Goal: Information Seeking & Learning: Find specific fact

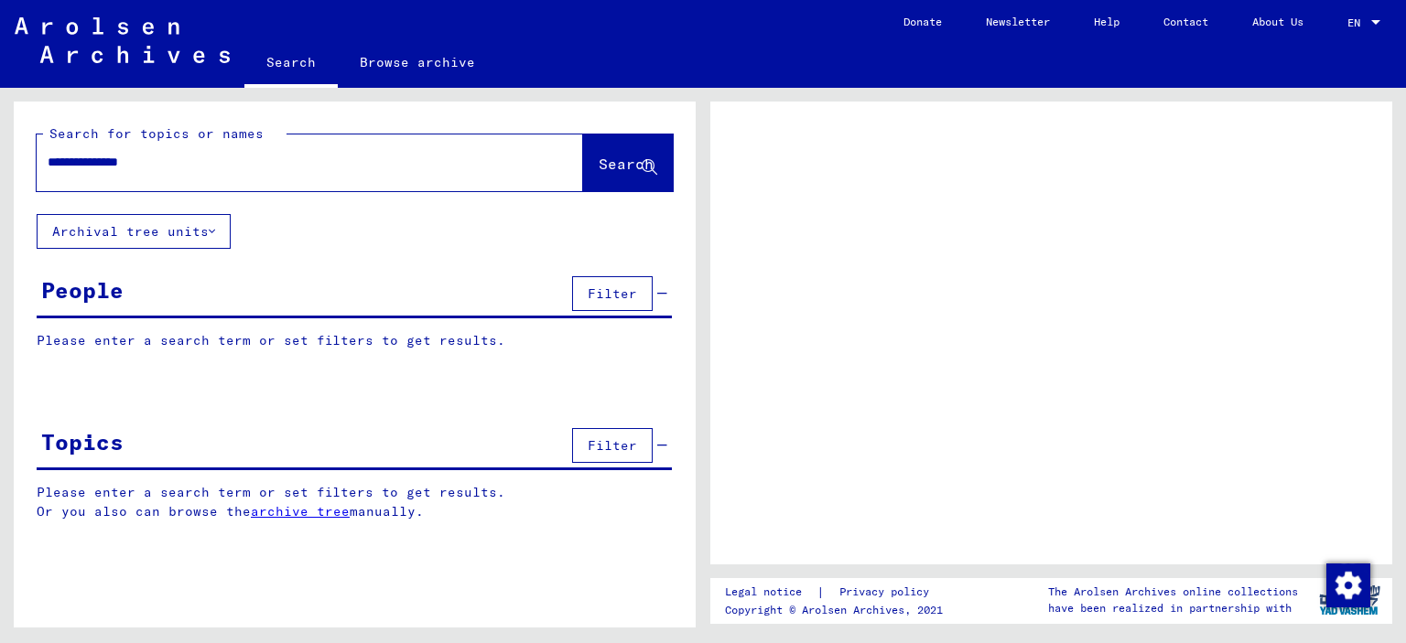
type input "**********"
click at [605, 165] on span "Search" at bounding box center [626, 164] width 55 height 18
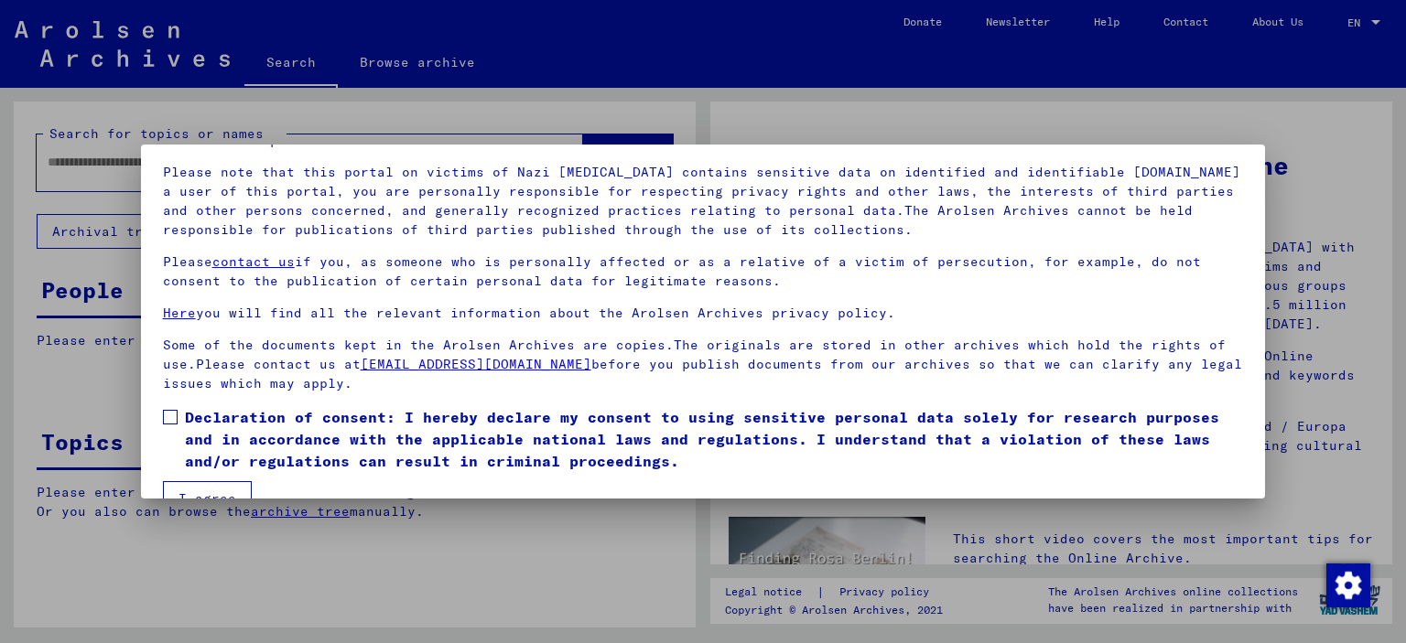
scroll to position [154, 0]
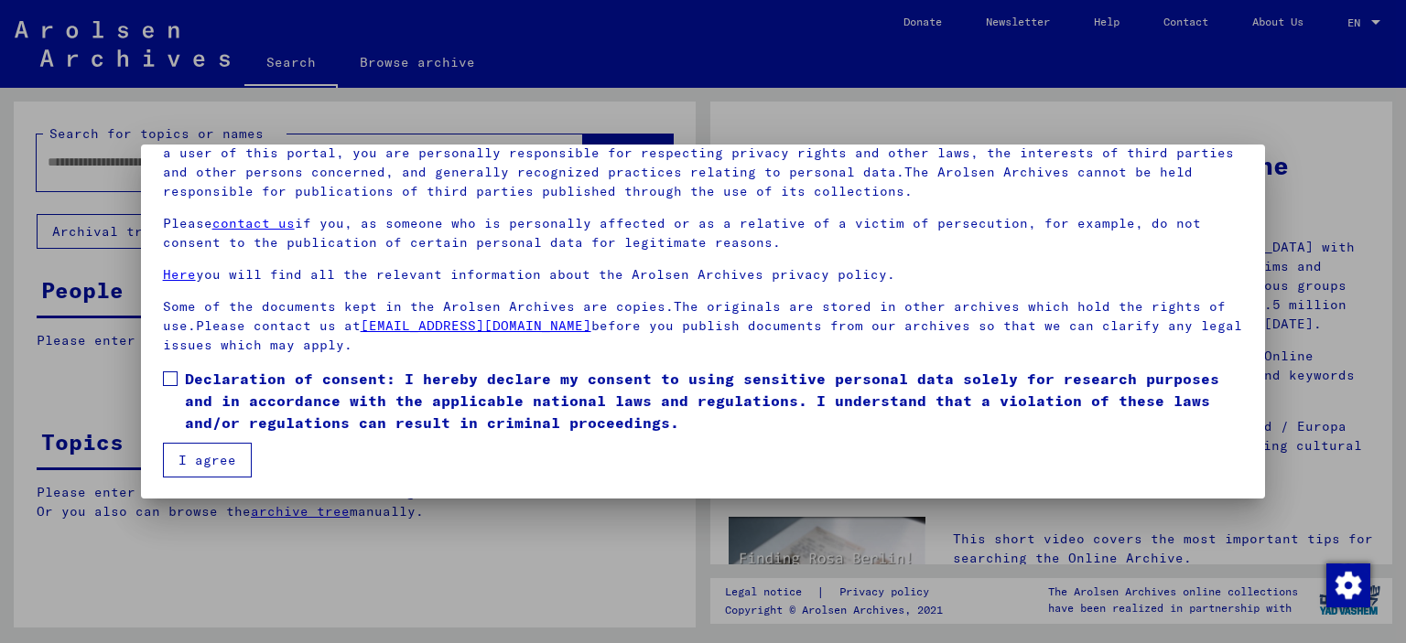
click at [183, 459] on button "I agree" at bounding box center [207, 460] width 89 height 35
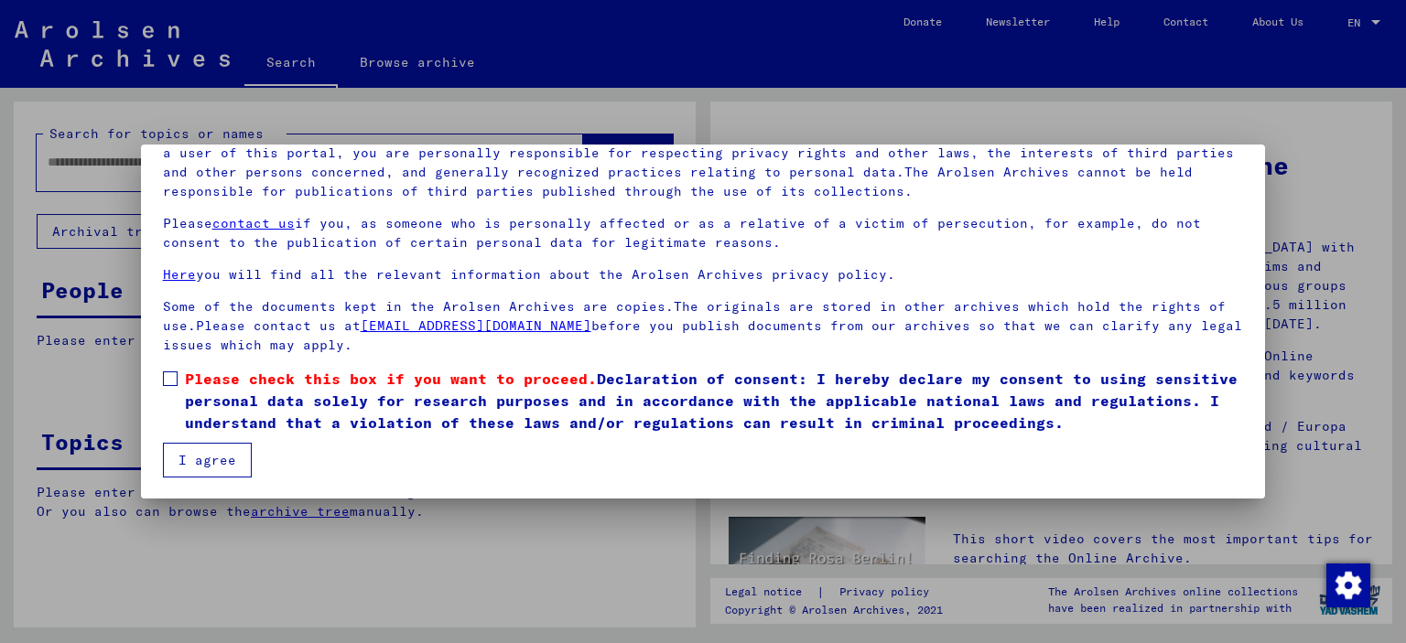
click at [179, 381] on label "Please check this box if you want to proceed. Declaration of consent: I hereby …" at bounding box center [703, 401] width 1081 height 66
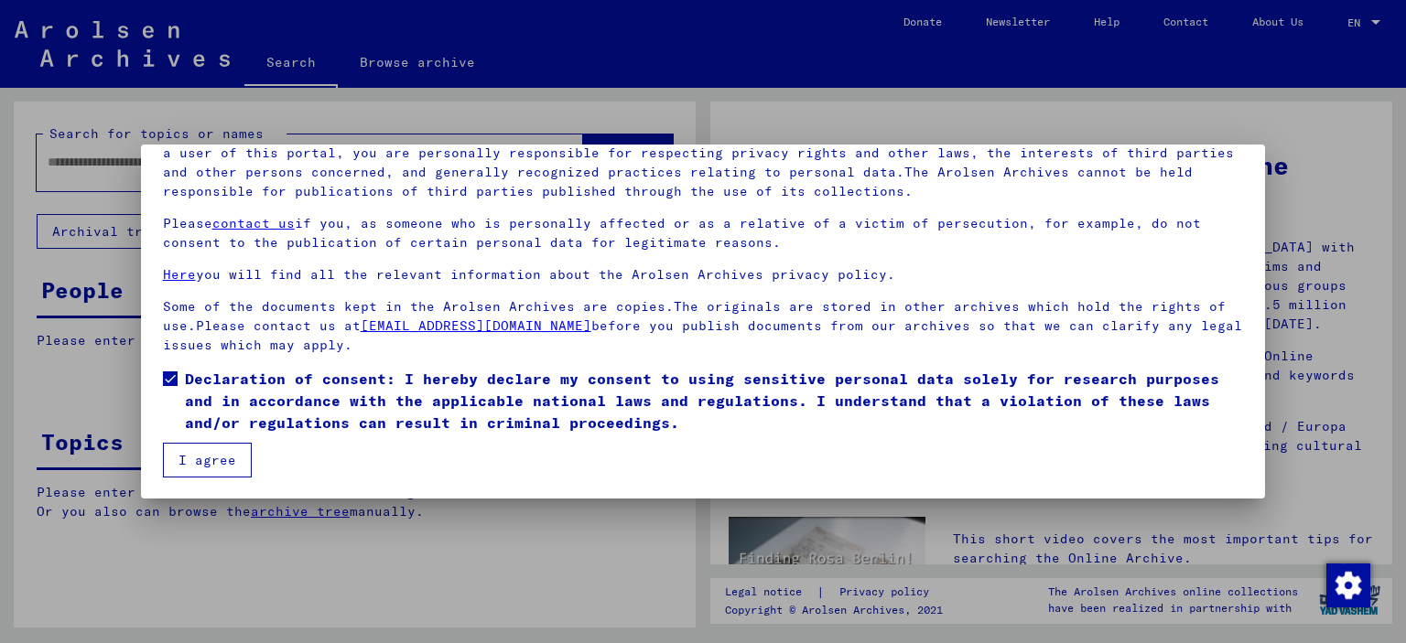
click at [207, 445] on button "I agree" at bounding box center [207, 460] width 89 height 35
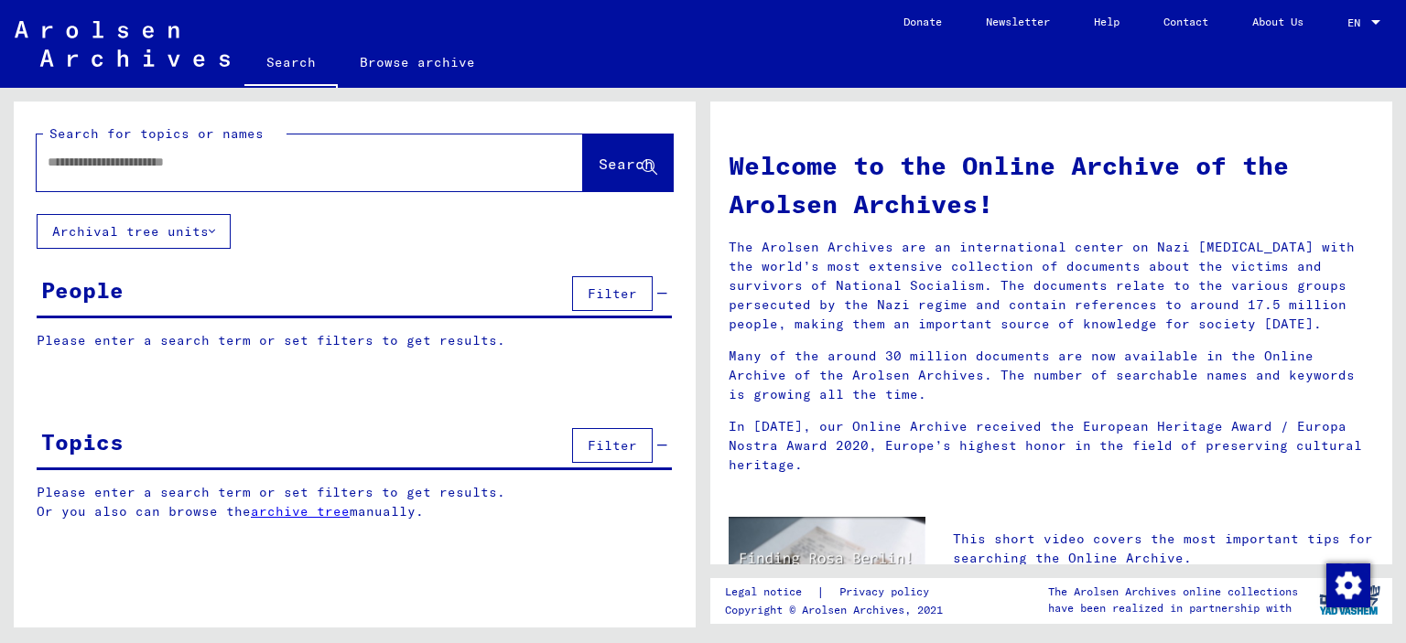
click at [108, 167] on input "text" at bounding box center [288, 162] width 480 height 19
click at [632, 163] on span "Search" at bounding box center [626, 164] width 55 height 18
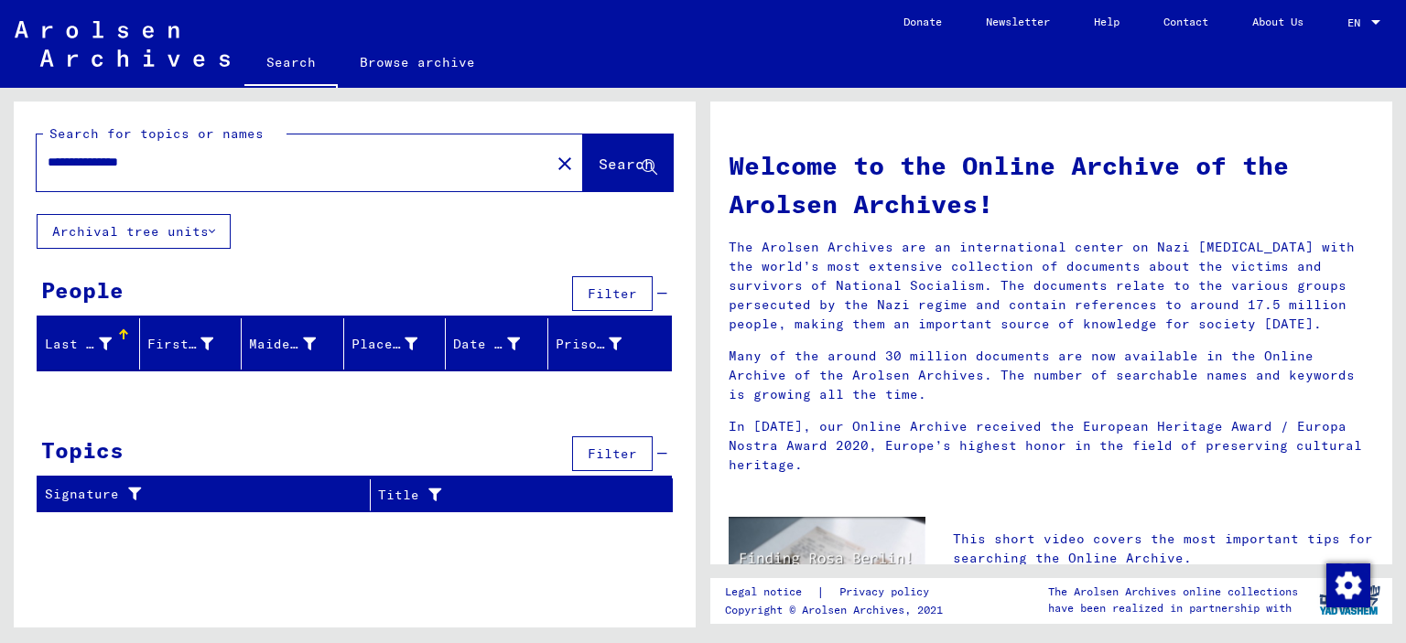
click at [75, 344] on div "Last Name" at bounding box center [78, 344] width 67 height 19
click at [122, 344] on div "Last Name" at bounding box center [92, 343] width 94 height 29
click at [608, 295] on span "Filter" at bounding box center [612, 294] width 49 height 16
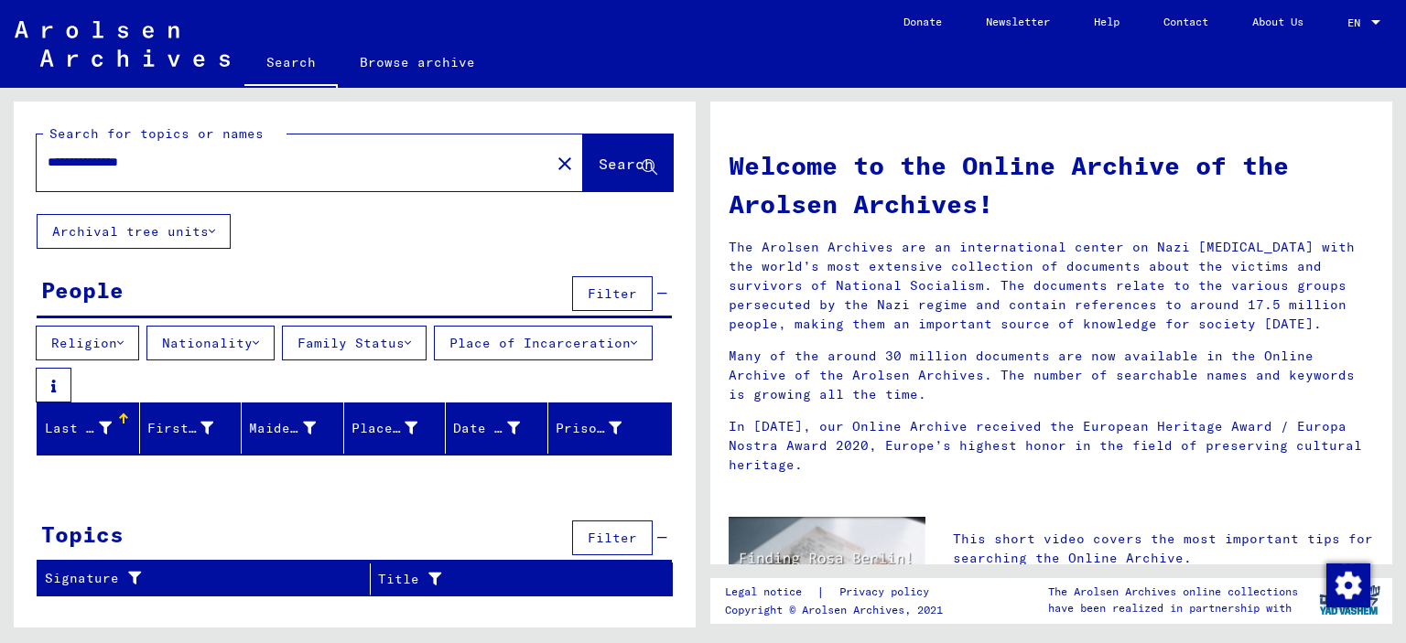
click at [219, 230] on button "Archival tree units" at bounding box center [134, 231] width 194 height 35
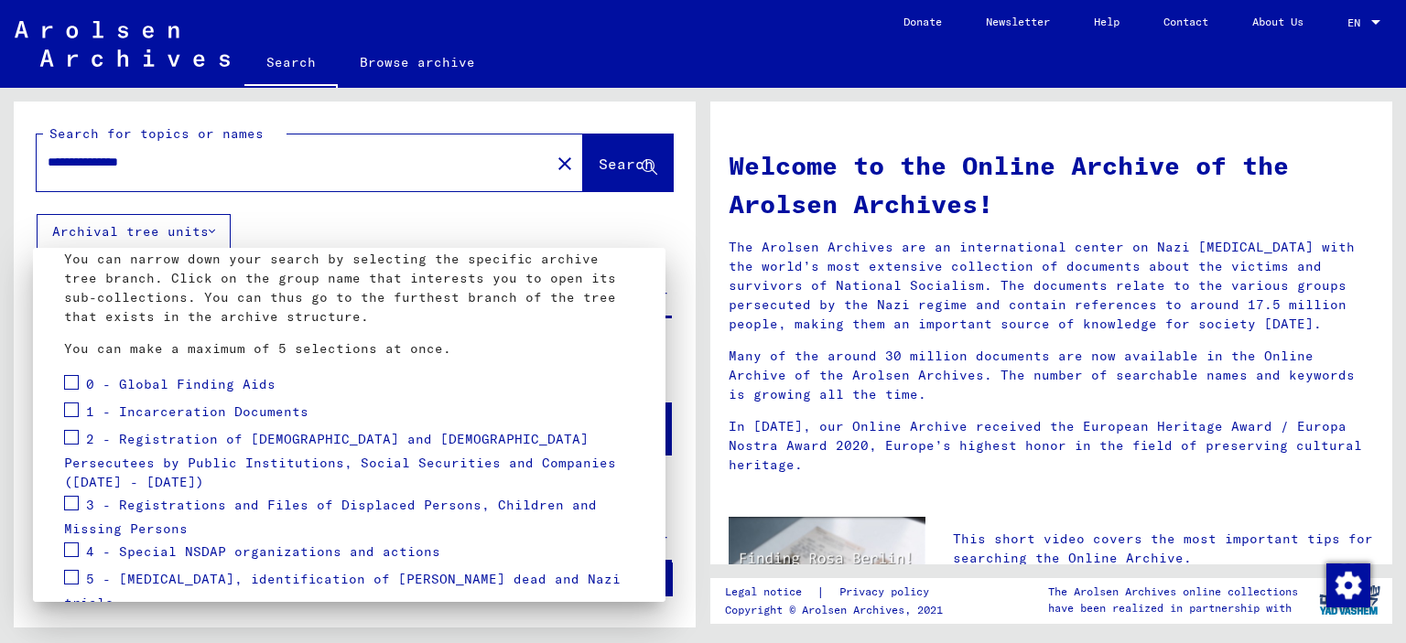
scroll to position [201, 0]
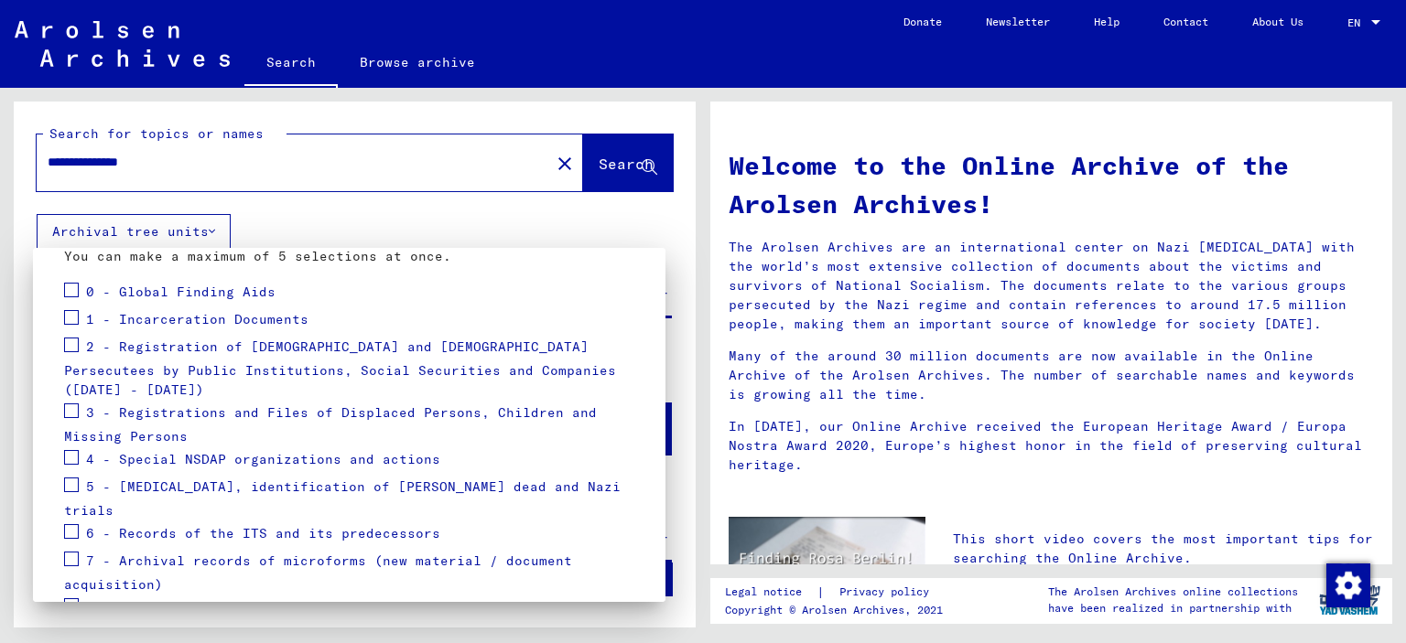
click at [77, 311] on span at bounding box center [71, 317] width 15 height 15
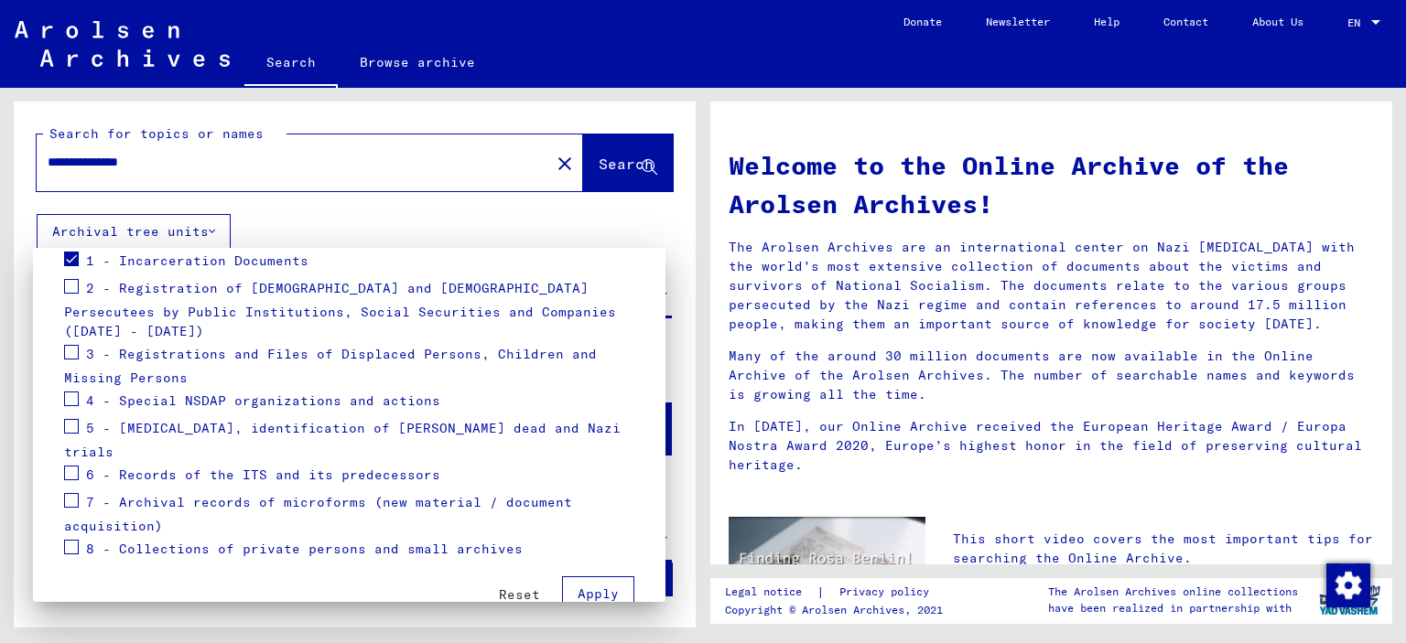
scroll to position [261, 0]
click at [599, 585] on span "Apply" at bounding box center [598, 593] width 41 height 16
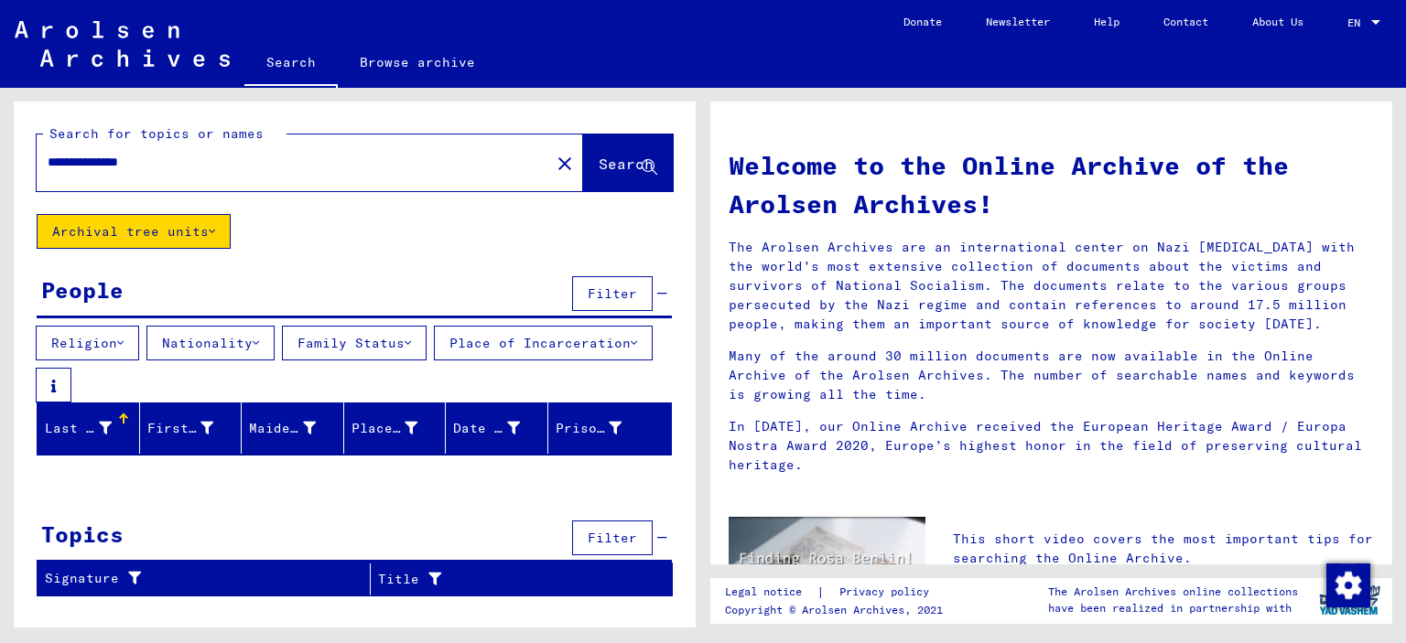
click at [116, 419] on div "Last Name" at bounding box center [92, 428] width 94 height 29
click at [125, 424] on div at bounding box center [123, 419] width 11 height 11
drag, startPoint x: 187, startPoint y: 164, endPoint x: 0, endPoint y: 155, distance: 186.9
click at [48, 155] on input "**********" at bounding box center [288, 162] width 480 height 19
drag, startPoint x: 126, startPoint y: 167, endPoint x: 109, endPoint y: 162, distance: 18.0
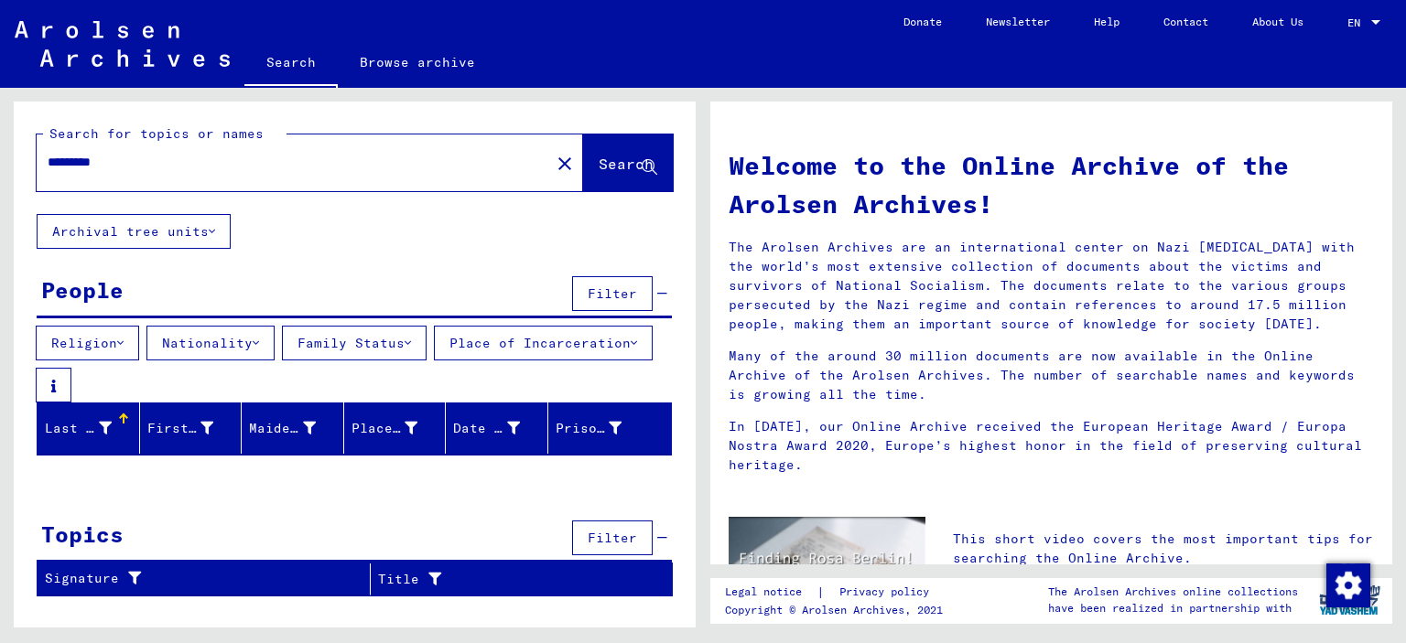
click at [109, 162] on input "*********" at bounding box center [288, 162] width 480 height 19
click at [619, 167] on span "Search" at bounding box center [626, 164] width 55 height 18
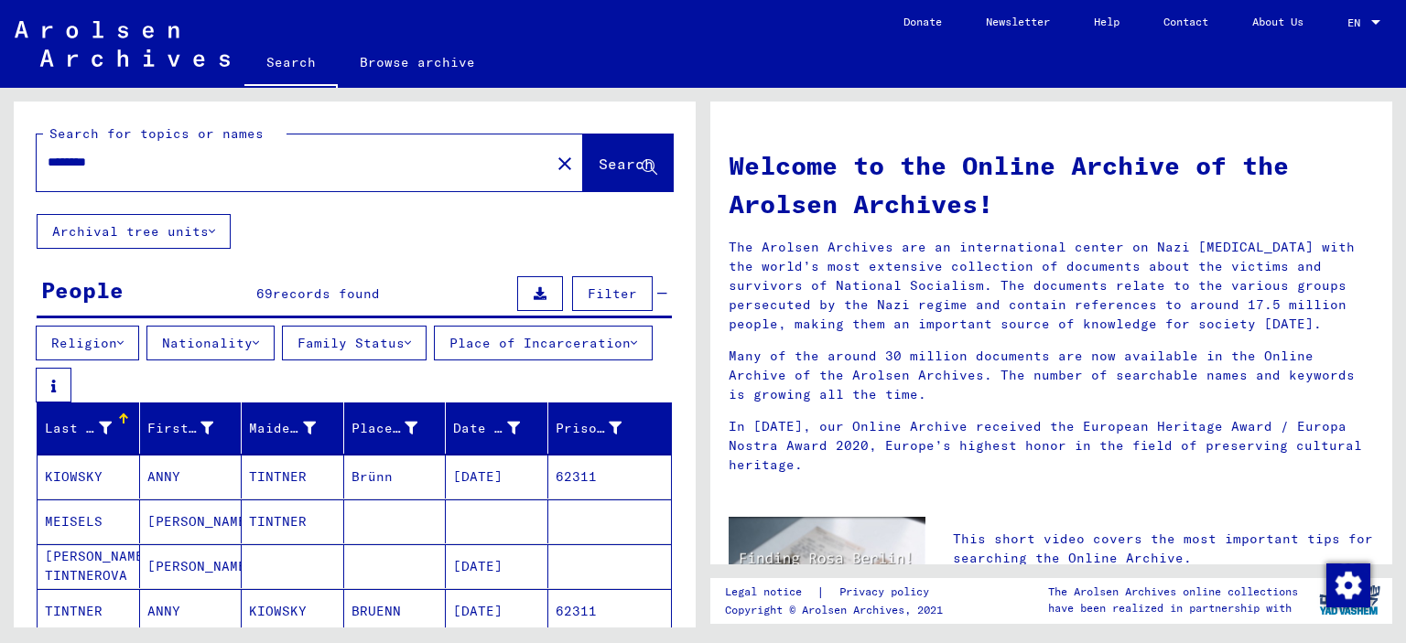
click at [231, 345] on button "Nationality" at bounding box center [210, 343] width 128 height 35
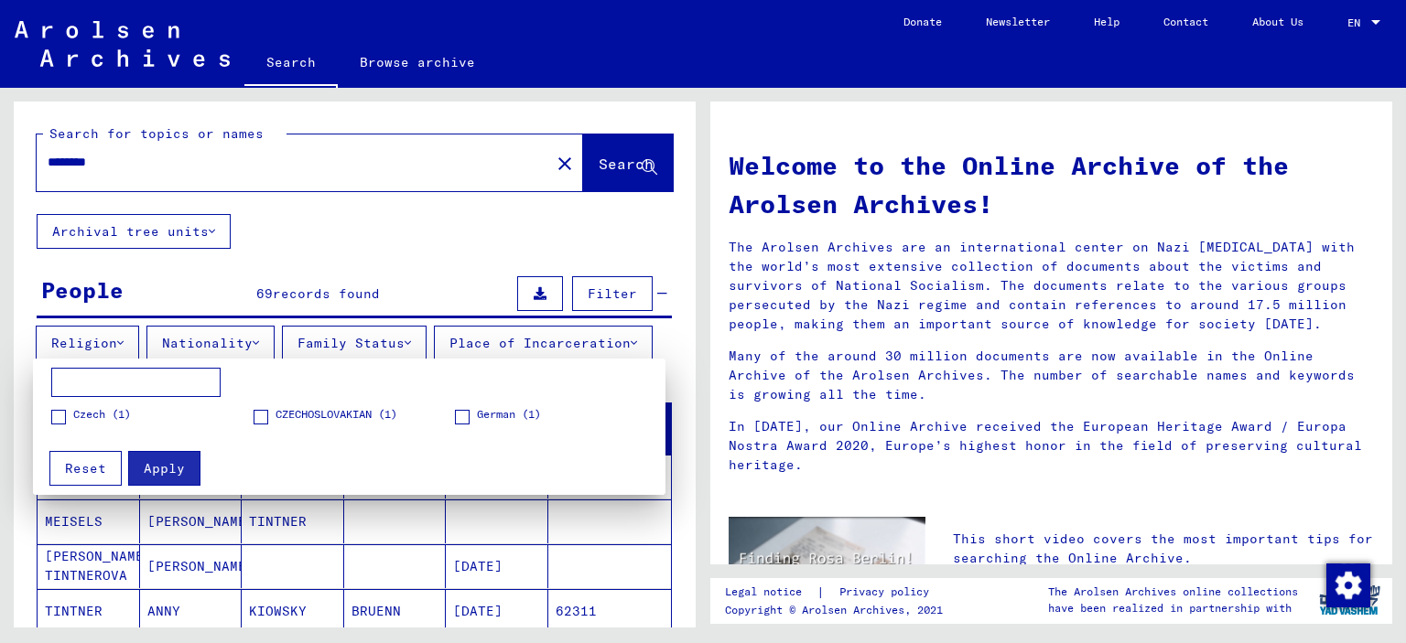
click at [263, 419] on span at bounding box center [261, 417] width 15 height 15
drag, startPoint x: 52, startPoint y: 418, endPoint x: 83, endPoint y: 430, distance: 33.3
click at [53, 418] on span at bounding box center [58, 417] width 15 height 15
click at [167, 470] on span "Apply" at bounding box center [164, 468] width 41 height 16
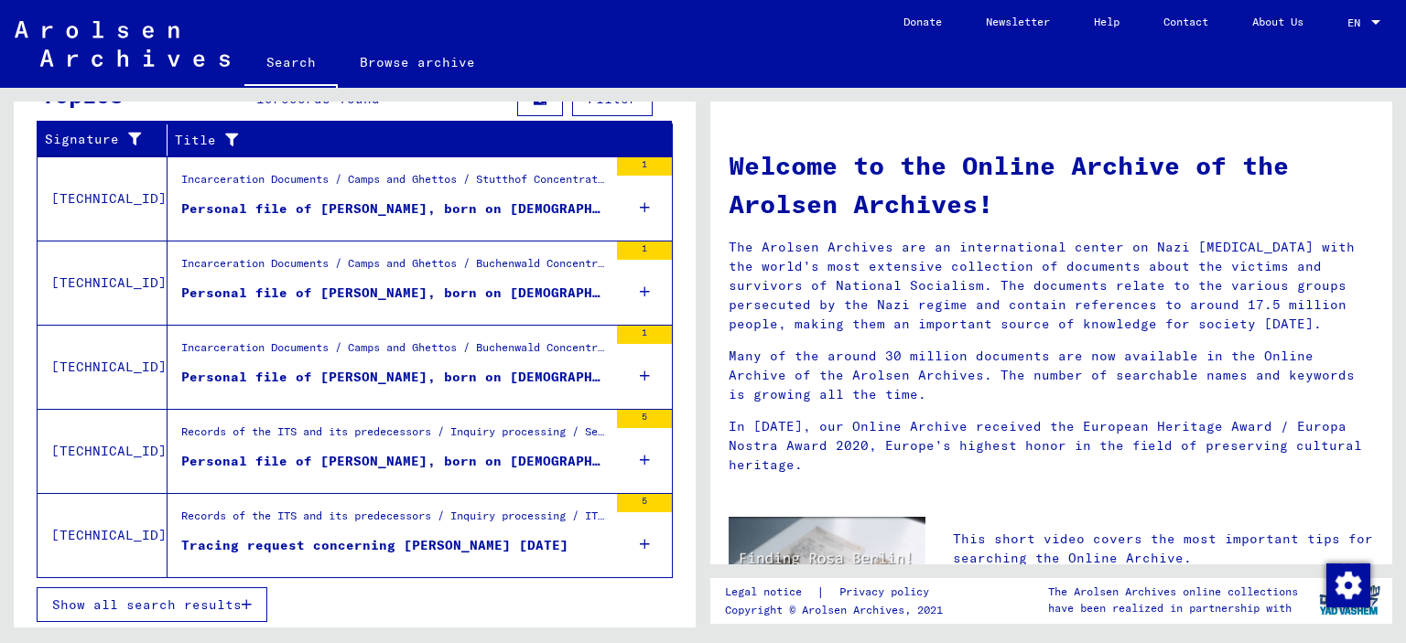
scroll to position [587, 0]
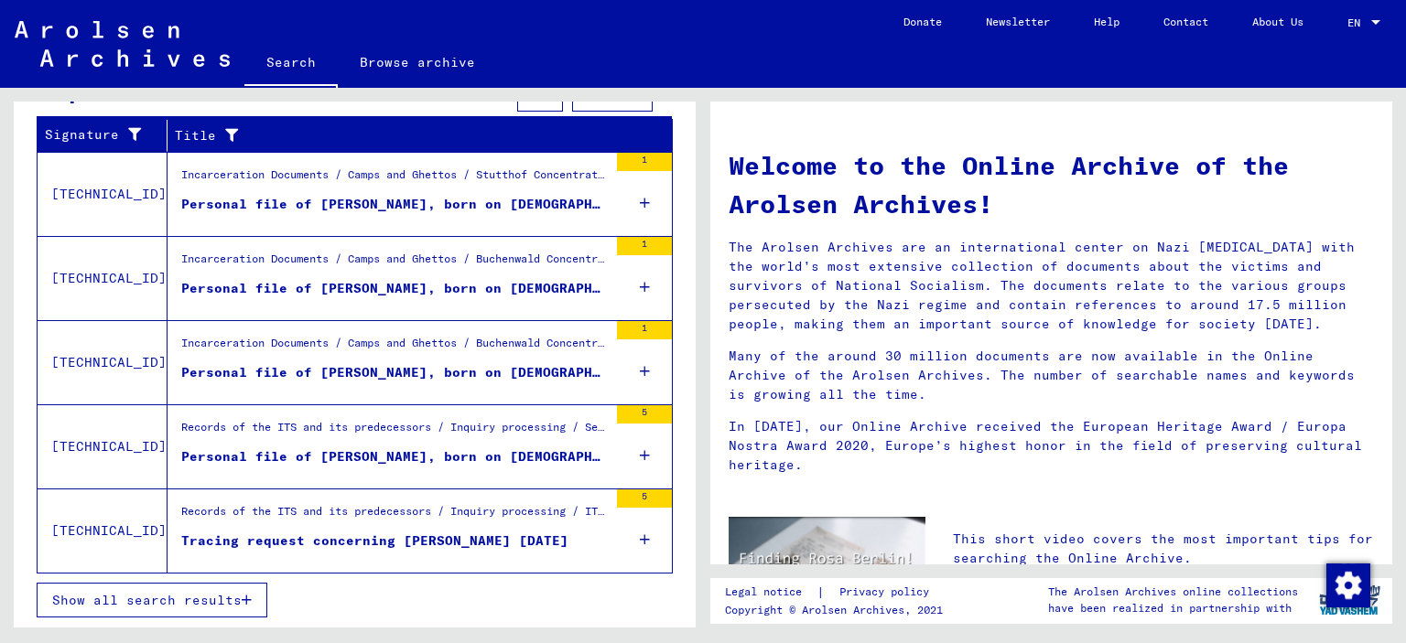
click at [644, 367] on icon at bounding box center [645, 372] width 10 height 64
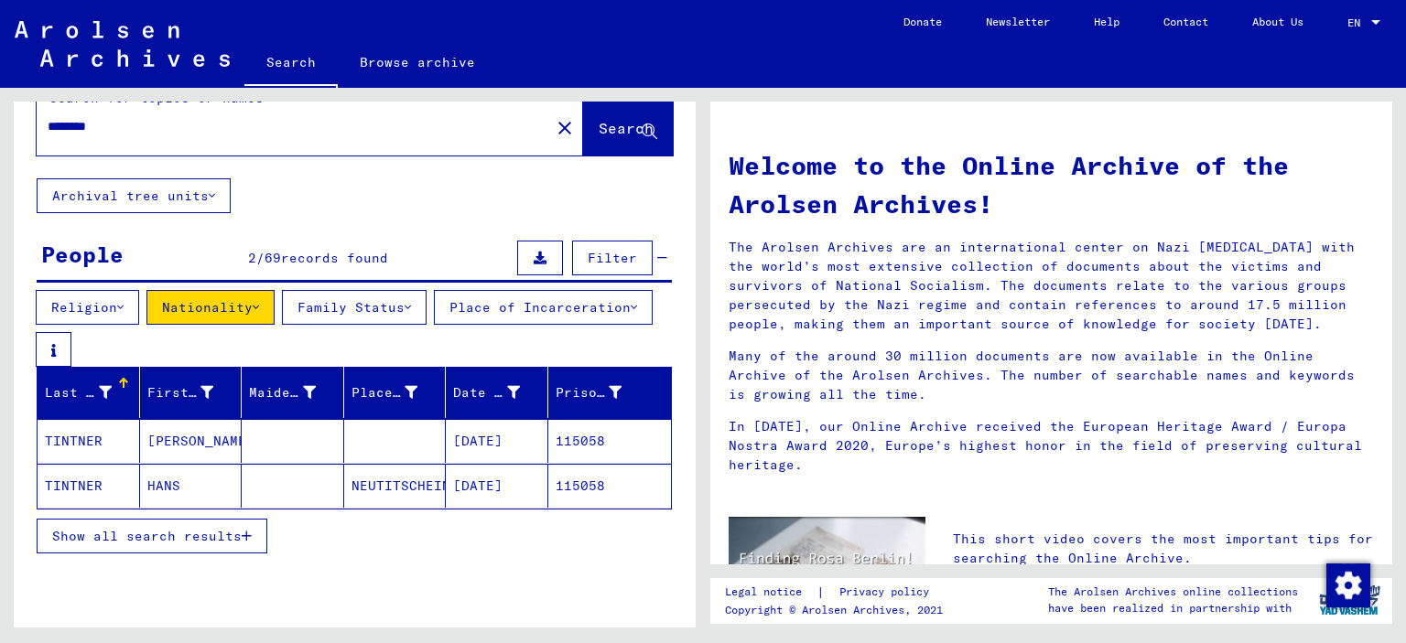
scroll to position [0, 0]
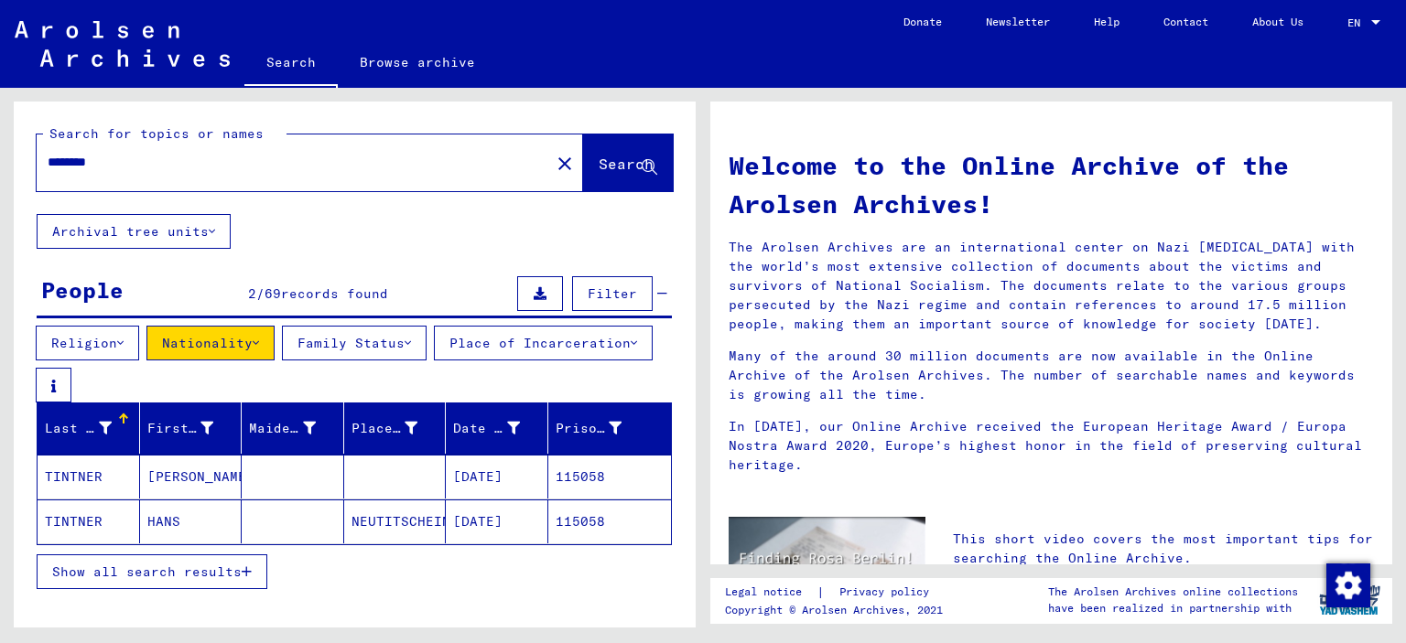
drag, startPoint x: 124, startPoint y: 162, endPoint x: 0, endPoint y: 159, distance: 124.5
click at [48, 159] on input "*******" at bounding box center [288, 162] width 480 height 19
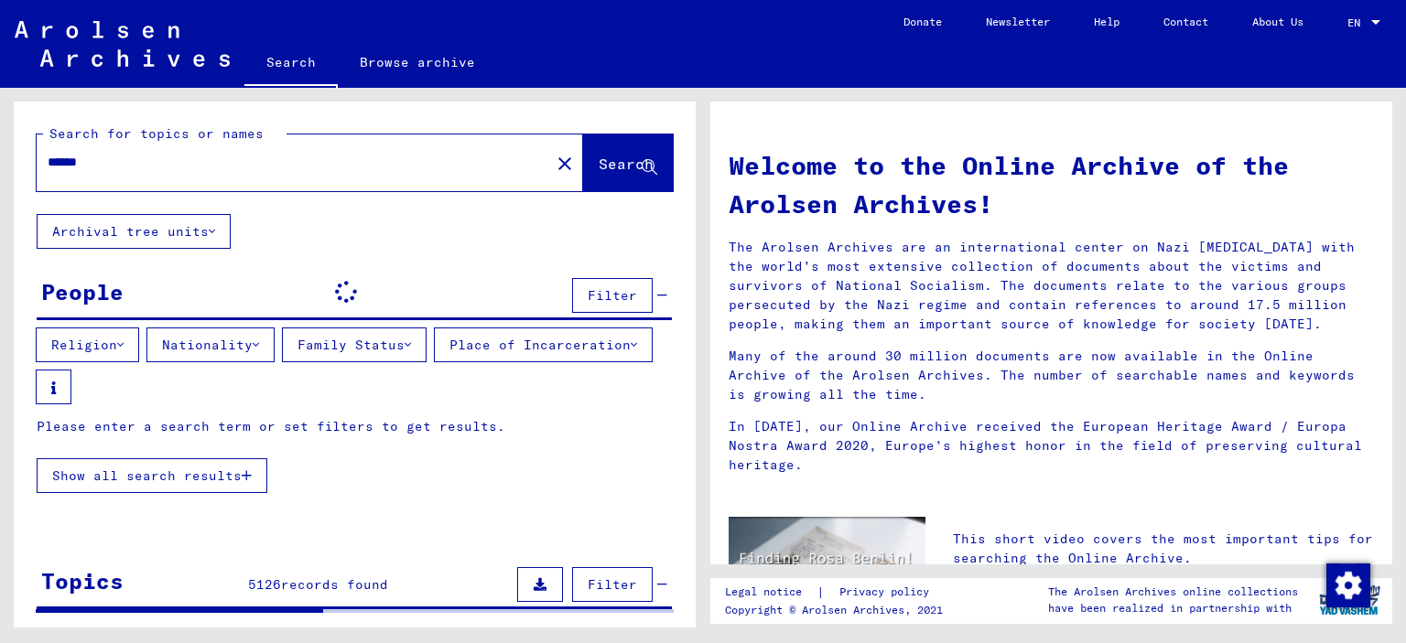
click at [135, 171] on input "******" at bounding box center [288, 162] width 480 height 19
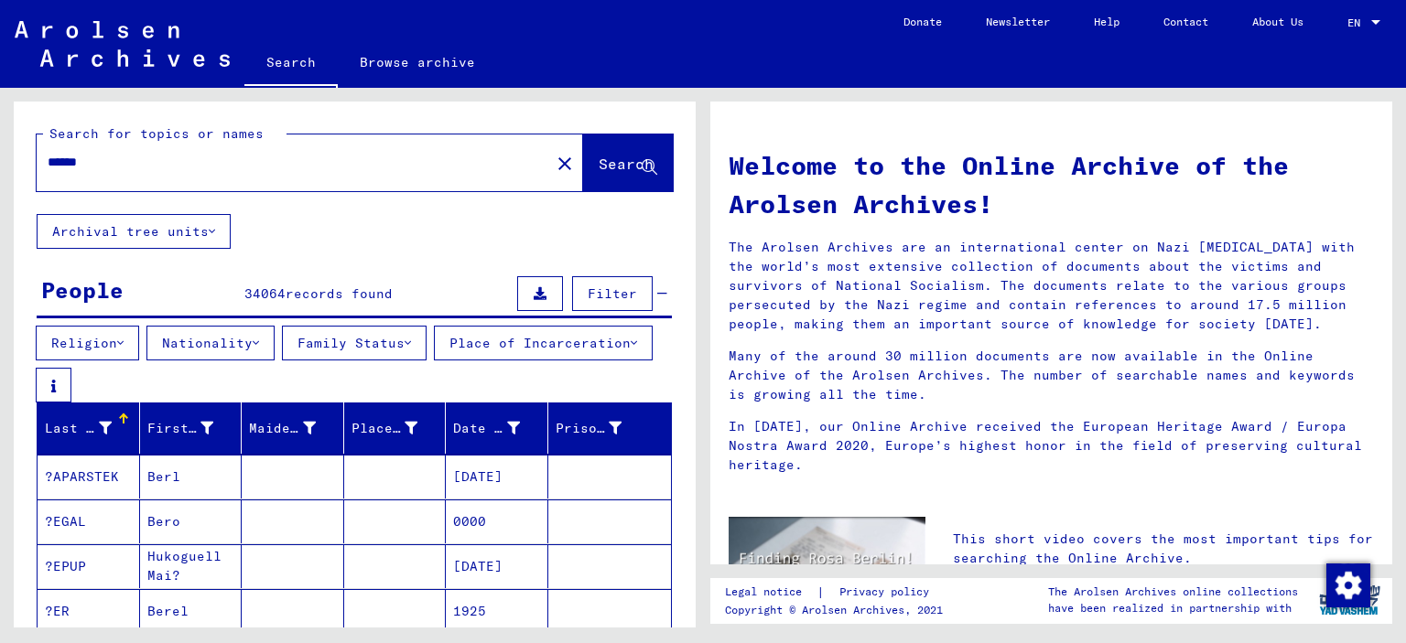
click at [135, 162] on input "******" at bounding box center [288, 162] width 480 height 19
click at [177, 163] on input "******" at bounding box center [288, 162] width 480 height 19
type input "**********"
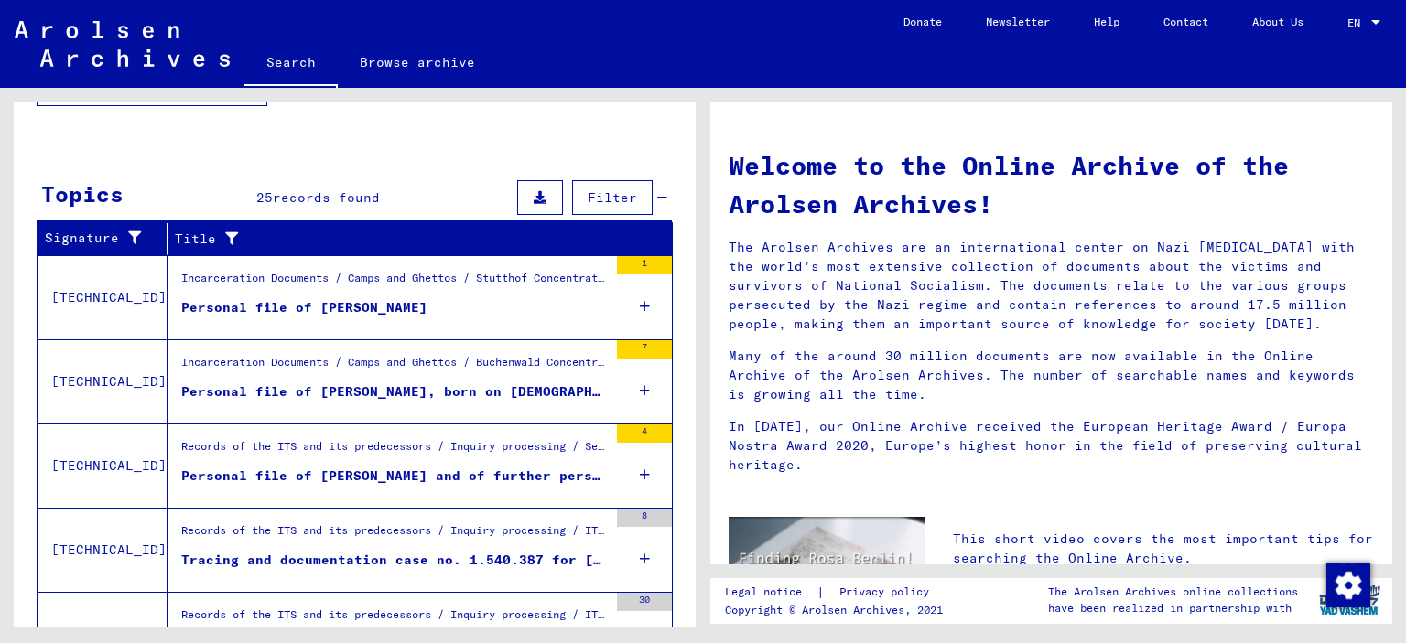
scroll to position [676, 0]
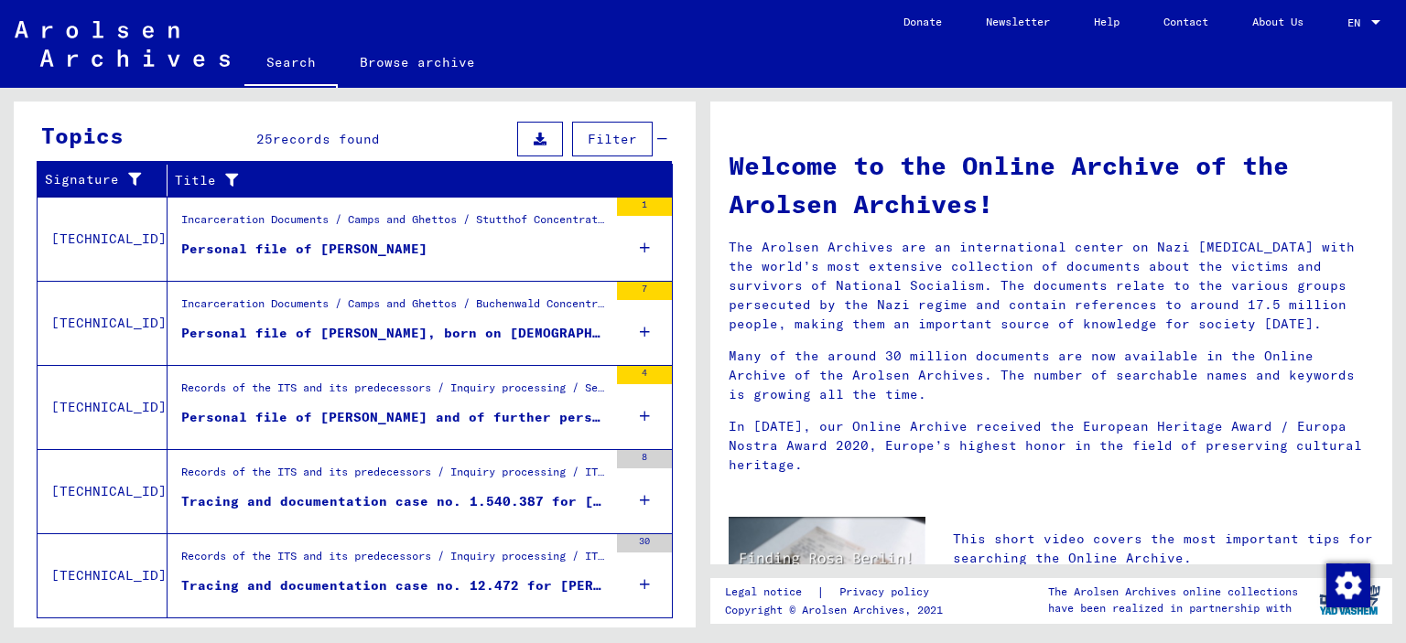
click at [652, 416] on div "4" at bounding box center [644, 407] width 55 height 82
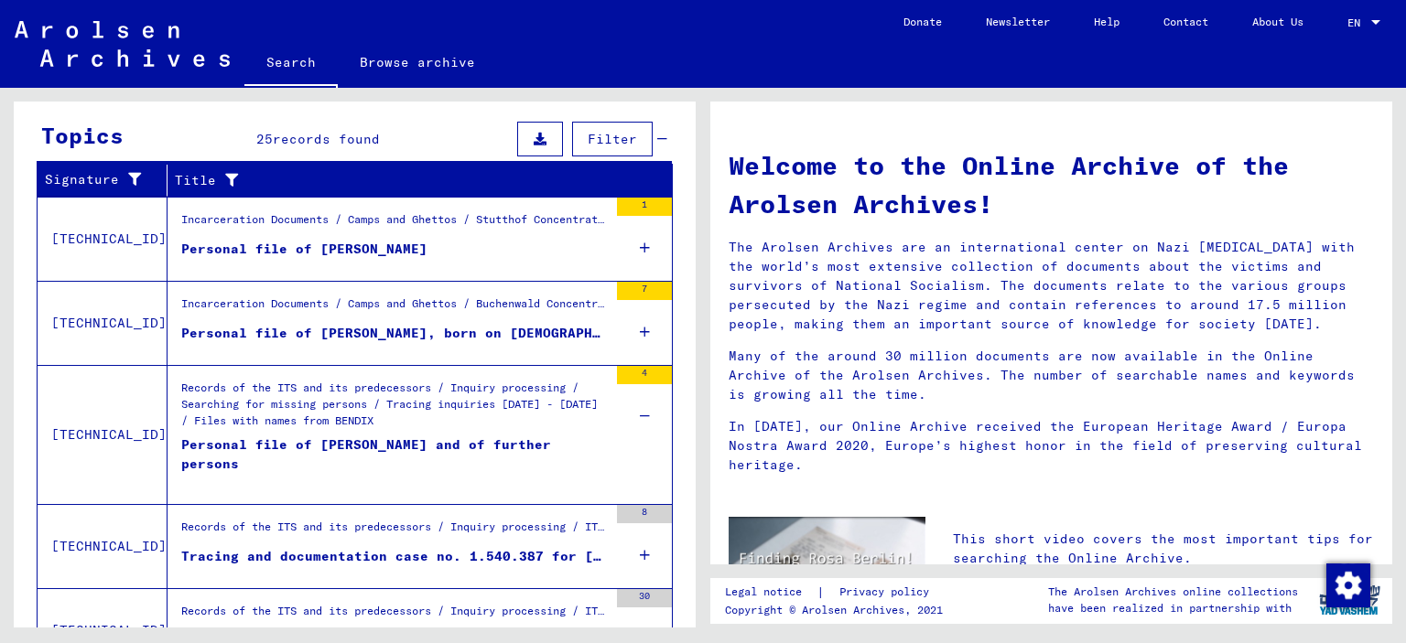
click at [639, 373] on div "4" at bounding box center [644, 375] width 55 height 18
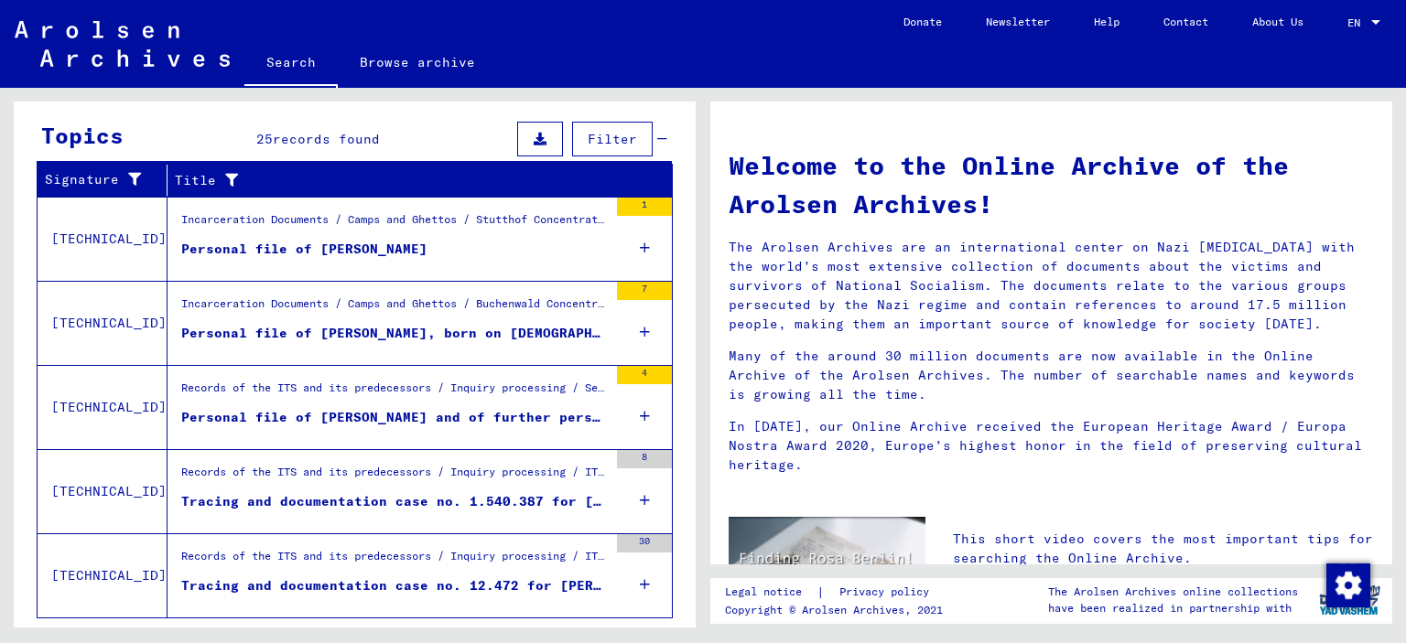
scroll to position [721, 0]
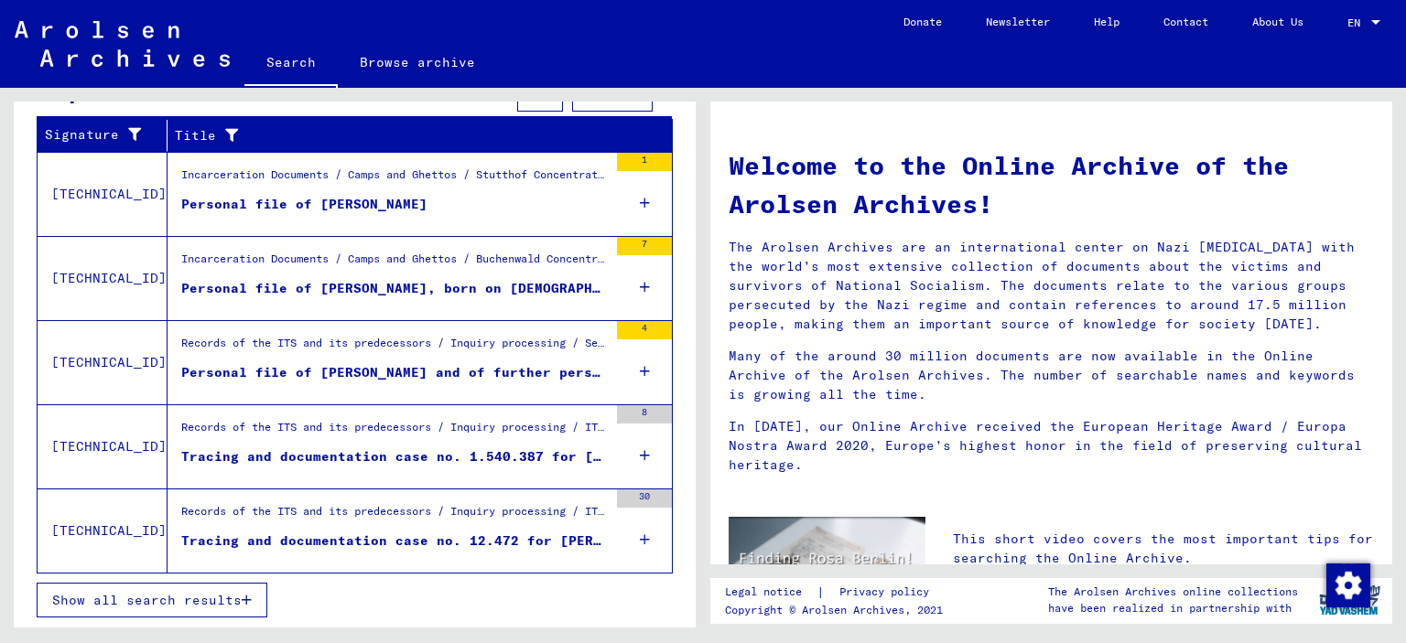
click at [497, 545] on div "Tracing and documentation case no. 12.472 for [PERSON_NAME] born [DEMOGRAPHIC_D…" at bounding box center [394, 541] width 426 height 19
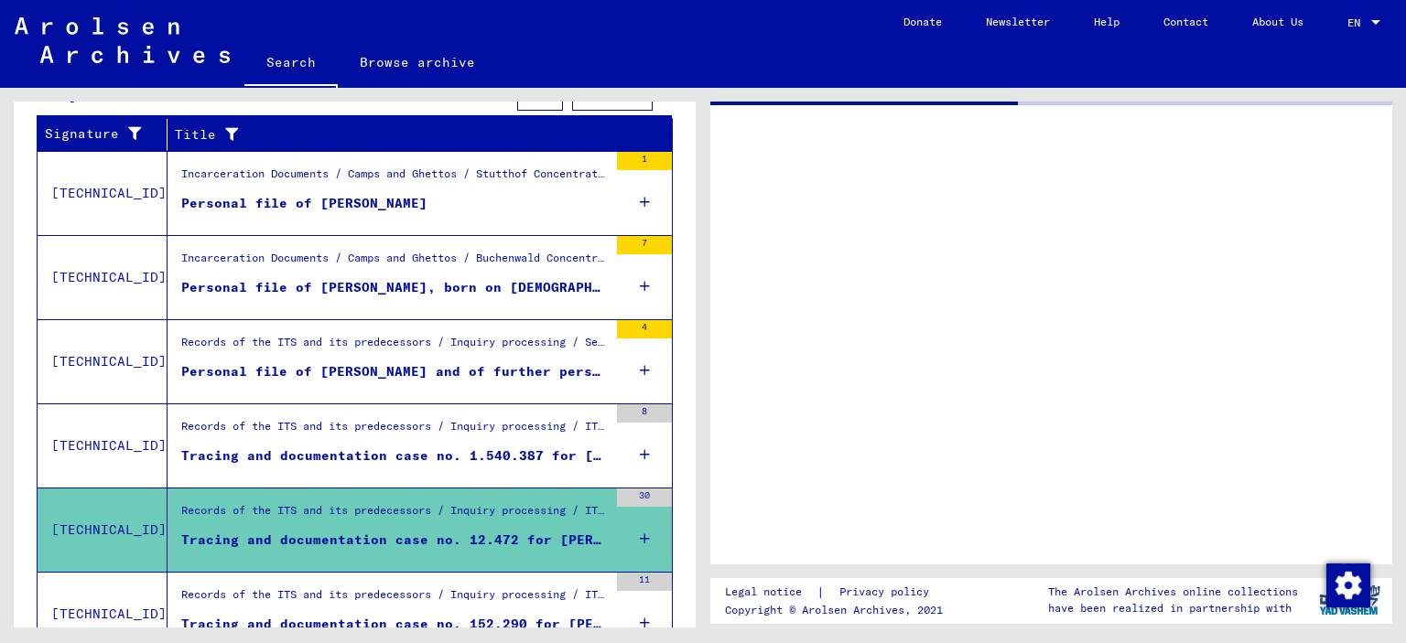
scroll to position [392, 0]
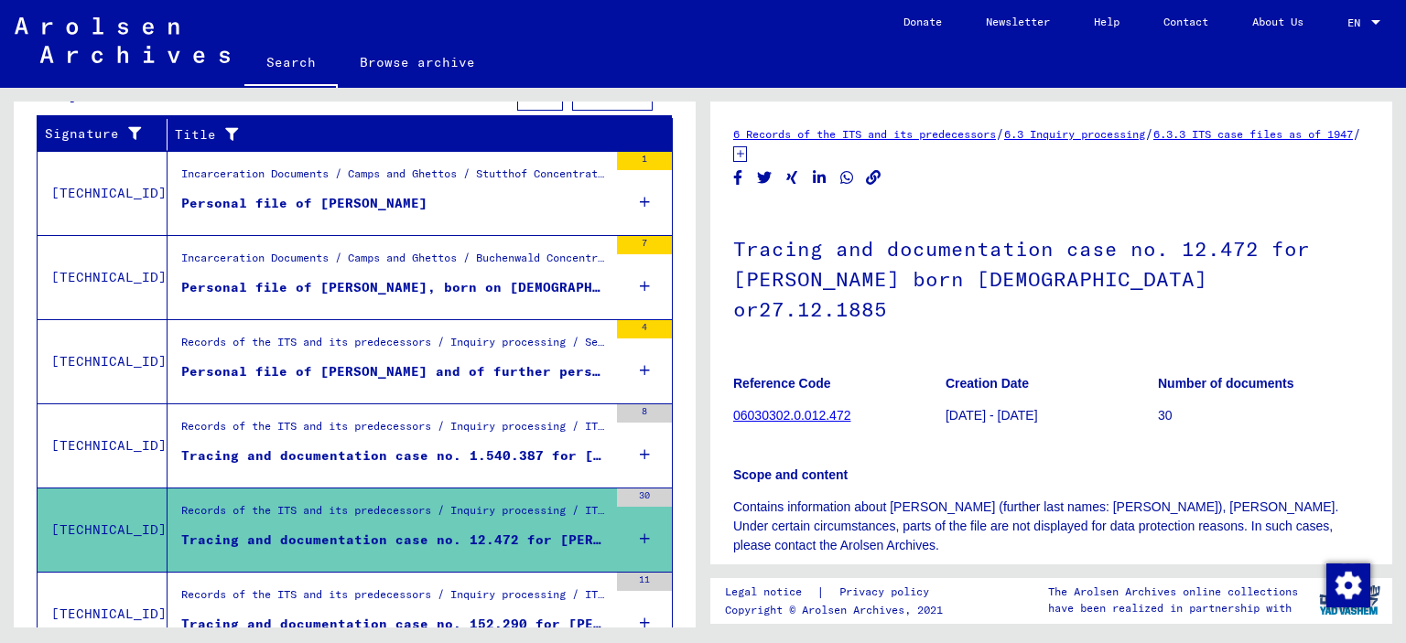
click at [405, 456] on div "Tracing and documentation case no. 1.540.387 for [PERSON_NAME] born [DEMOGRAPHI…" at bounding box center [394, 456] width 426 height 19
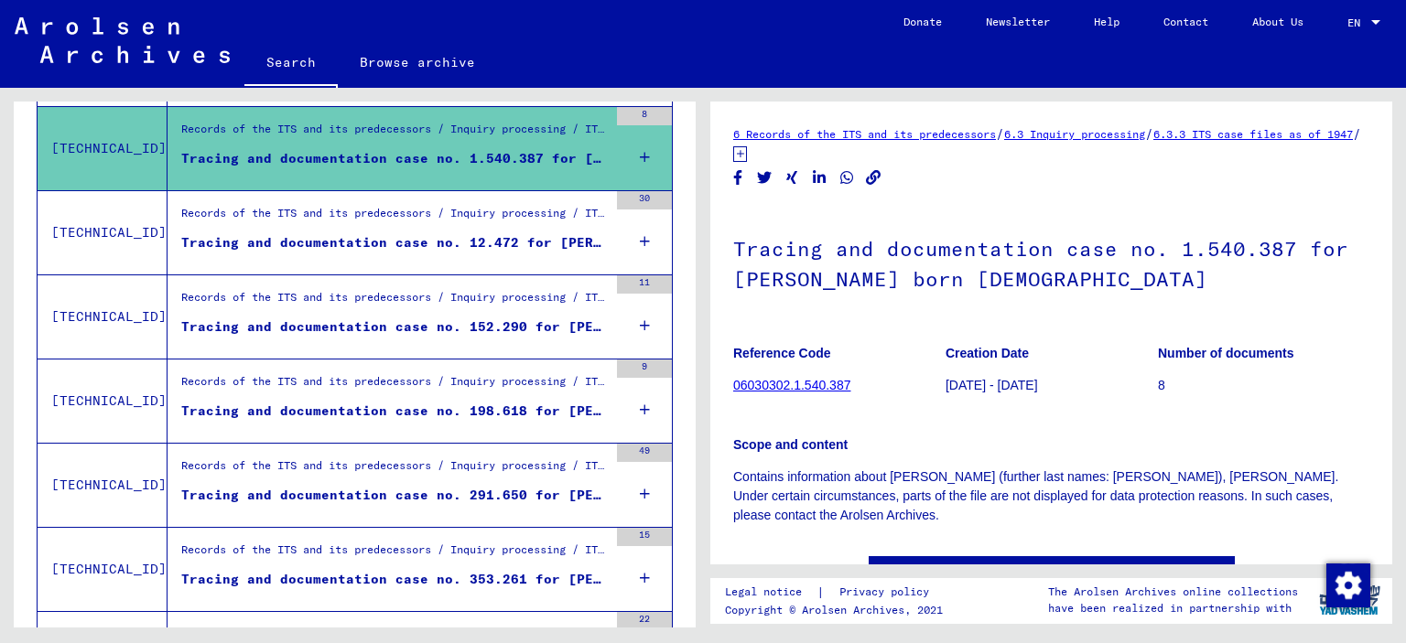
scroll to position [696, 0]
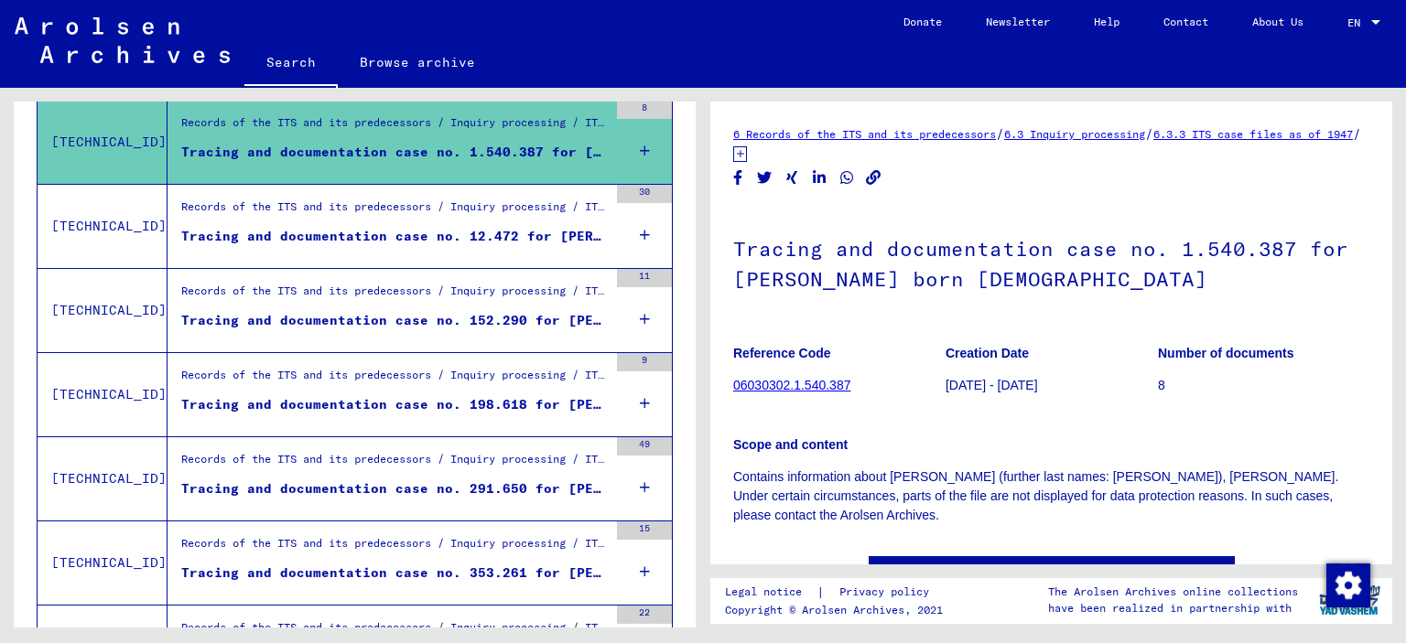
click at [375, 335] on figure "Tracing and documentation case no. 152.290 for [PERSON_NAME] born [DEMOGRAPHIC_…" at bounding box center [394, 324] width 426 height 27
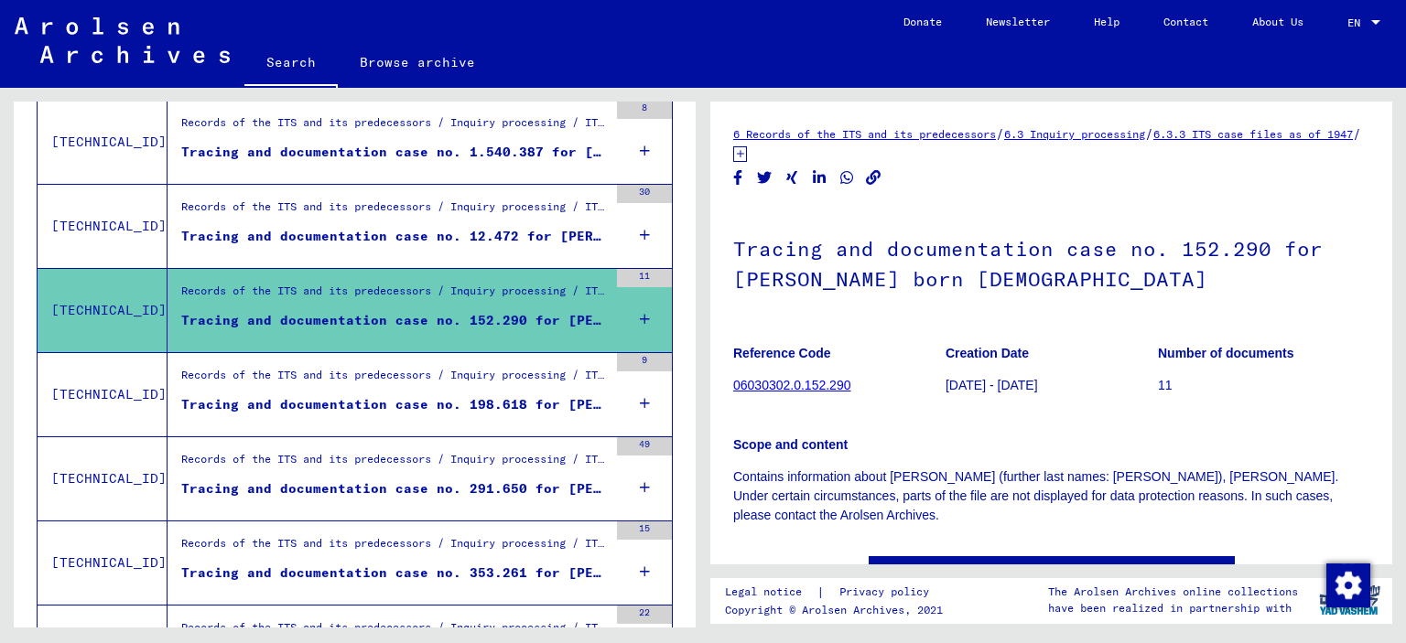
click at [370, 415] on div "Tracing and documentation case no. 198.618 for [PERSON_NAME] born [DEMOGRAPHIC_…" at bounding box center [394, 404] width 426 height 19
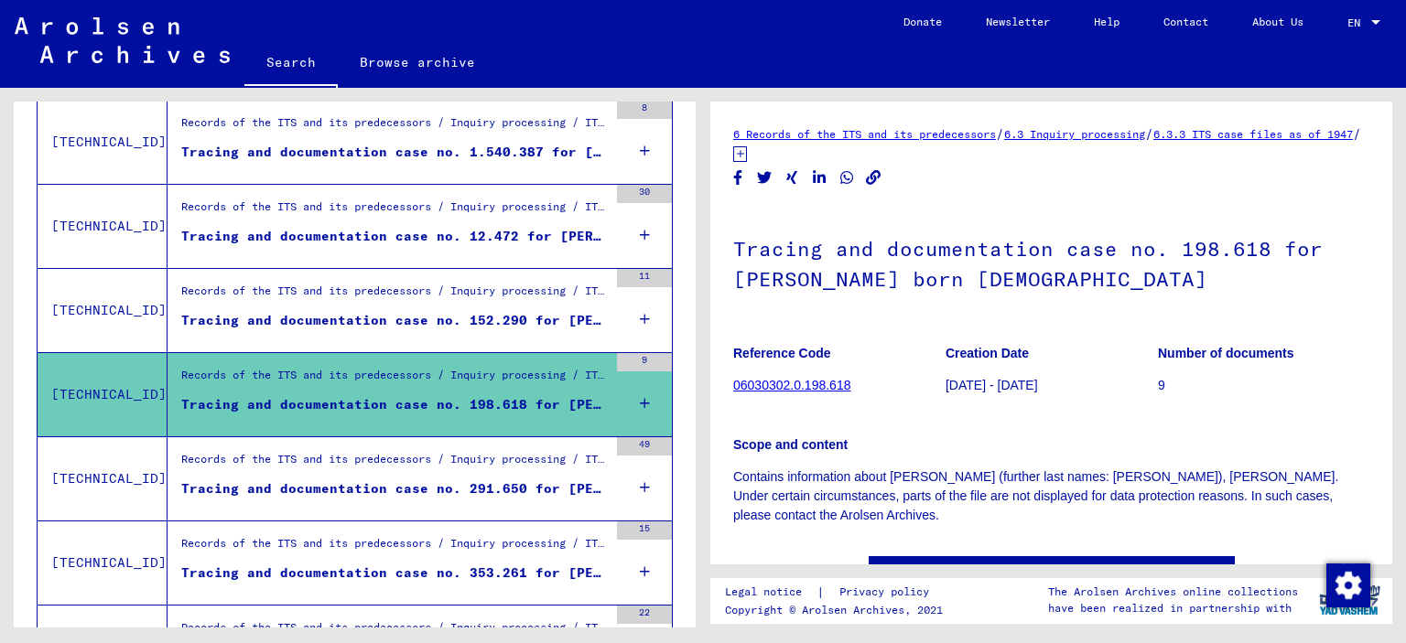
click at [369, 485] on div "Tracing and documentation case no. 291.650 for [PERSON_NAME] born [DEMOGRAPHIC_…" at bounding box center [394, 489] width 426 height 19
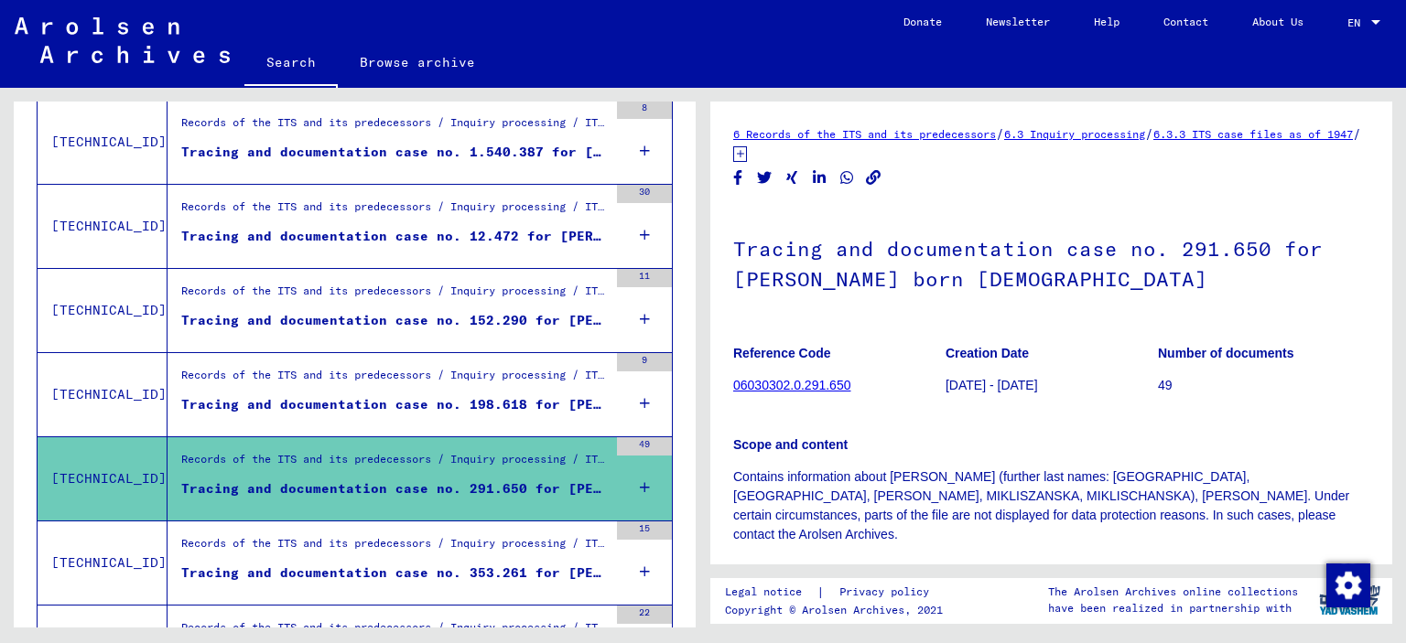
click at [383, 573] on div "Tracing and documentation case no. 353.261 for [PERSON_NAME] born [DEMOGRAPHIC_…" at bounding box center [394, 573] width 426 height 19
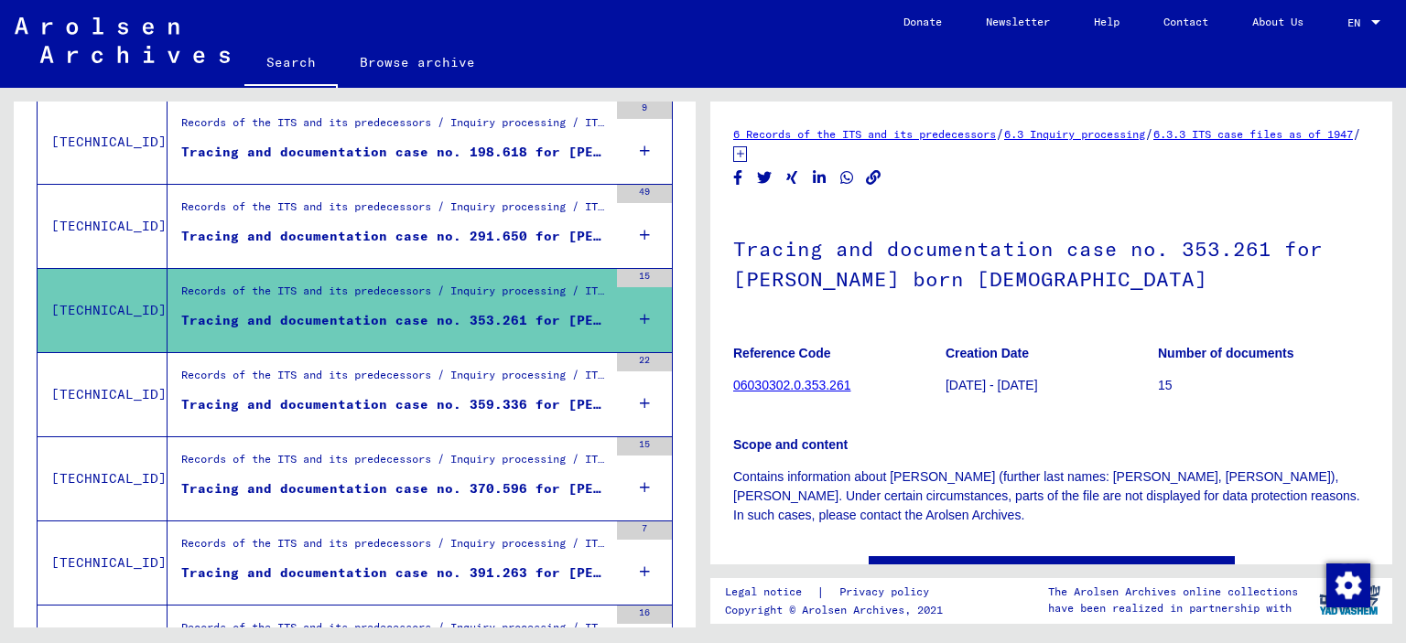
scroll to position [999, 0]
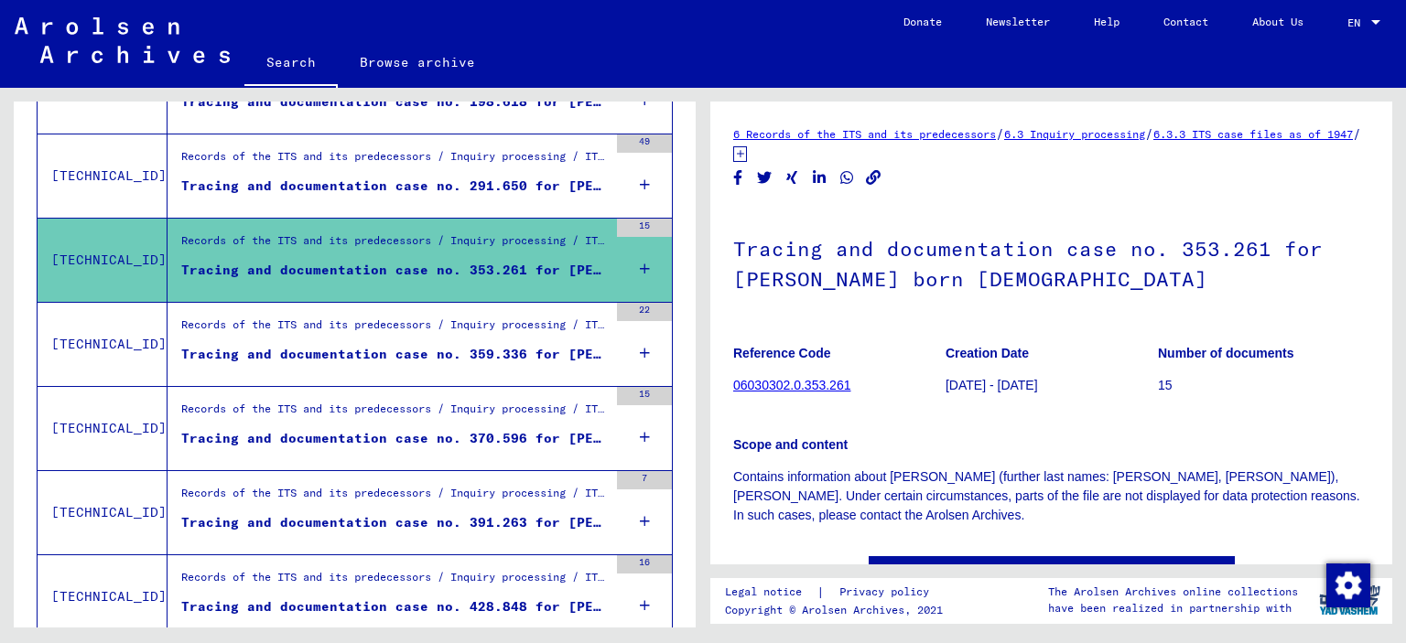
click at [350, 353] on div "Tracing and documentation case no. 359.336 for [PERSON_NAME] born [DEMOGRAPHIC_…" at bounding box center [394, 354] width 426 height 19
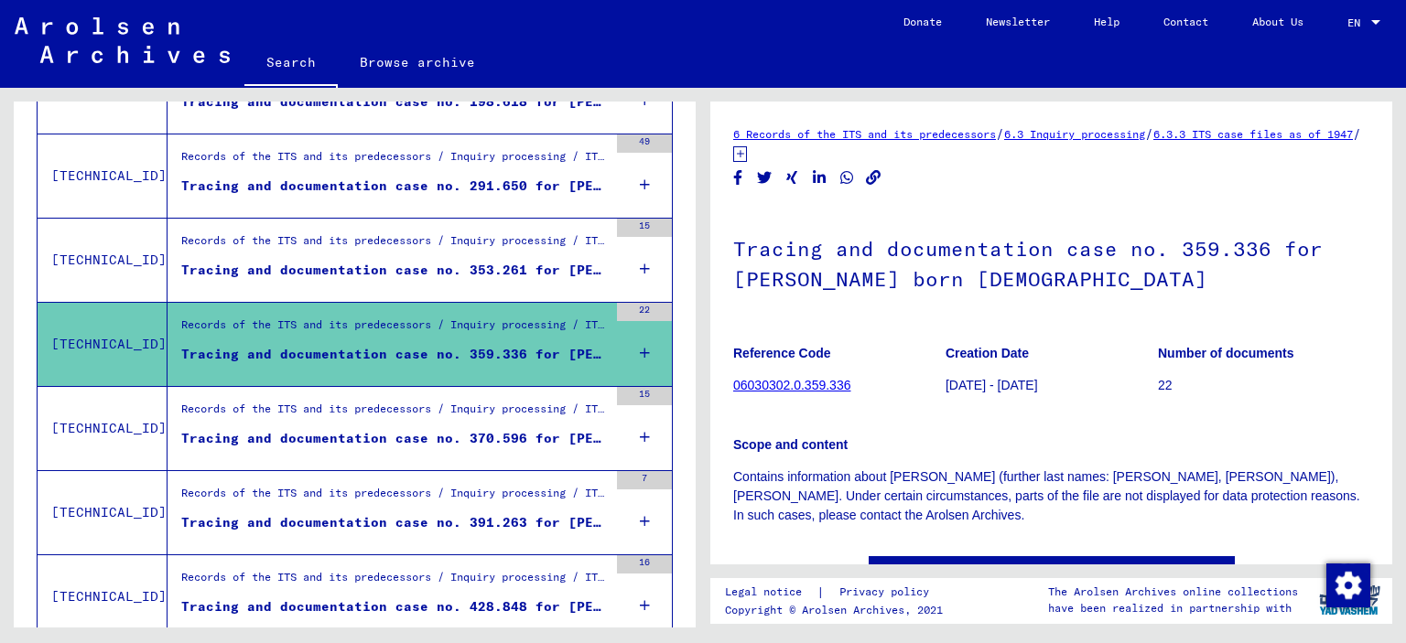
click at [355, 441] on div "Tracing and documentation case no. 370.596 for [PERSON_NAME] born [DEMOGRAPHIC_…" at bounding box center [394, 438] width 426 height 19
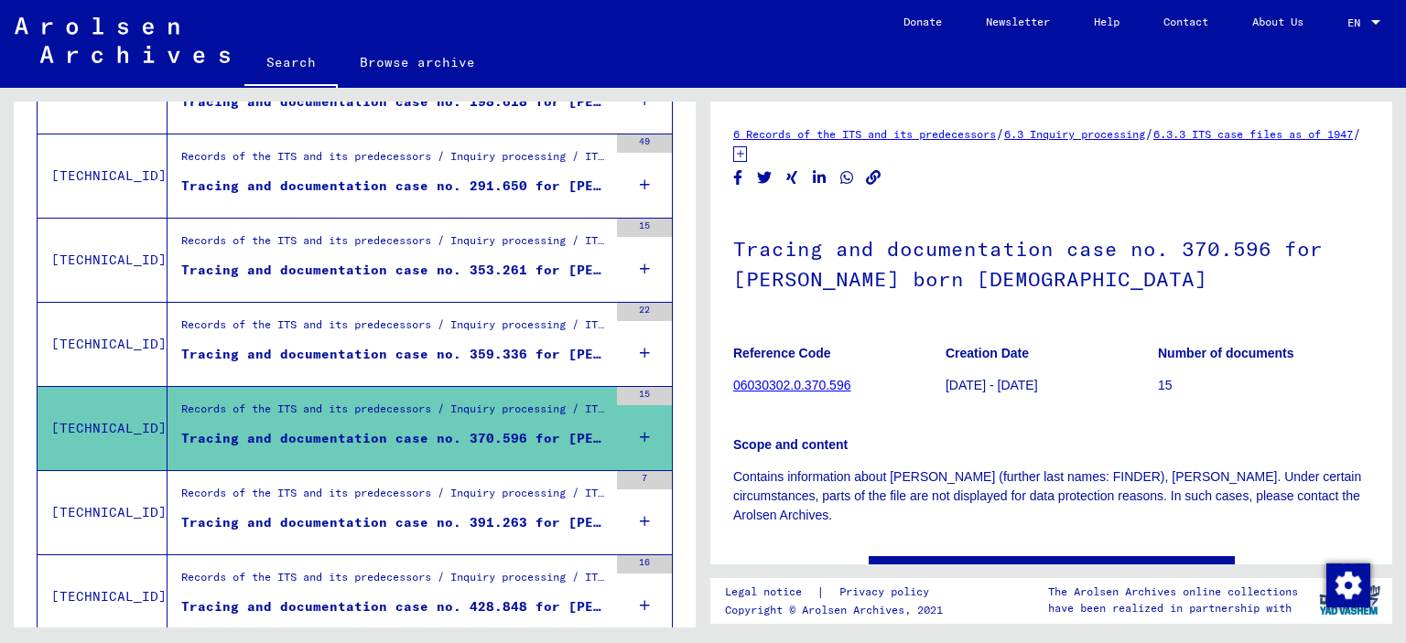
click at [362, 524] on div "Tracing and documentation case no. 391.263 for [PERSON_NAME] born [DEMOGRAPHIC_…" at bounding box center [394, 522] width 426 height 19
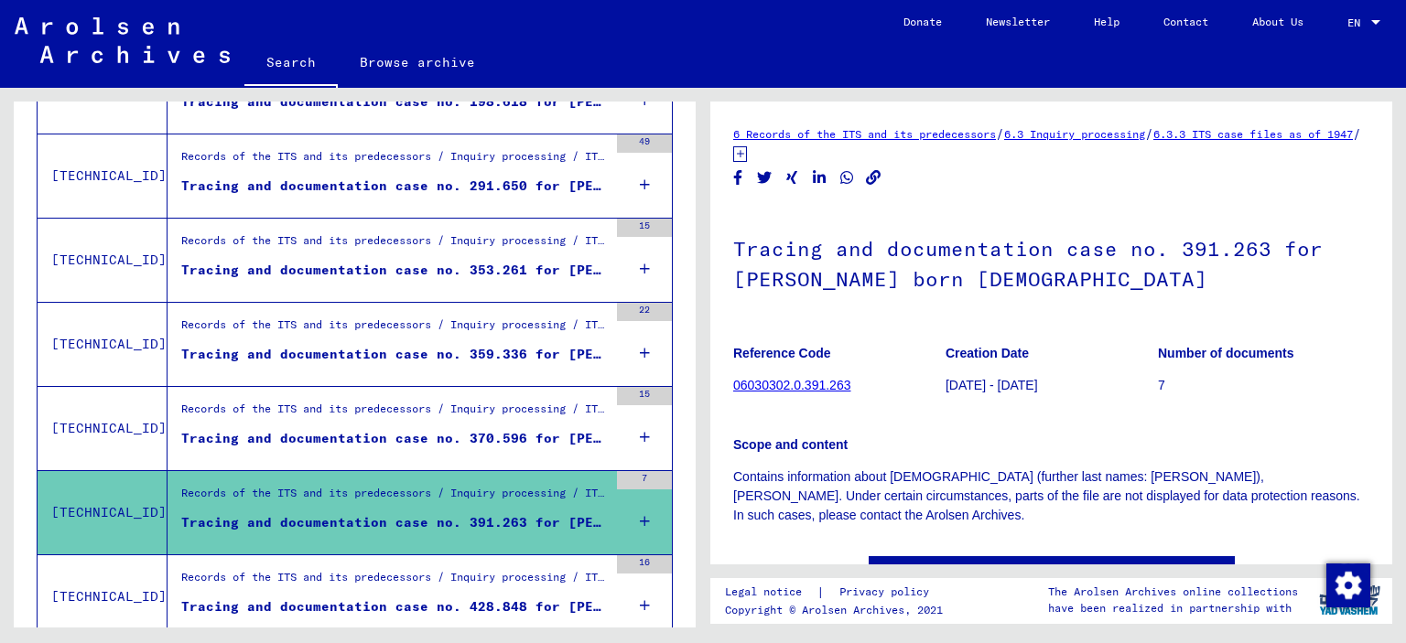
click at [372, 582] on div "Records of the ITS and its predecessors / Inquiry processing / ITS case files a…" at bounding box center [394, 582] width 426 height 26
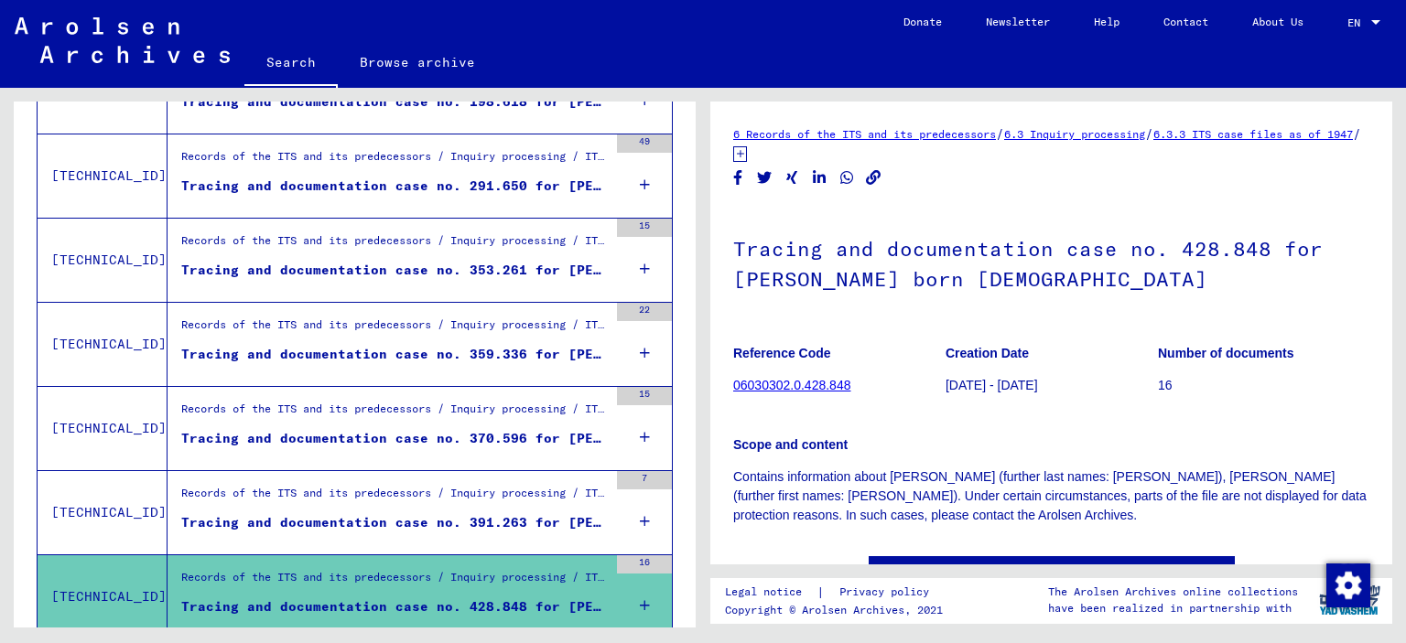
scroll to position [1301, 0]
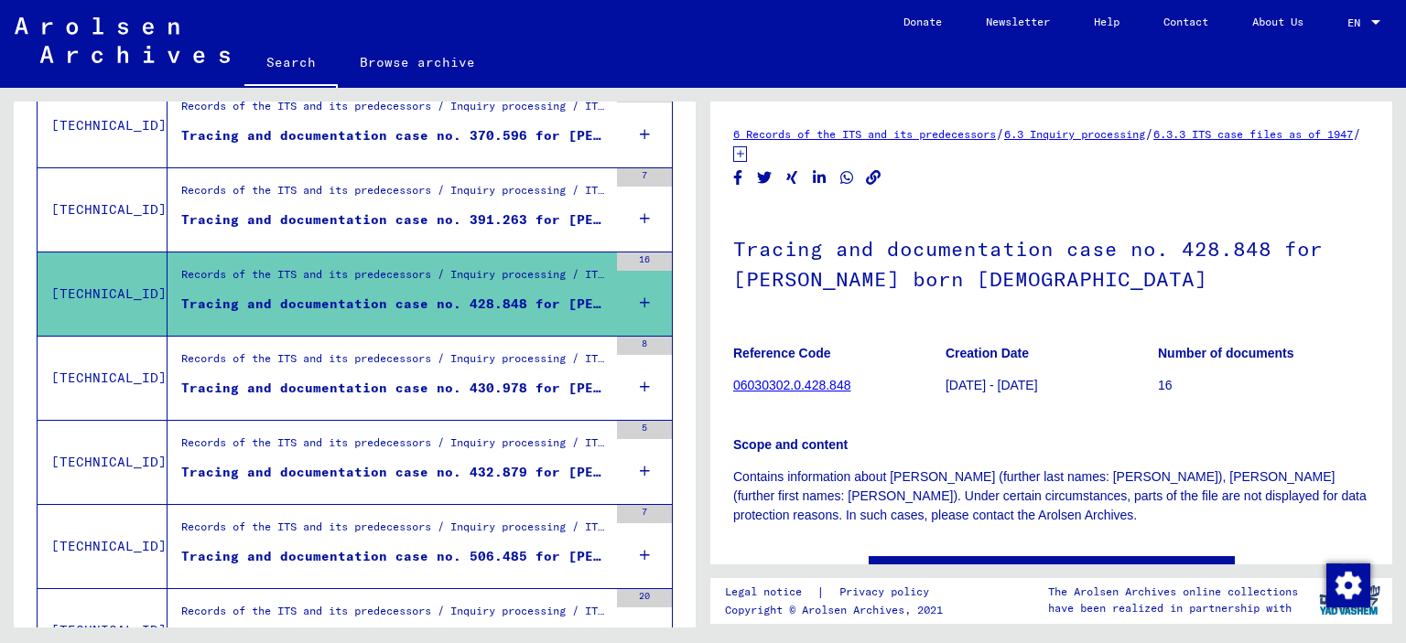
click at [376, 385] on div "Tracing and documentation case no. 430.978 for [PERSON_NAME] born [DEMOGRAPHIC_…" at bounding box center [394, 388] width 426 height 19
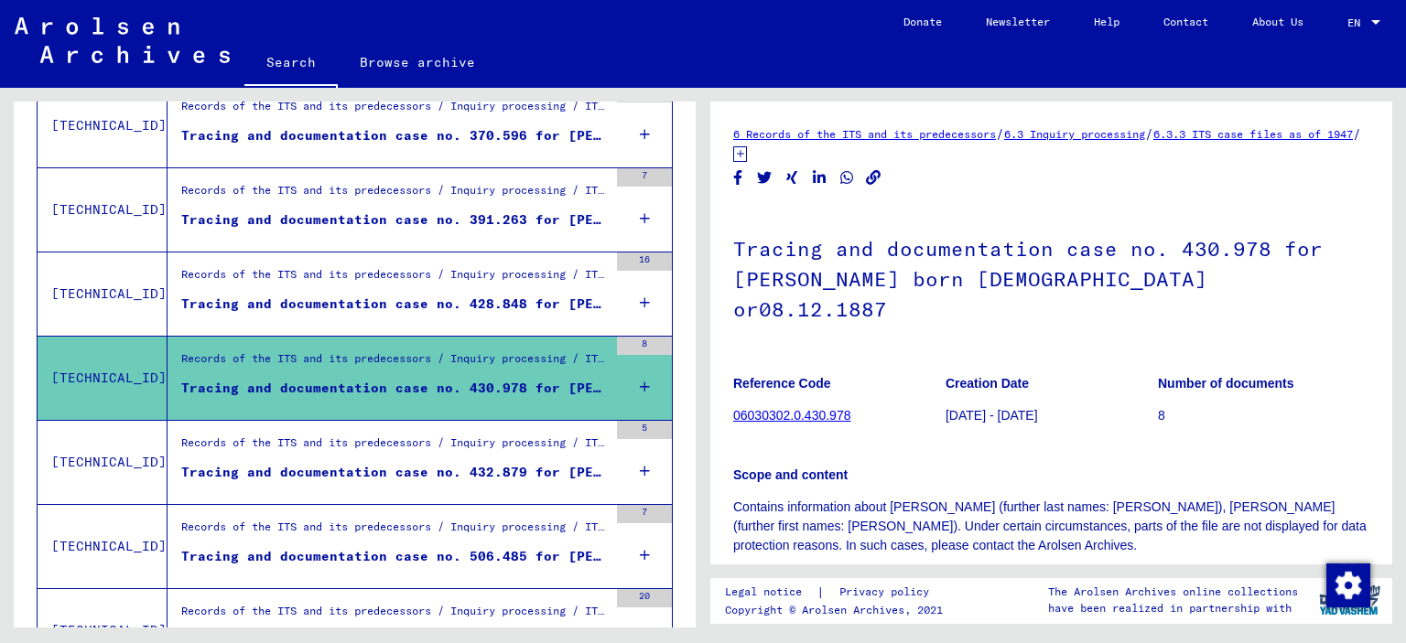
click at [359, 481] on div "Tracing and documentation case no. 432.879 for [PERSON_NAME] born [DEMOGRAPHIC_…" at bounding box center [394, 472] width 426 height 19
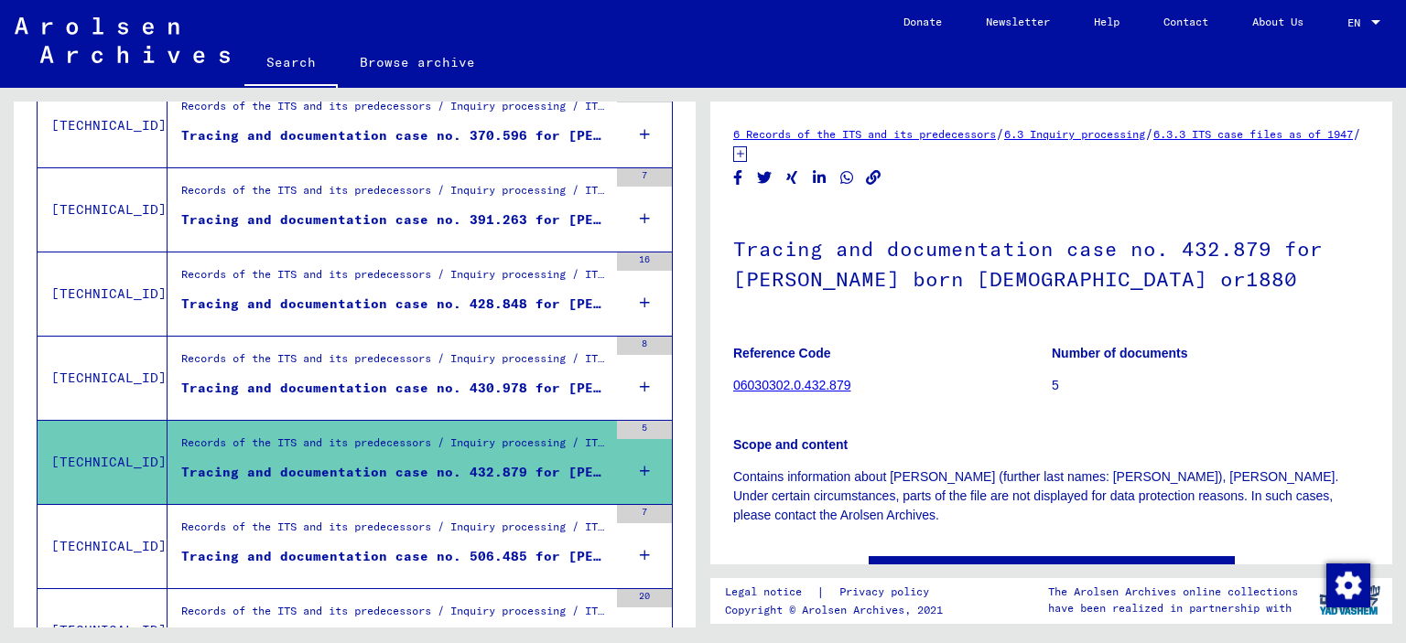
click at [365, 548] on div "Tracing and documentation case no. 506.485 for [PERSON_NAME] born [DEMOGRAPHIC_…" at bounding box center [394, 556] width 426 height 19
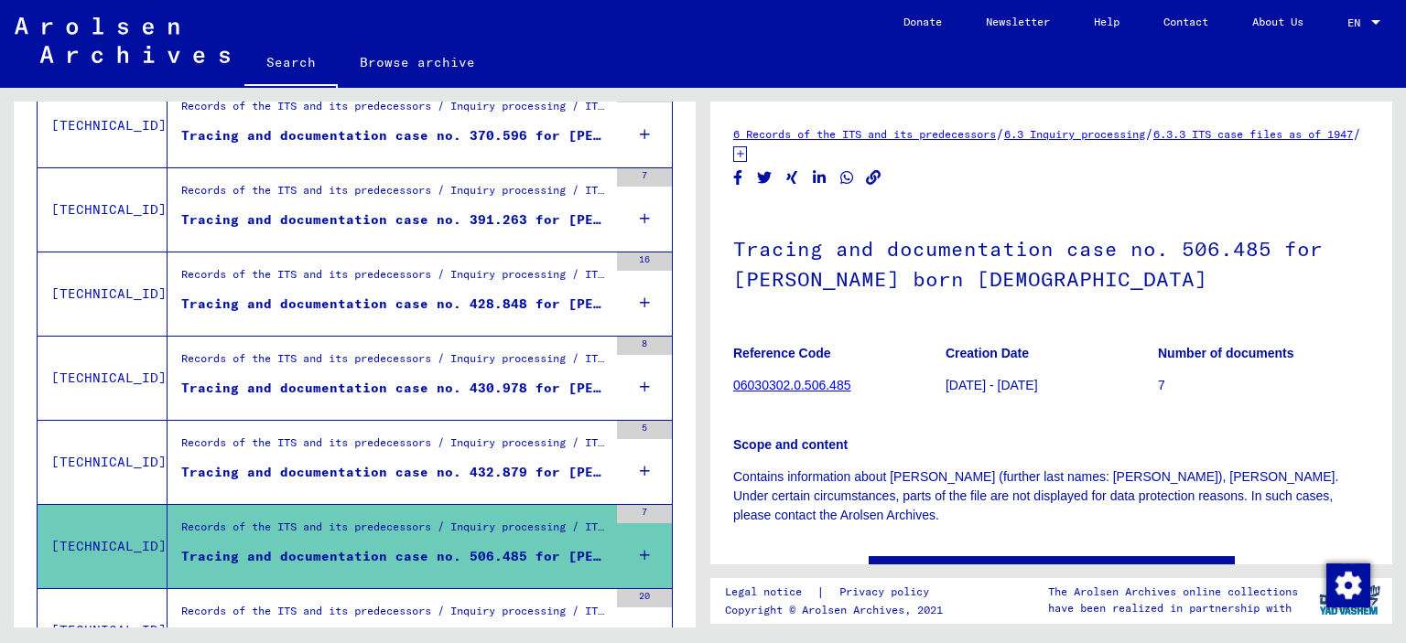
click at [346, 602] on div "Records of the ITS and its predecessors / Inquiry processing / ITS case files a…" at bounding box center [387, 630] width 440 height 83
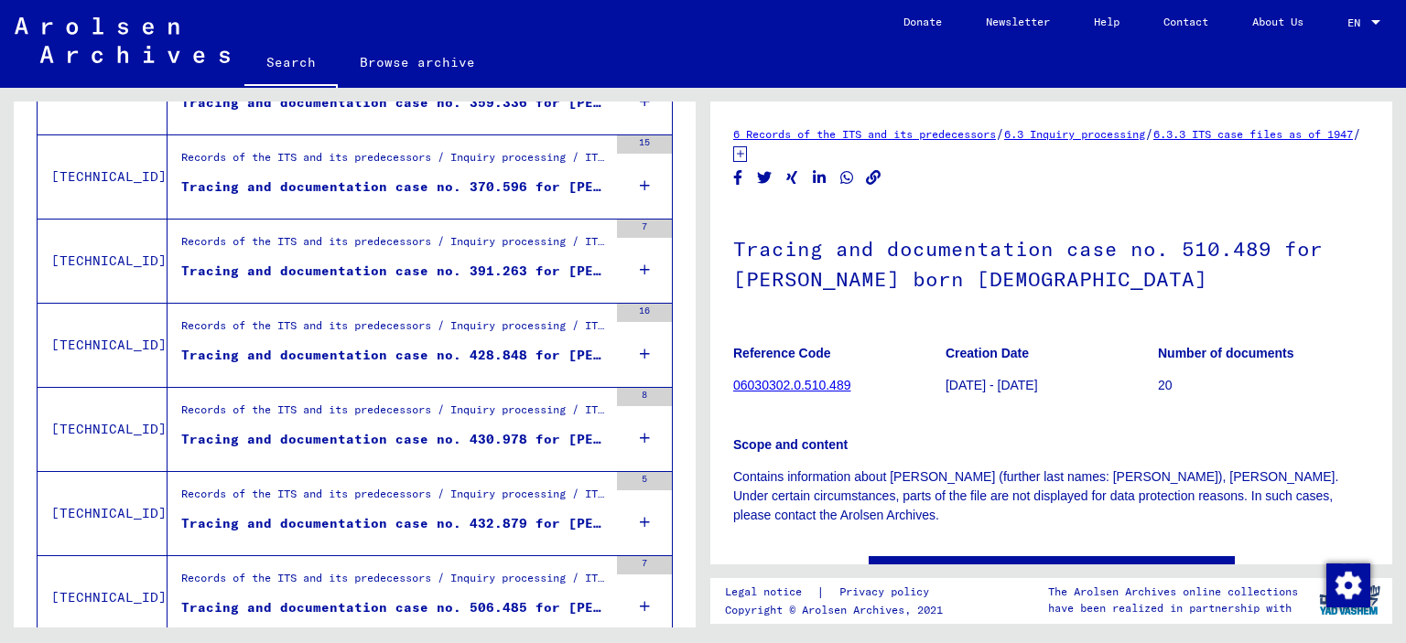
scroll to position [1516, 0]
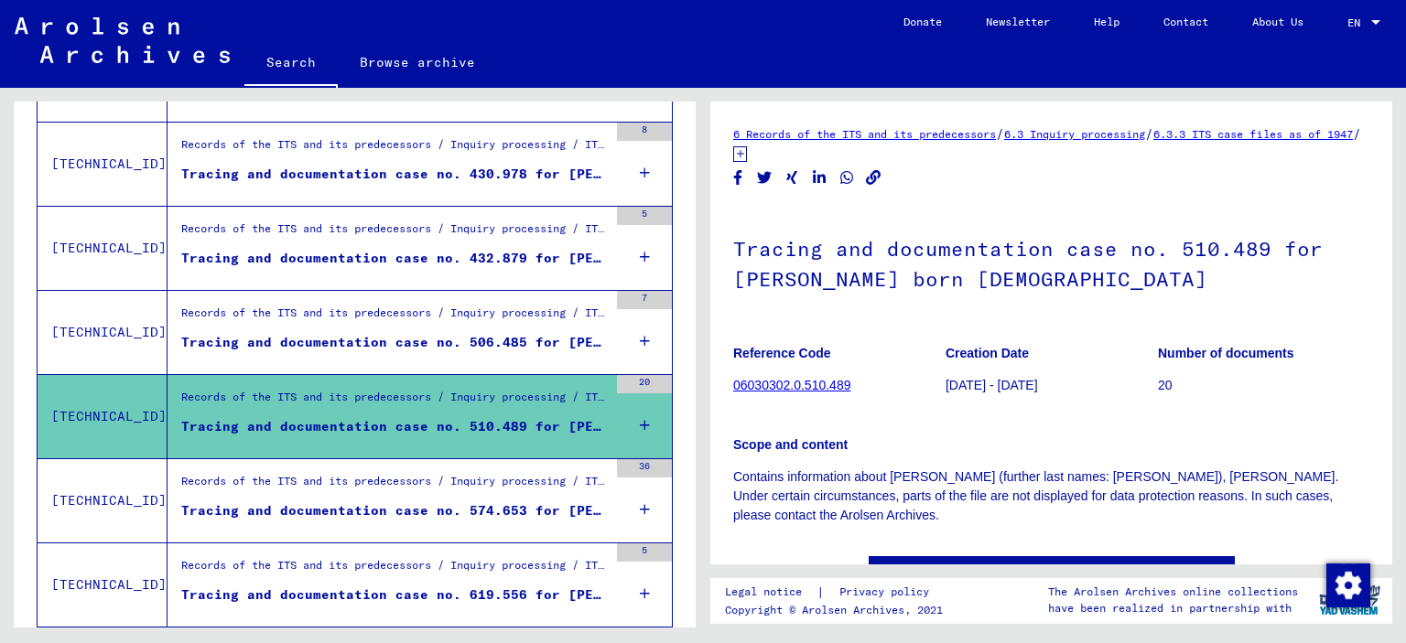
click at [377, 507] on div "Tracing and documentation case no. 574.653 for [PERSON_NAME] born [DEMOGRAPHIC_…" at bounding box center [394, 511] width 426 height 19
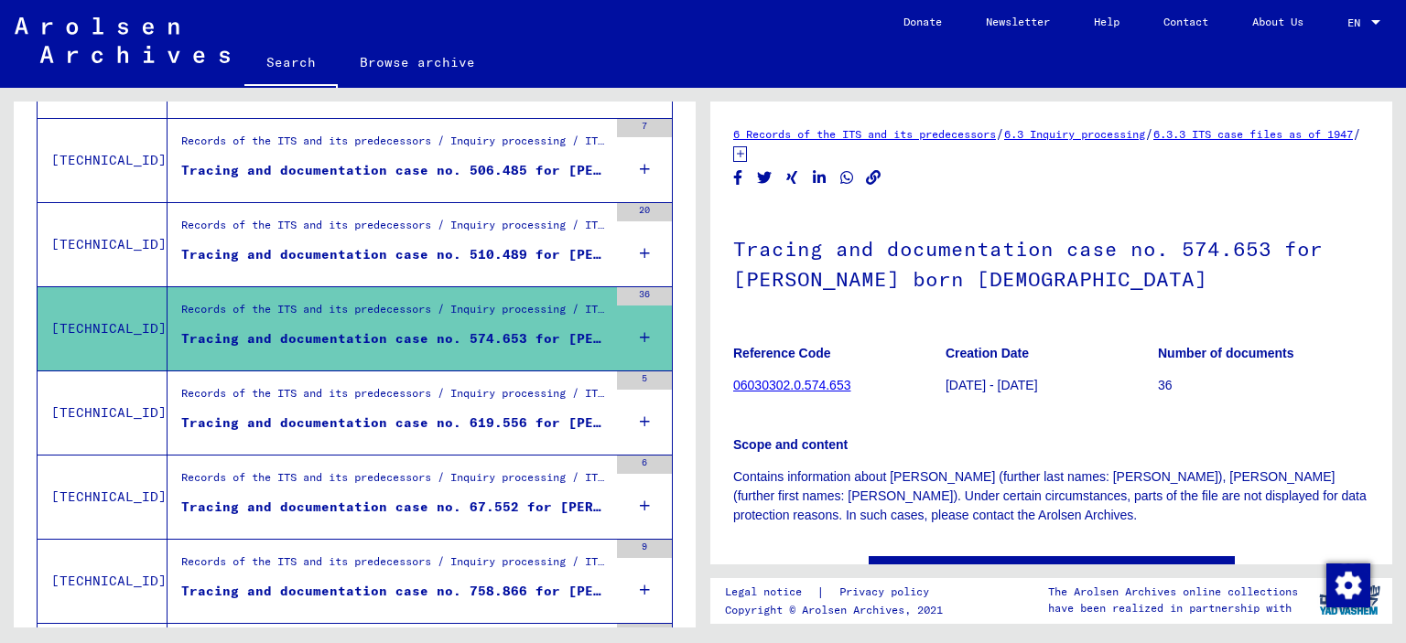
scroll to position [1717, 0]
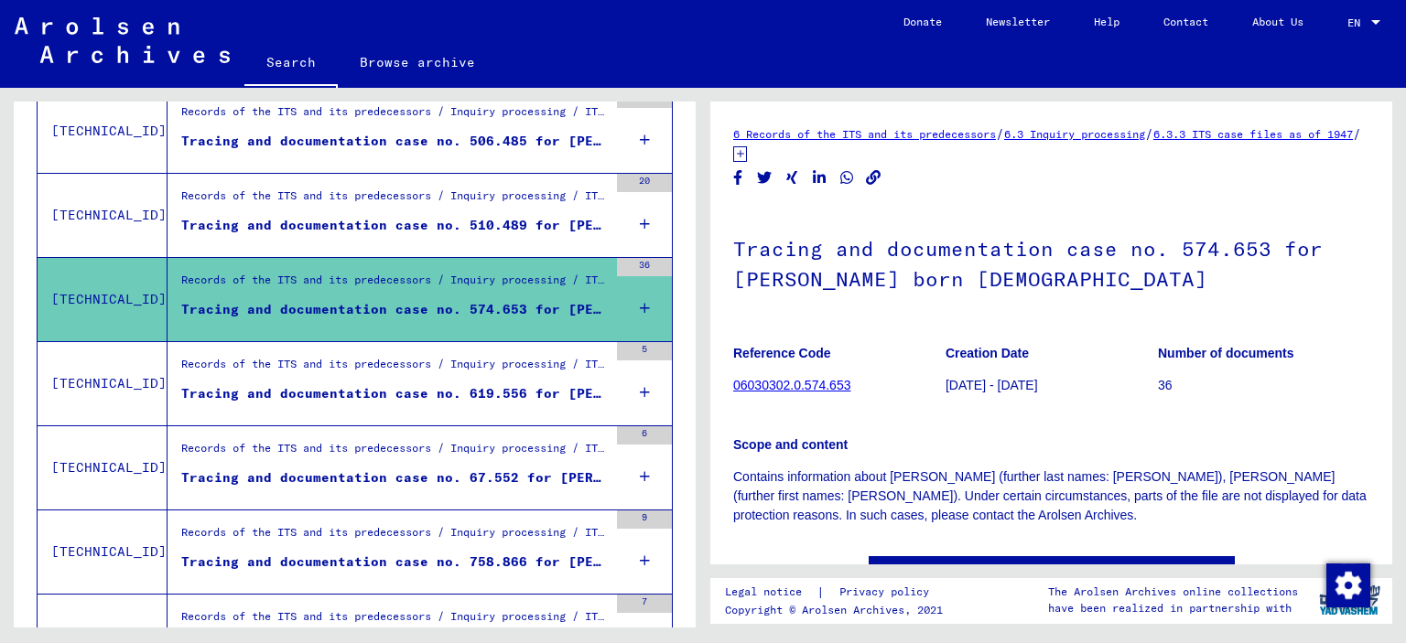
click at [357, 398] on div "Tracing and documentation case no. 619.556 for [PERSON_NAME] born [DEMOGRAPHIC_…" at bounding box center [394, 393] width 426 height 19
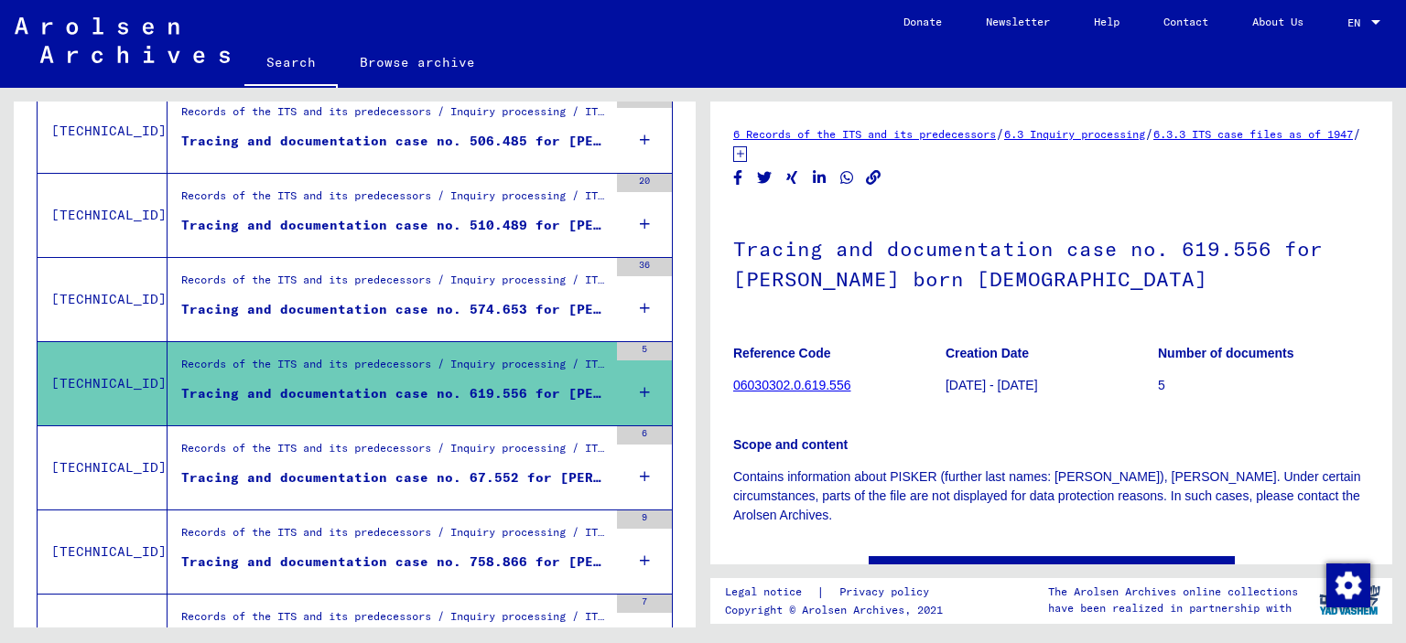
click at [355, 478] on div "Tracing and documentation case no. 67.552 for [PERSON_NAME] born [DEMOGRAPHIC_D…" at bounding box center [394, 478] width 426 height 19
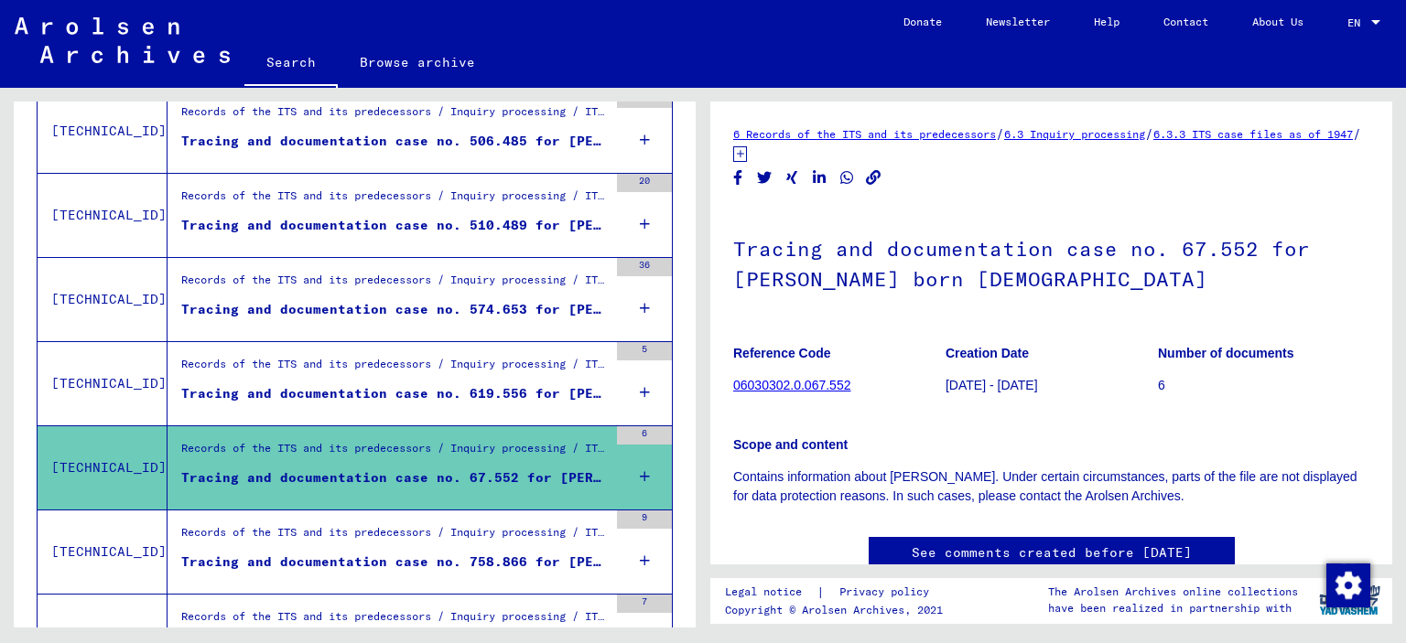
click at [351, 551] on mat-grid-list "Records of the ITS and its predecessors / Inquiry processing / ITS case files a…" at bounding box center [394, 552] width 426 height 56
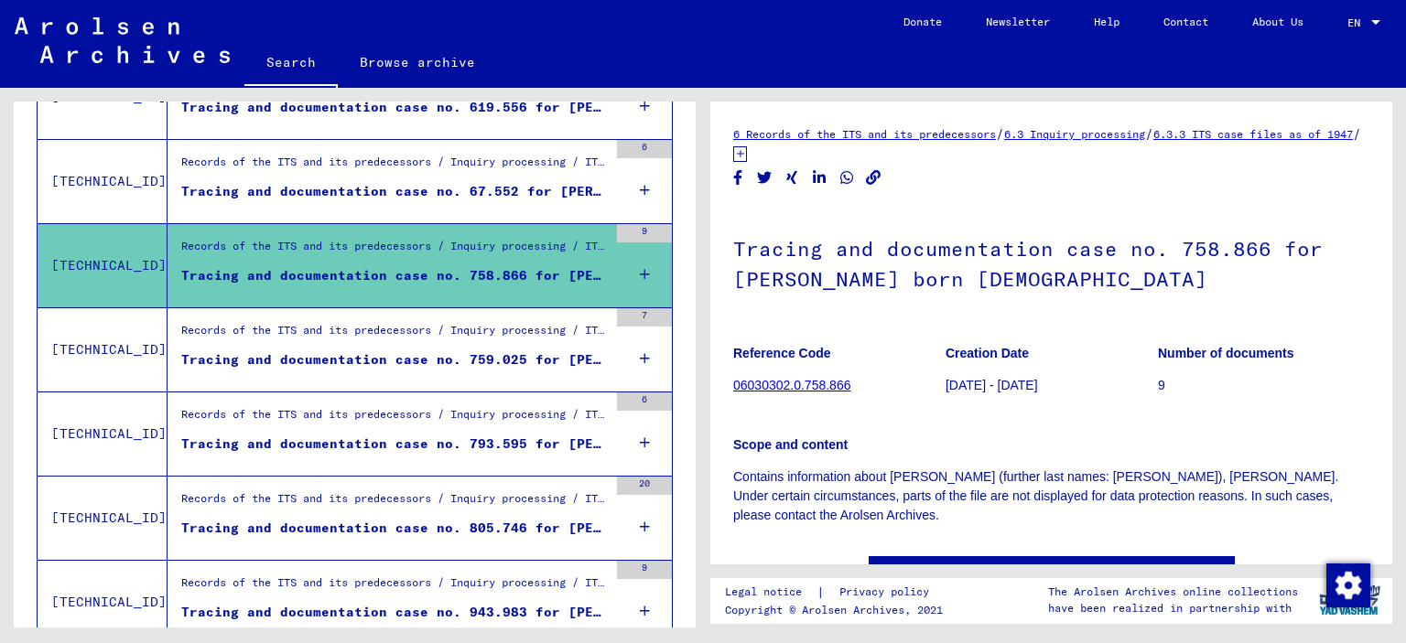
scroll to position [2121, 0]
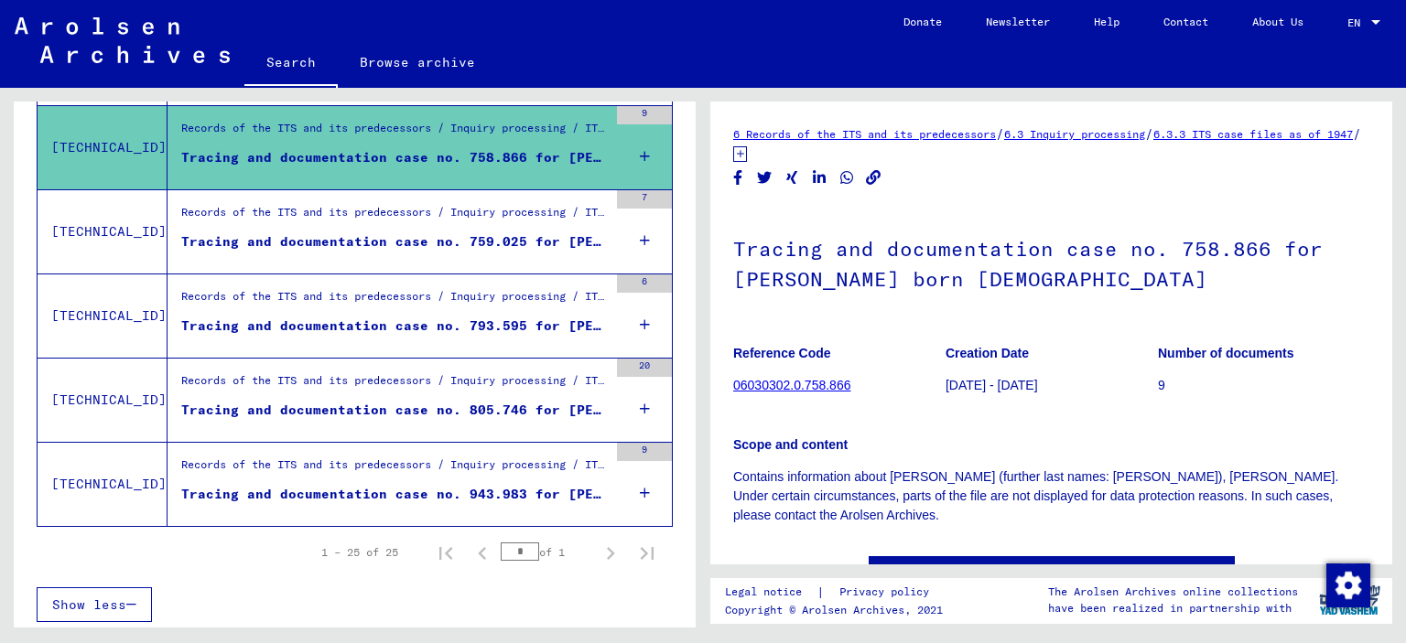
click at [290, 239] on div "Tracing and documentation case no. 759.025 for [PERSON_NAME] born [DEMOGRAPHIC_…" at bounding box center [394, 241] width 426 height 19
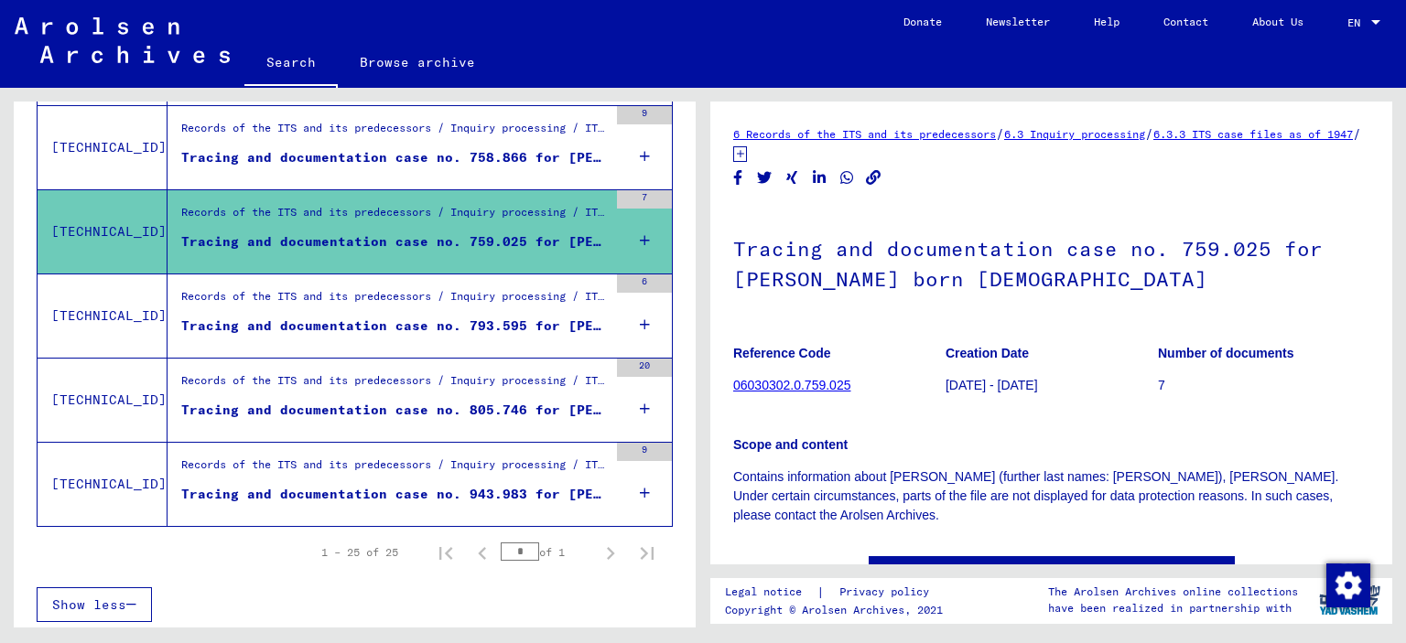
click at [291, 316] on mat-grid-list "Records of the ITS and its predecessors / Inquiry processing / ITS case files a…" at bounding box center [394, 316] width 426 height 56
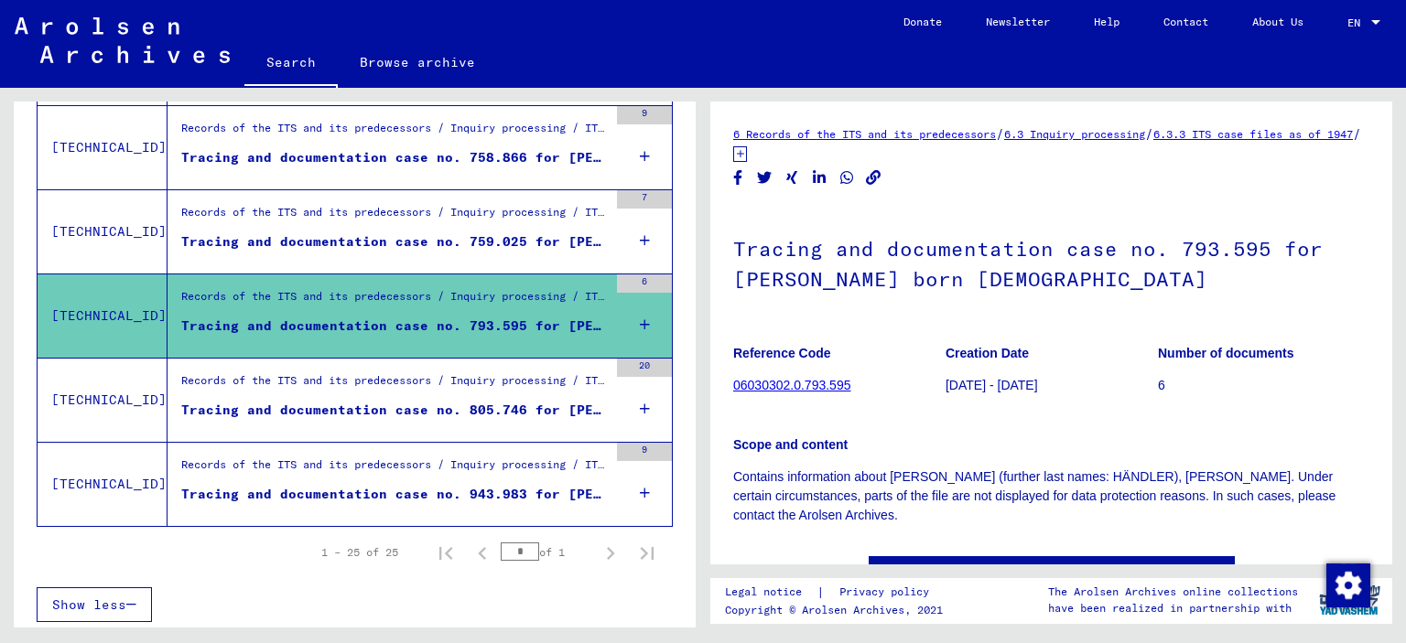
click at [305, 403] on div "Tracing and documentation case no. 805.746 for [PERSON_NAME] born [DEMOGRAPHIC_…" at bounding box center [394, 410] width 426 height 19
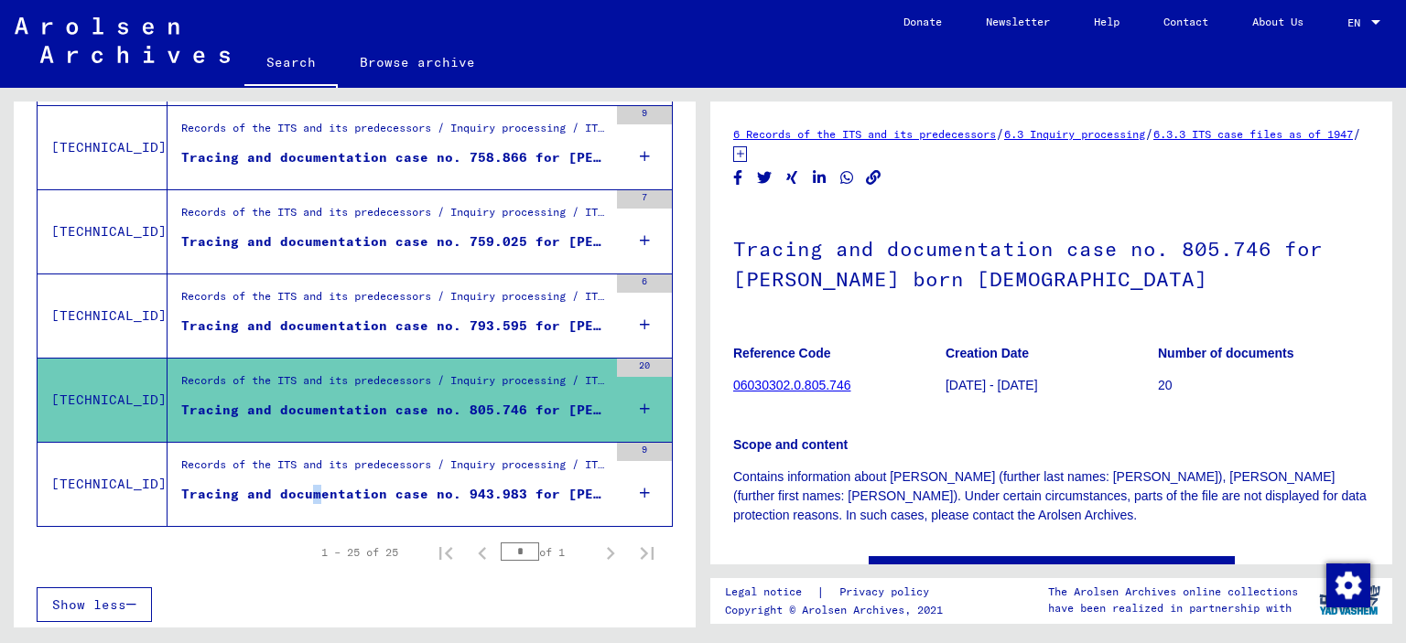
click at [306, 491] on div "Tracing and documentation case no. 943.983 for [PERSON_NAME] born [DEMOGRAPHIC_…" at bounding box center [394, 494] width 426 height 19
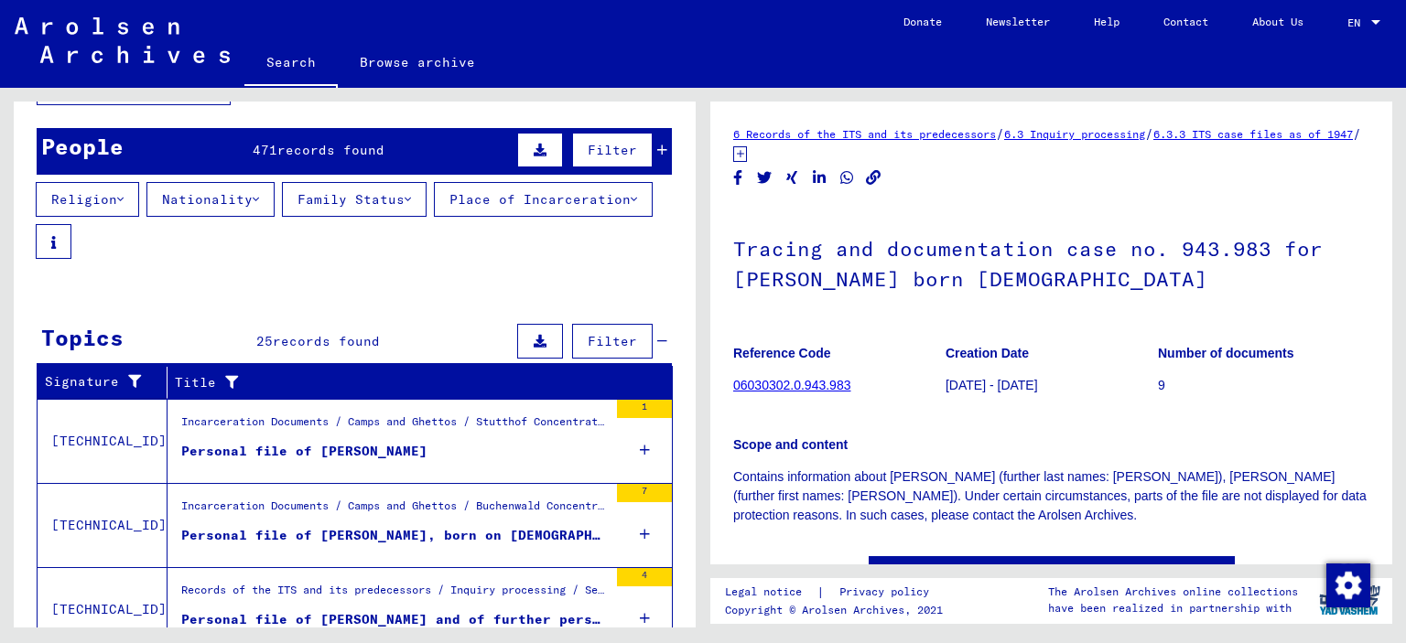
scroll to position [201, 0]
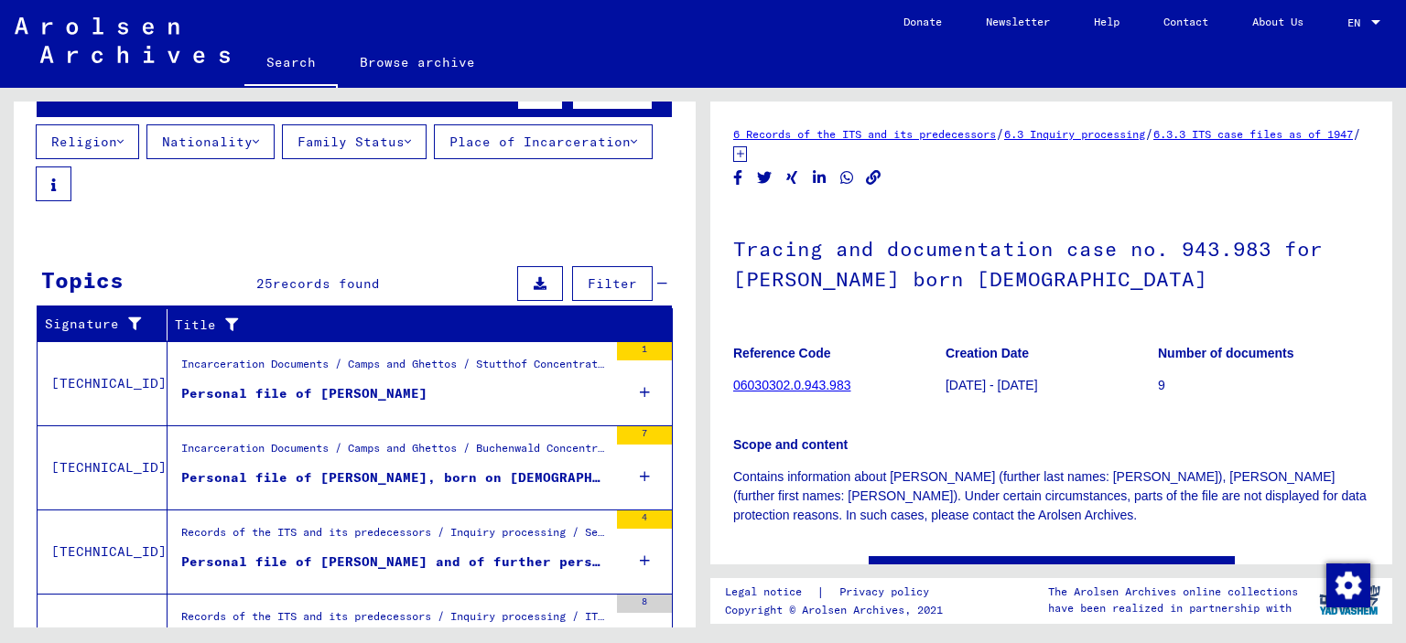
click at [317, 407] on figure "Personal file of [PERSON_NAME]" at bounding box center [394, 397] width 426 height 27
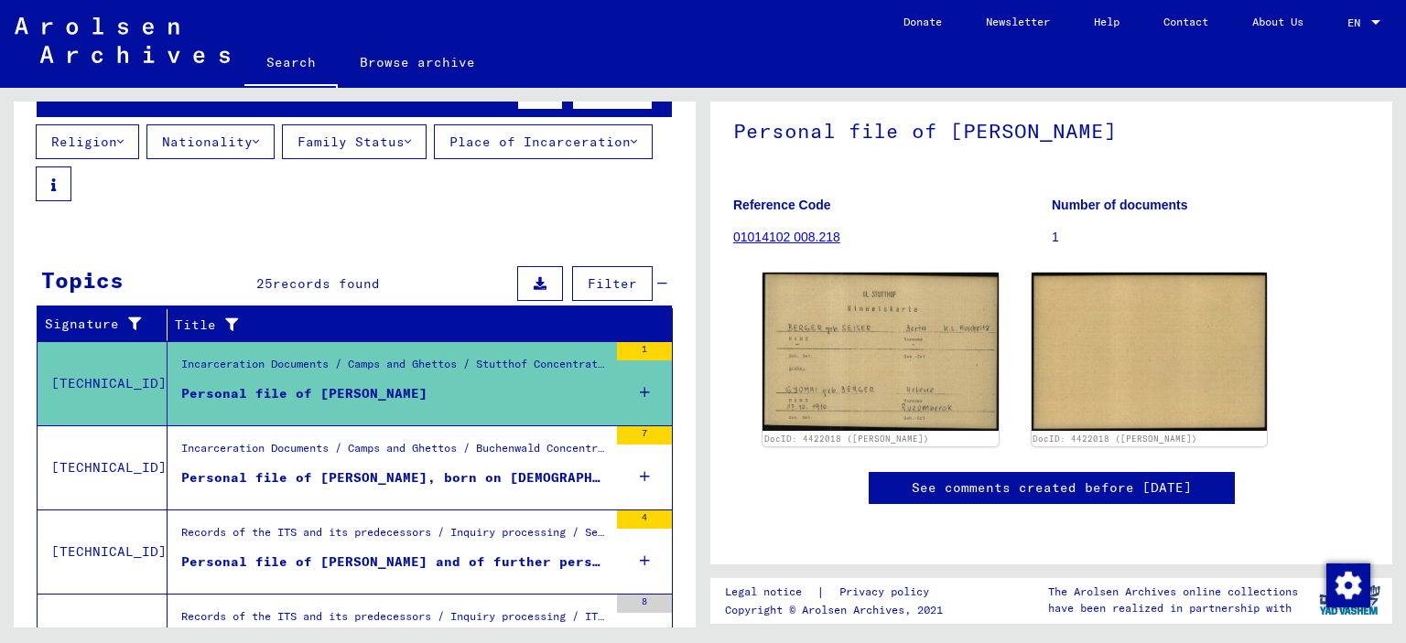
scroll to position [201, 0]
click at [351, 472] on div "Personal file of [PERSON_NAME], born on [DEMOGRAPHIC_DATA], born in [GEOGRAPHIC…" at bounding box center [394, 478] width 426 height 19
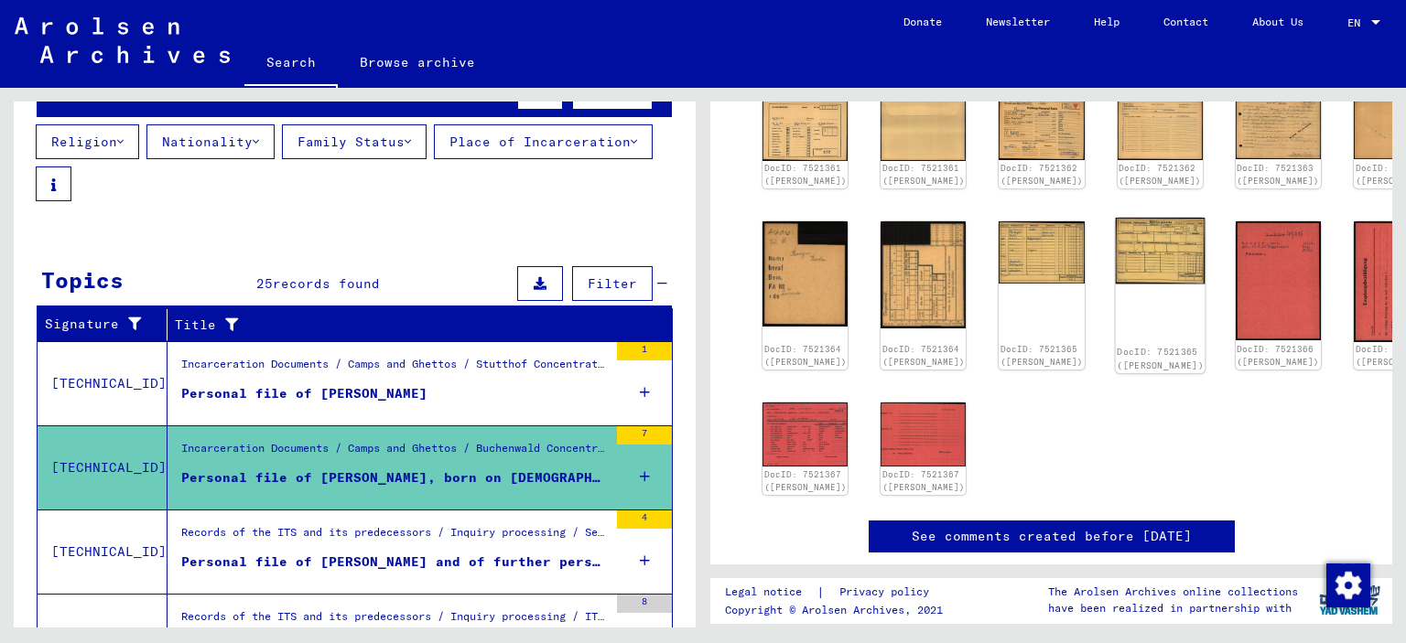
scroll to position [404, 0]
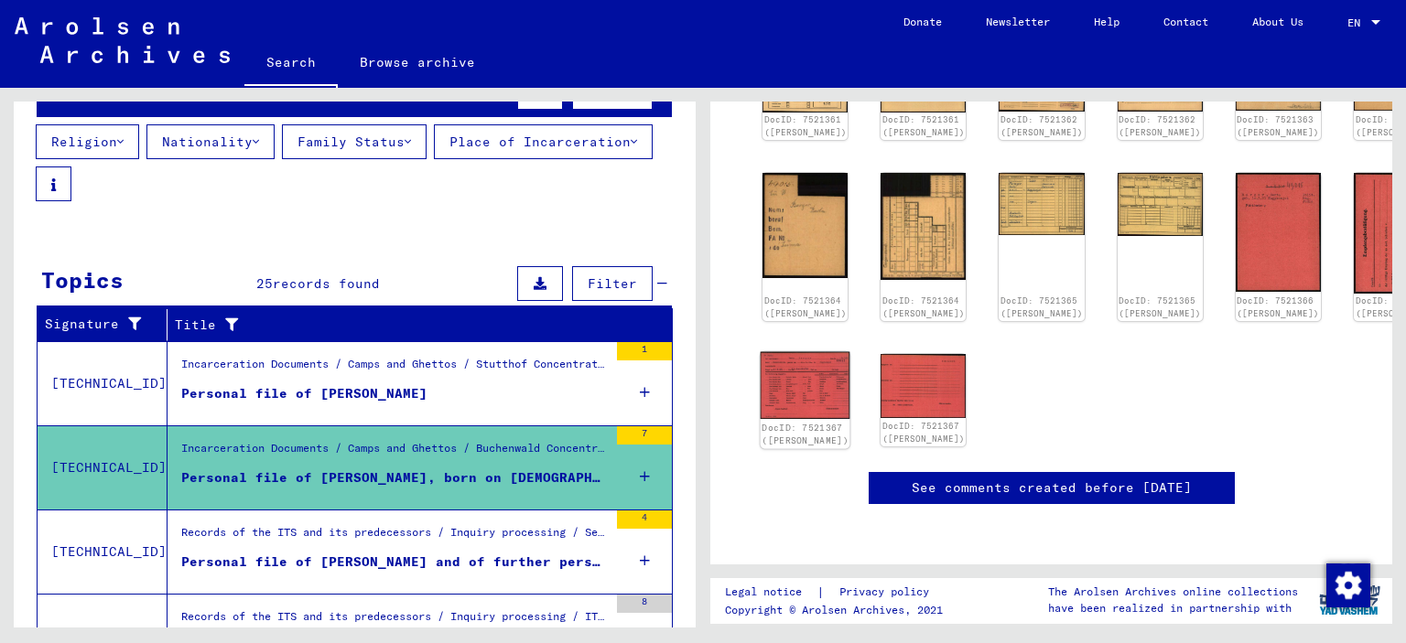
click at [794, 362] on img at bounding box center [806, 384] width 90 height 67
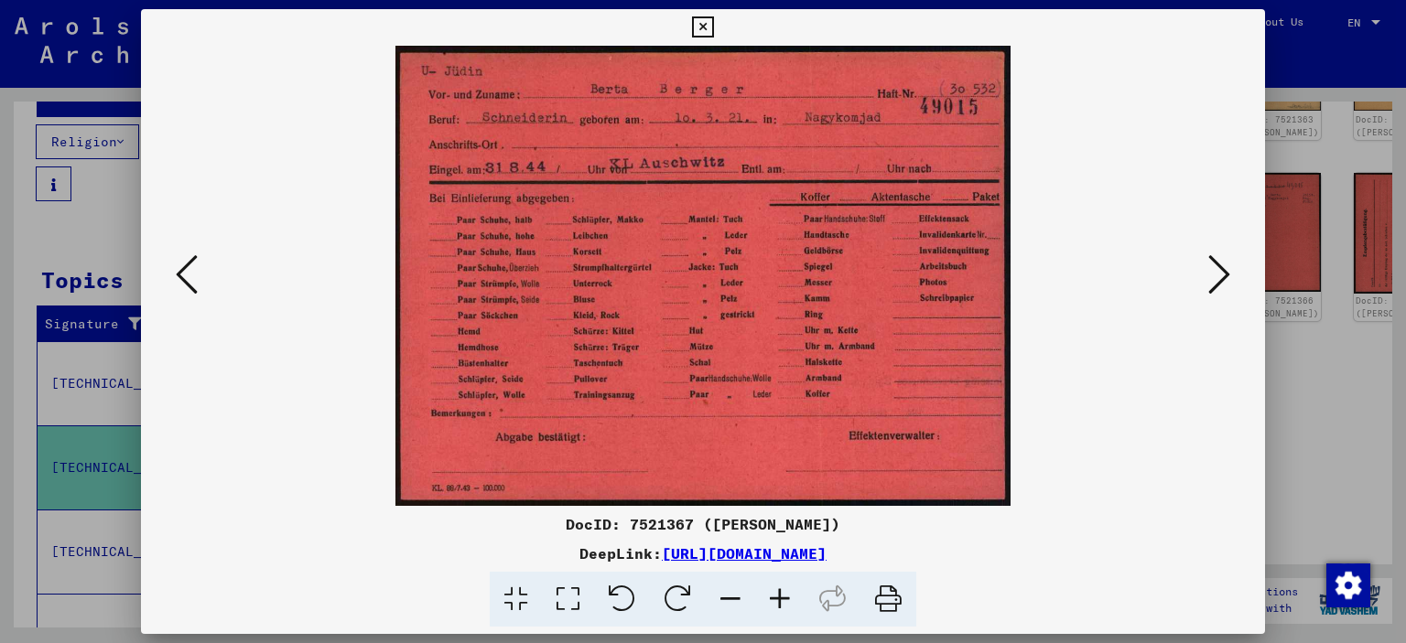
click at [713, 31] on icon at bounding box center [702, 27] width 21 height 22
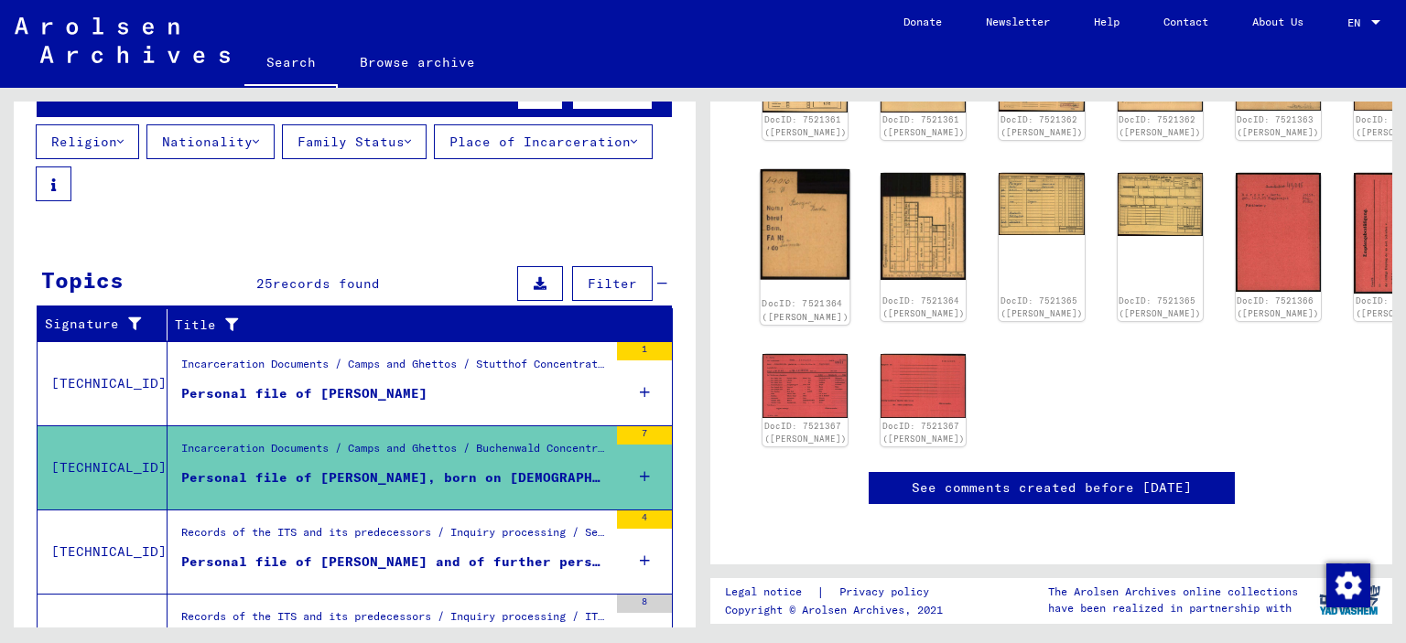
click at [802, 186] on img at bounding box center [806, 224] width 90 height 111
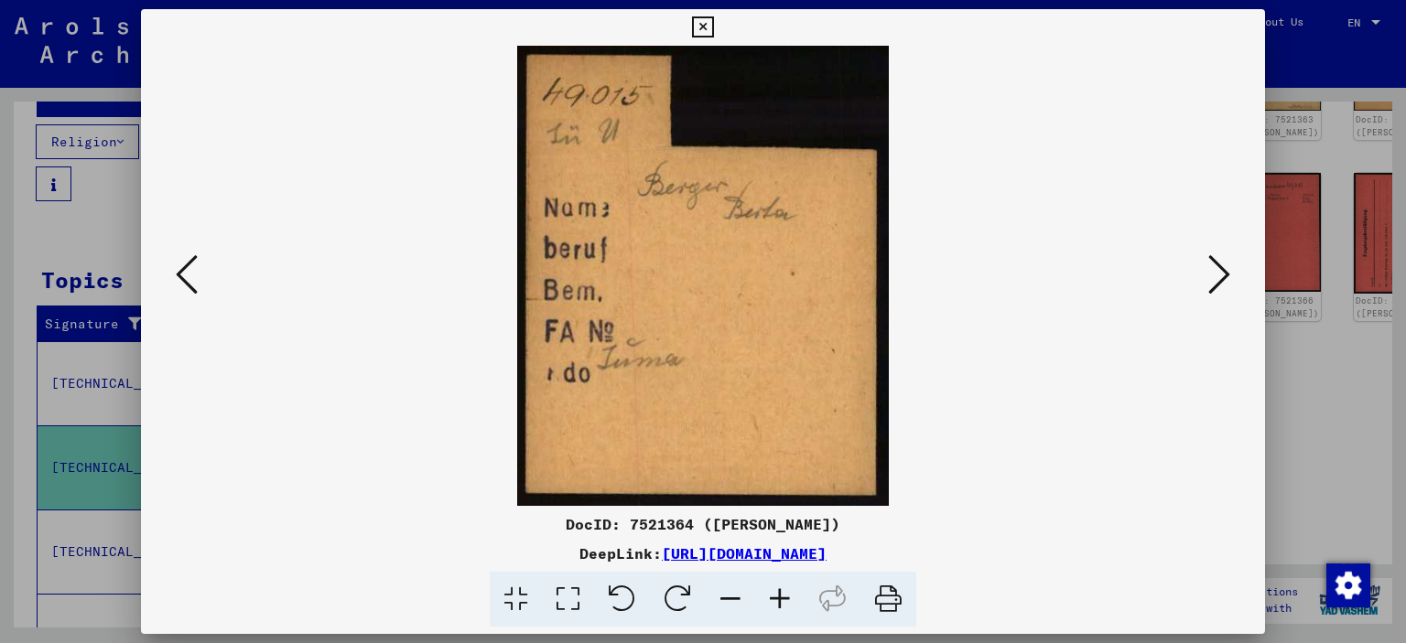
click at [1236, 267] on div at bounding box center [703, 276] width 1125 height 460
click at [1220, 283] on icon at bounding box center [1219, 275] width 22 height 44
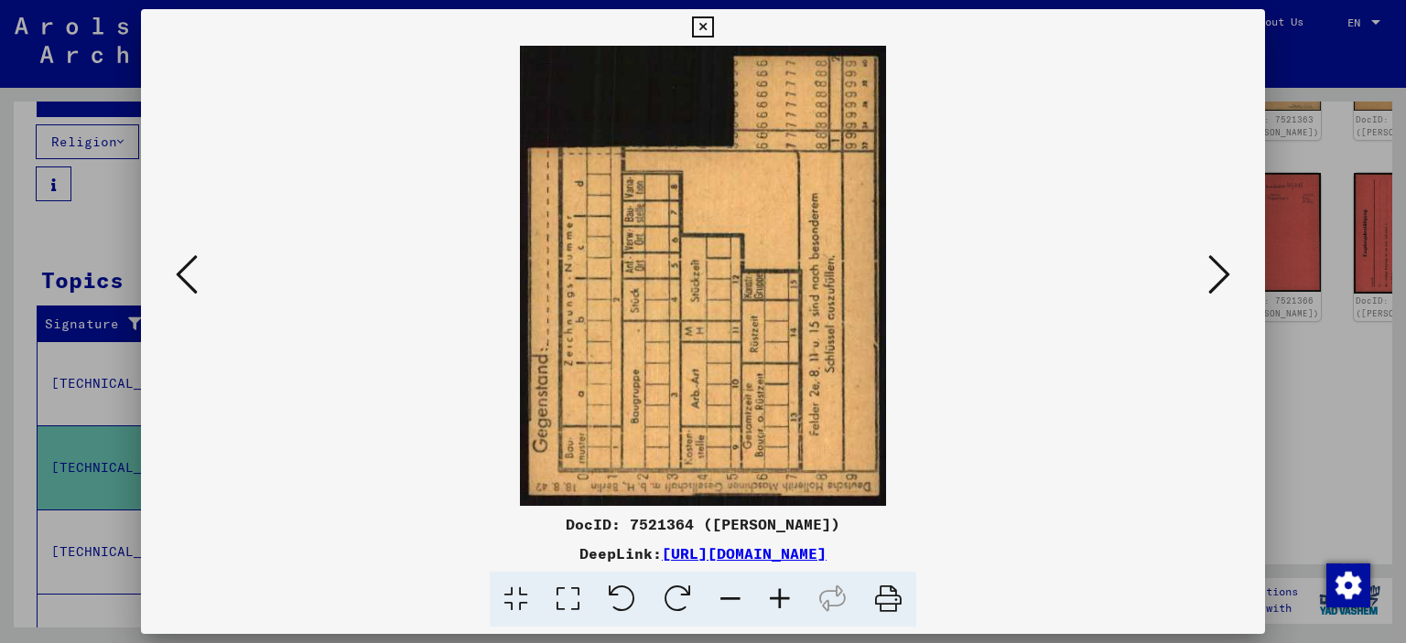
click at [1220, 283] on icon at bounding box center [1219, 275] width 22 height 44
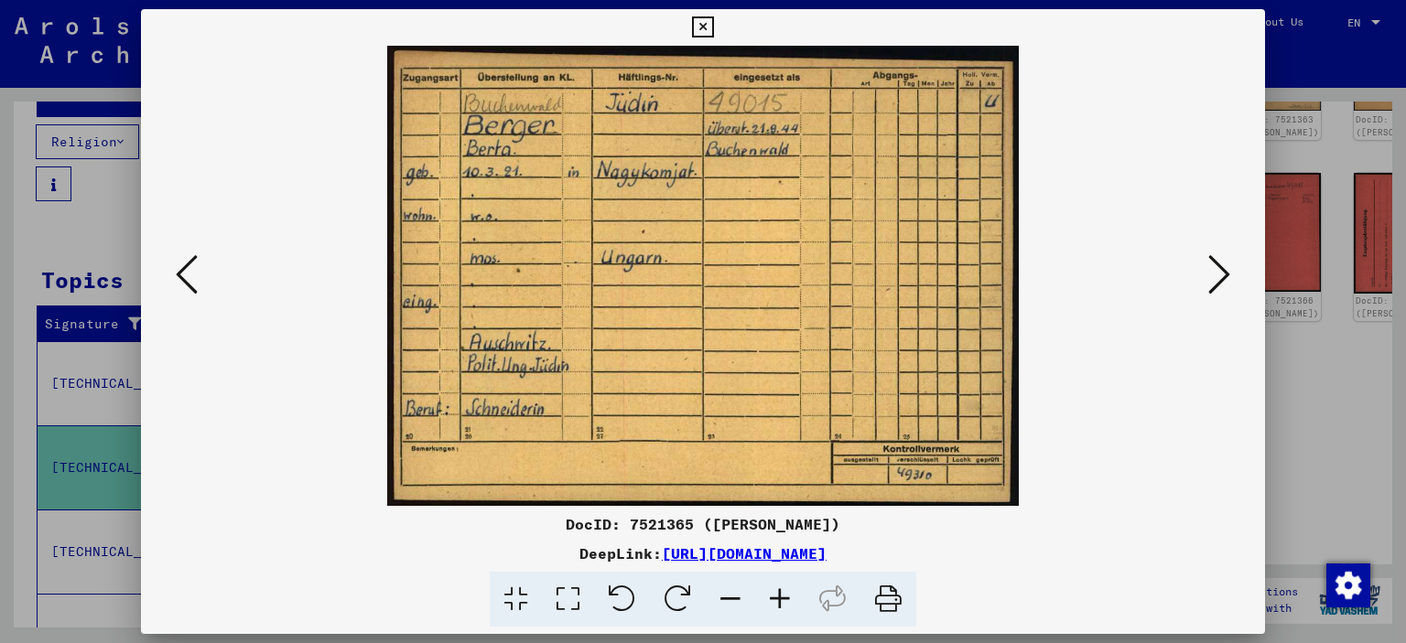
click at [1220, 283] on icon at bounding box center [1219, 275] width 22 height 44
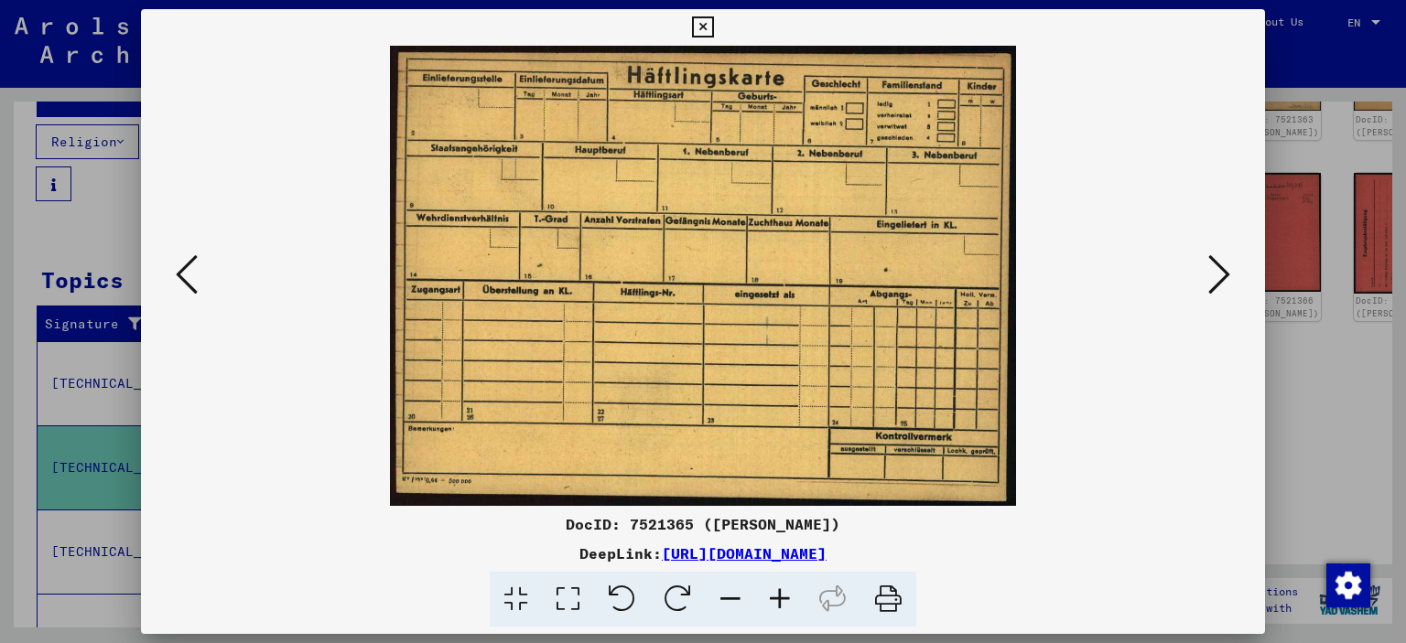
click at [1220, 283] on icon at bounding box center [1219, 275] width 22 height 44
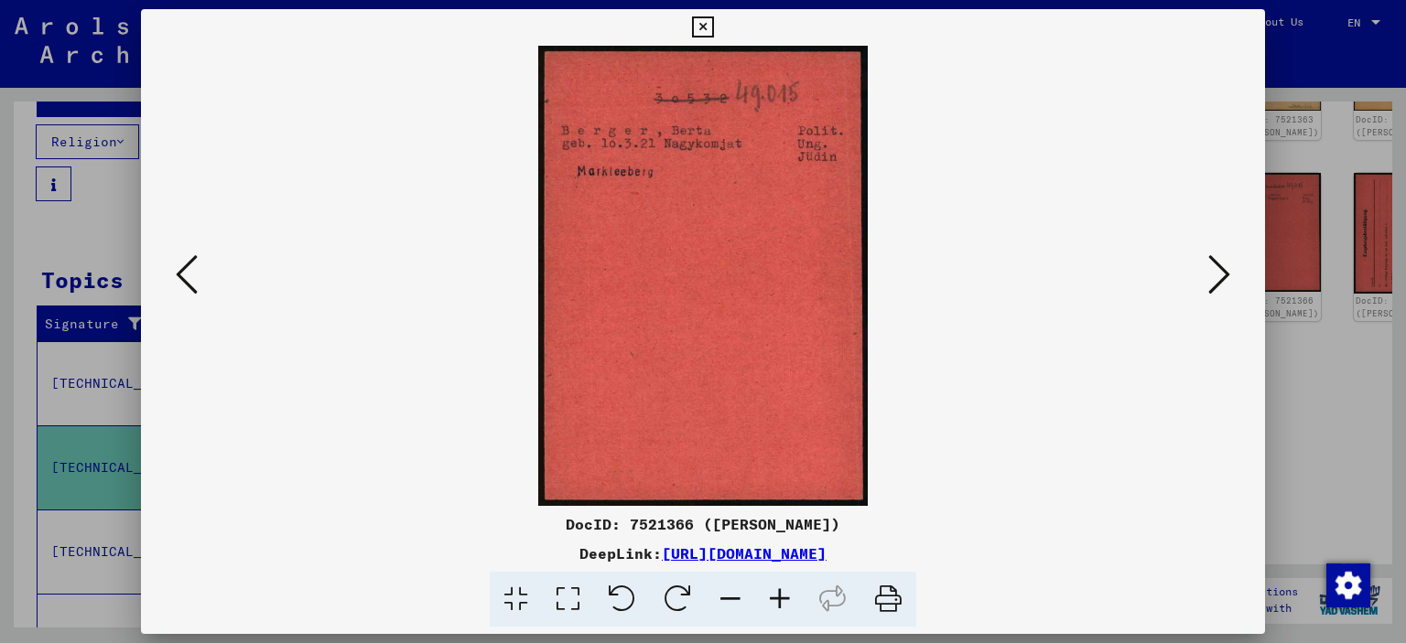
click at [1220, 283] on icon at bounding box center [1219, 275] width 22 height 44
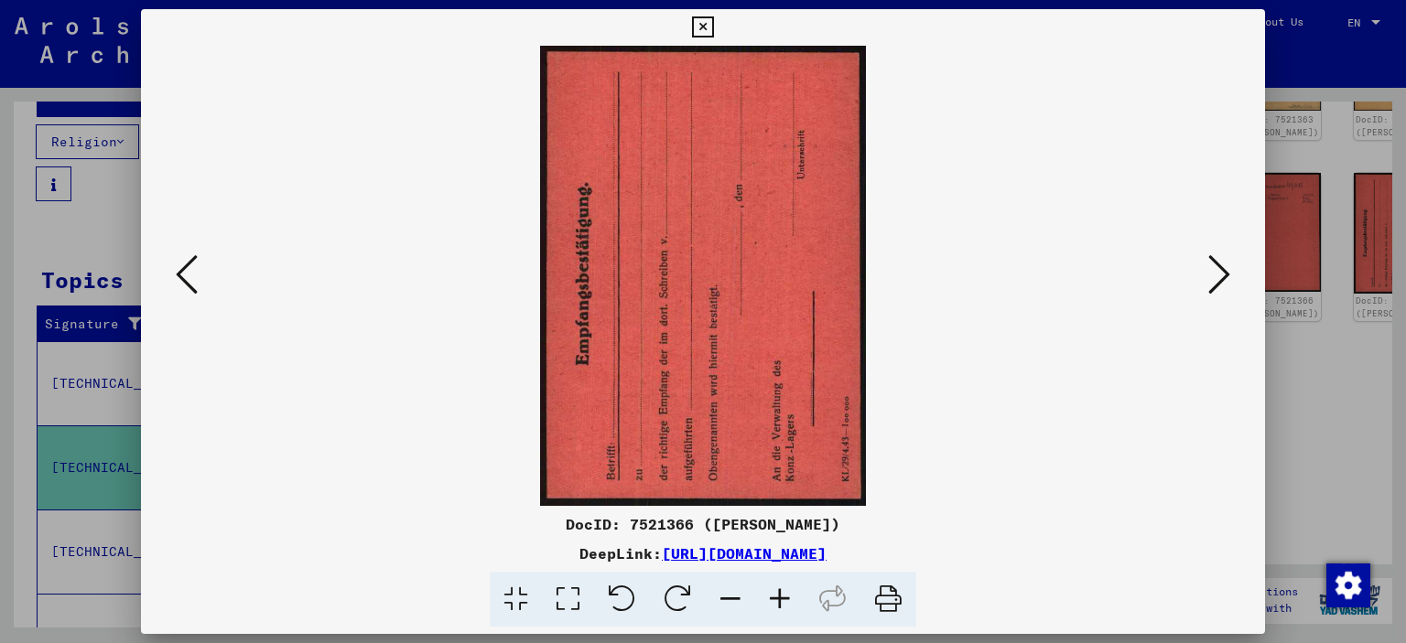
click at [1220, 283] on icon at bounding box center [1219, 275] width 22 height 44
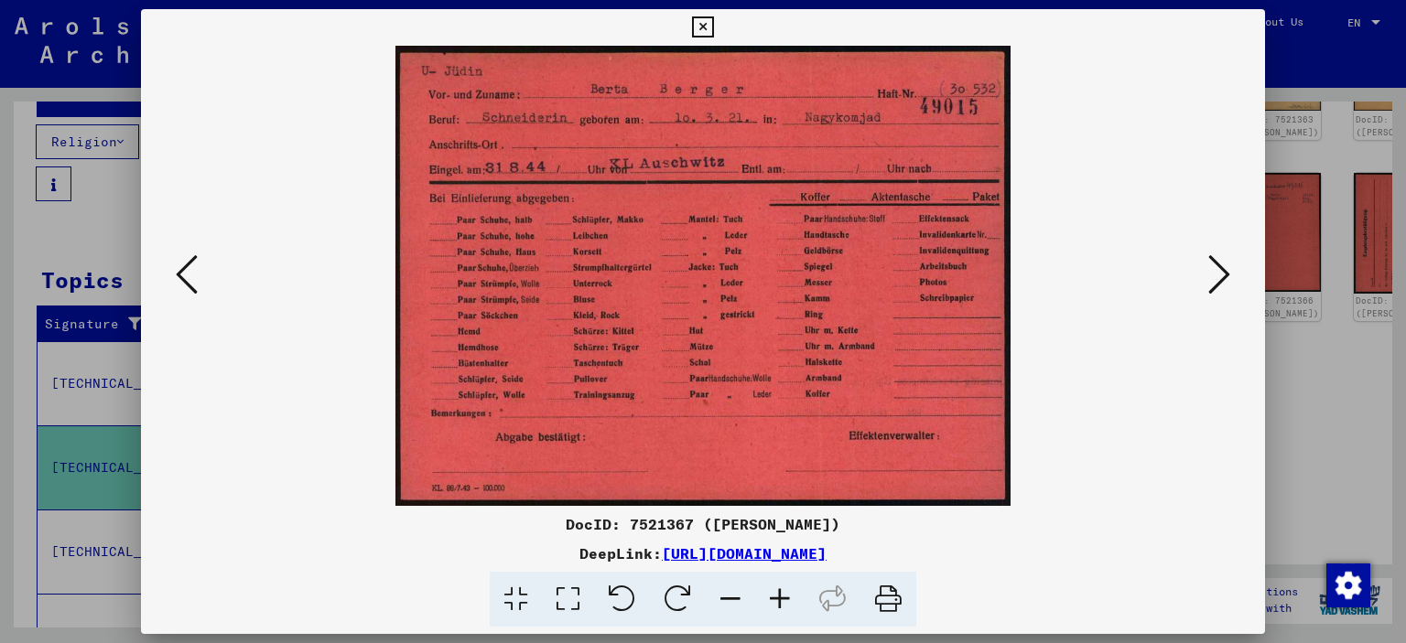
click at [1220, 283] on icon at bounding box center [1219, 275] width 22 height 44
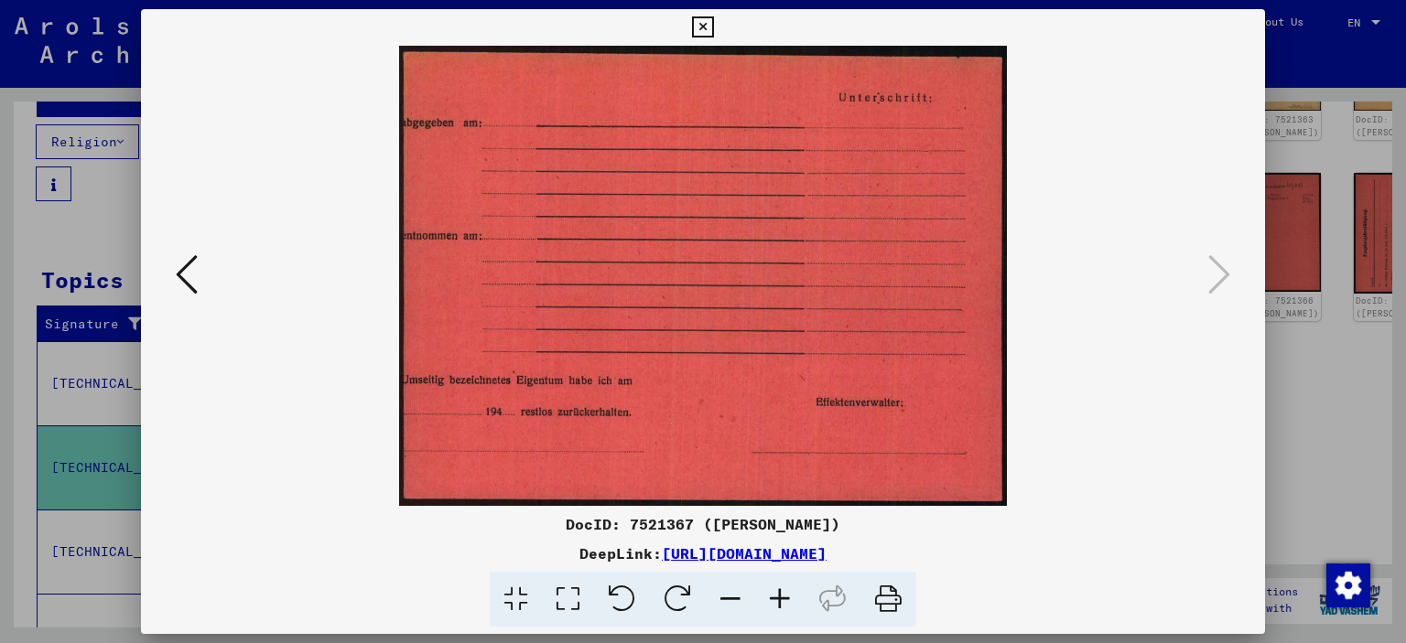
click at [713, 22] on icon at bounding box center [702, 27] width 21 height 22
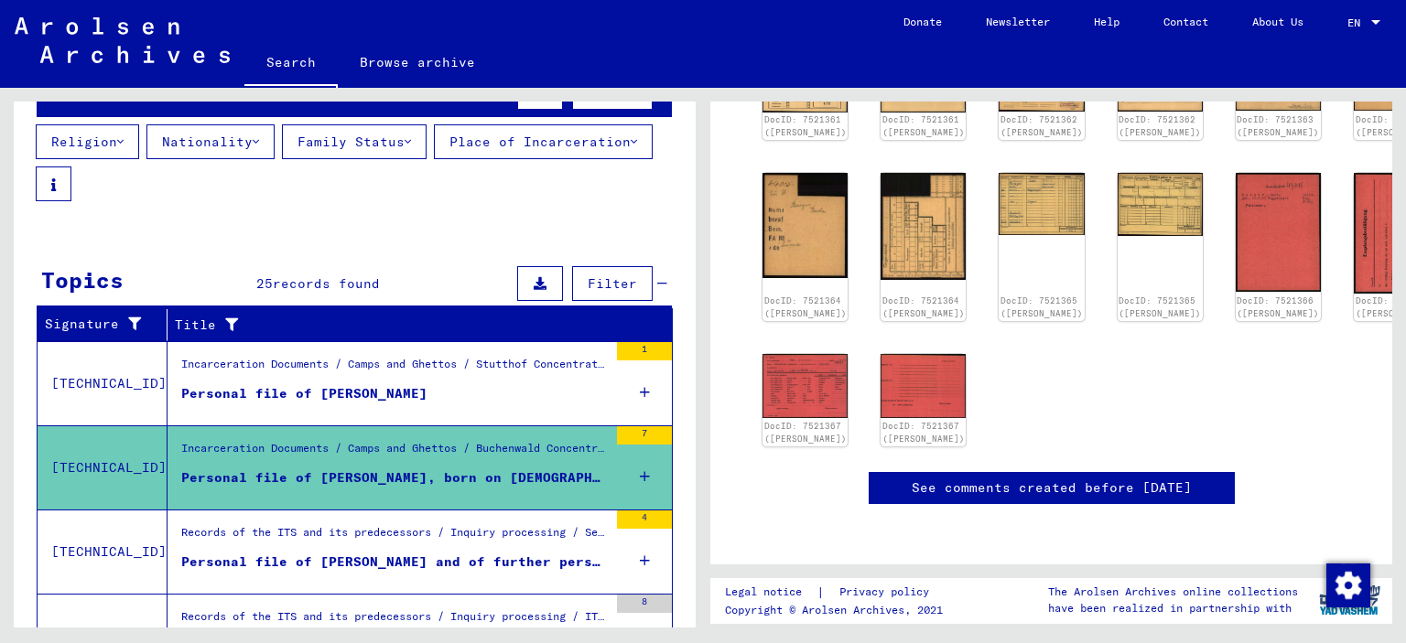
click at [316, 560] on div "Personal file of [PERSON_NAME] and of further persons" at bounding box center [394, 562] width 426 height 19
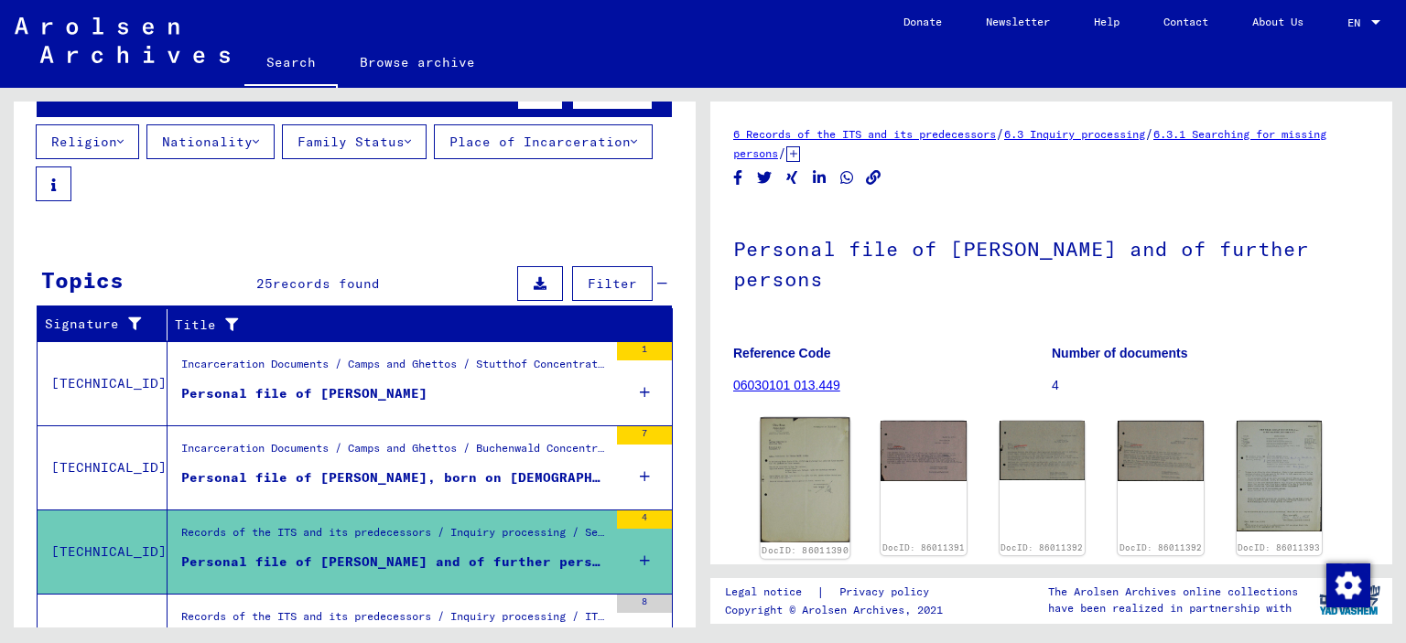
click at [805, 493] on img at bounding box center [806, 480] width 90 height 125
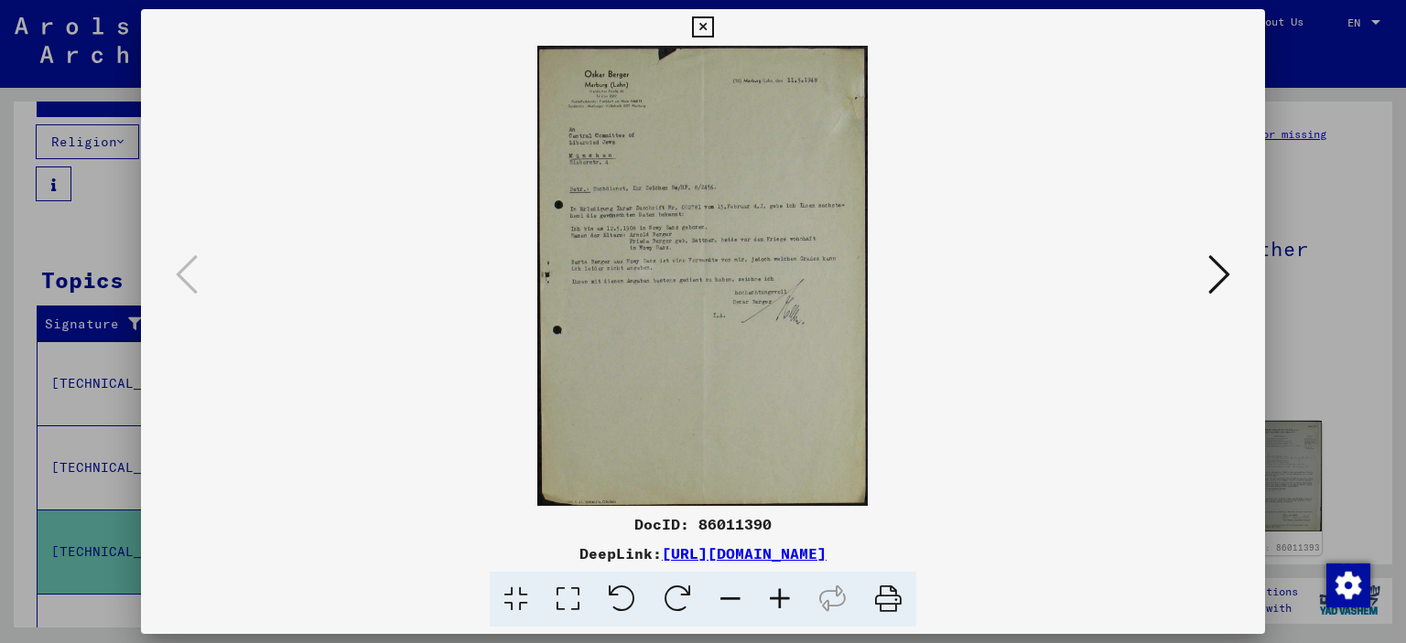
click at [686, 251] on img at bounding box center [703, 276] width 1000 height 460
click at [1215, 268] on icon at bounding box center [1219, 275] width 22 height 44
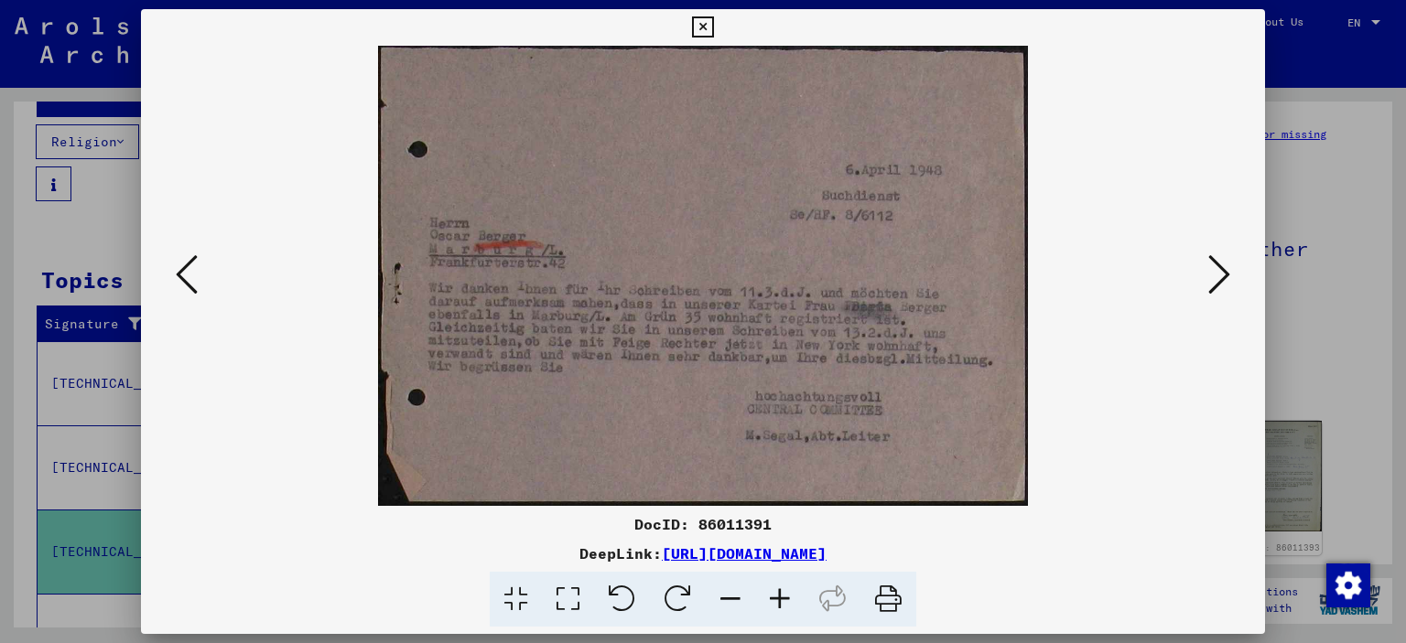
click at [1213, 269] on icon at bounding box center [1219, 275] width 22 height 44
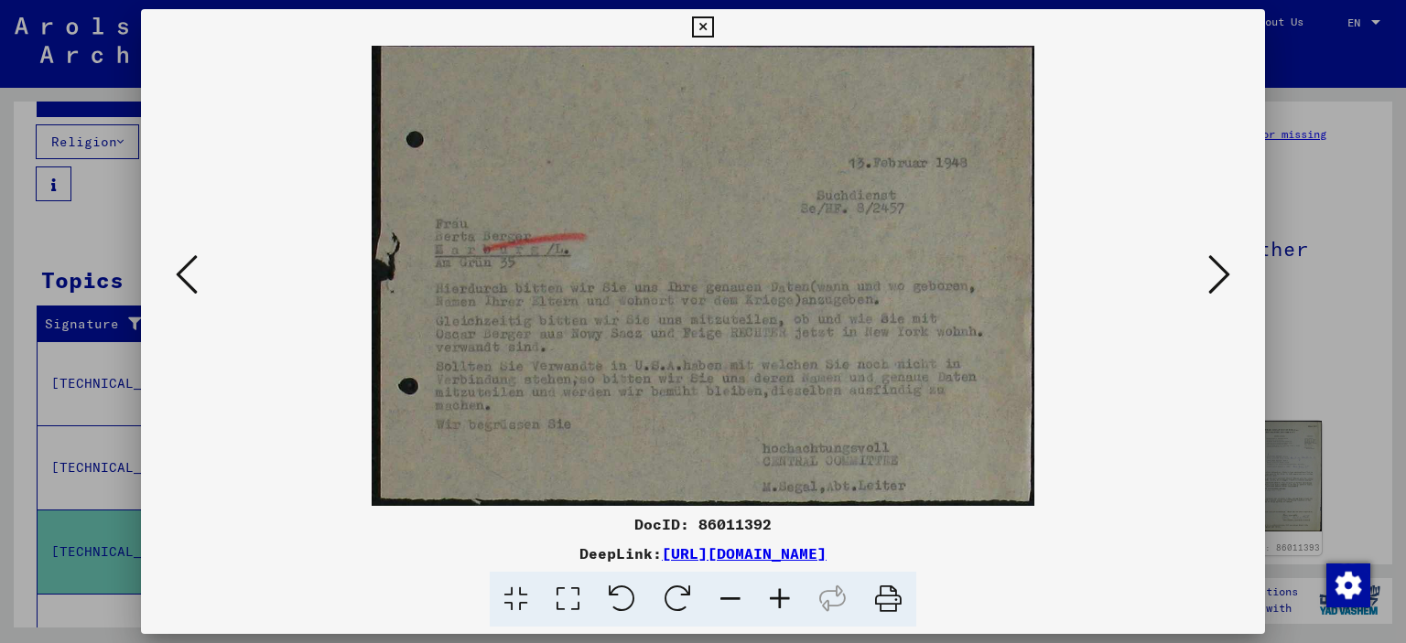
click at [1213, 269] on icon at bounding box center [1219, 275] width 22 height 44
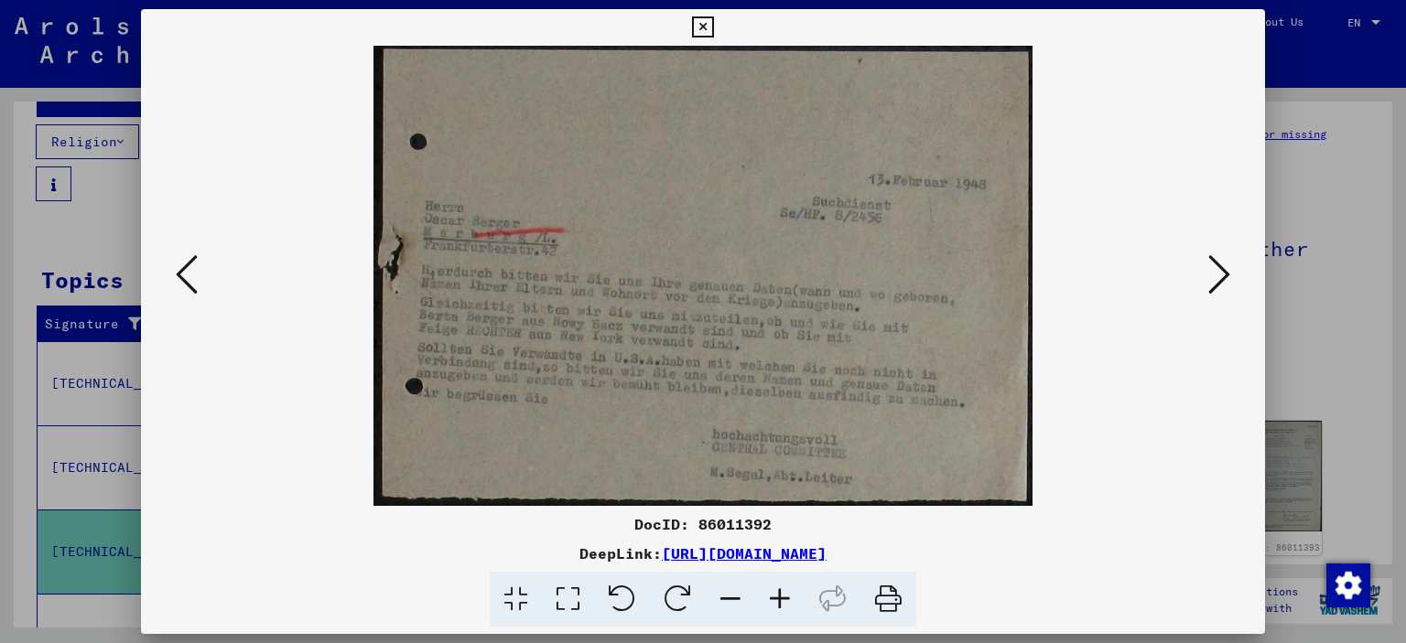
click at [1213, 269] on icon at bounding box center [1219, 275] width 22 height 44
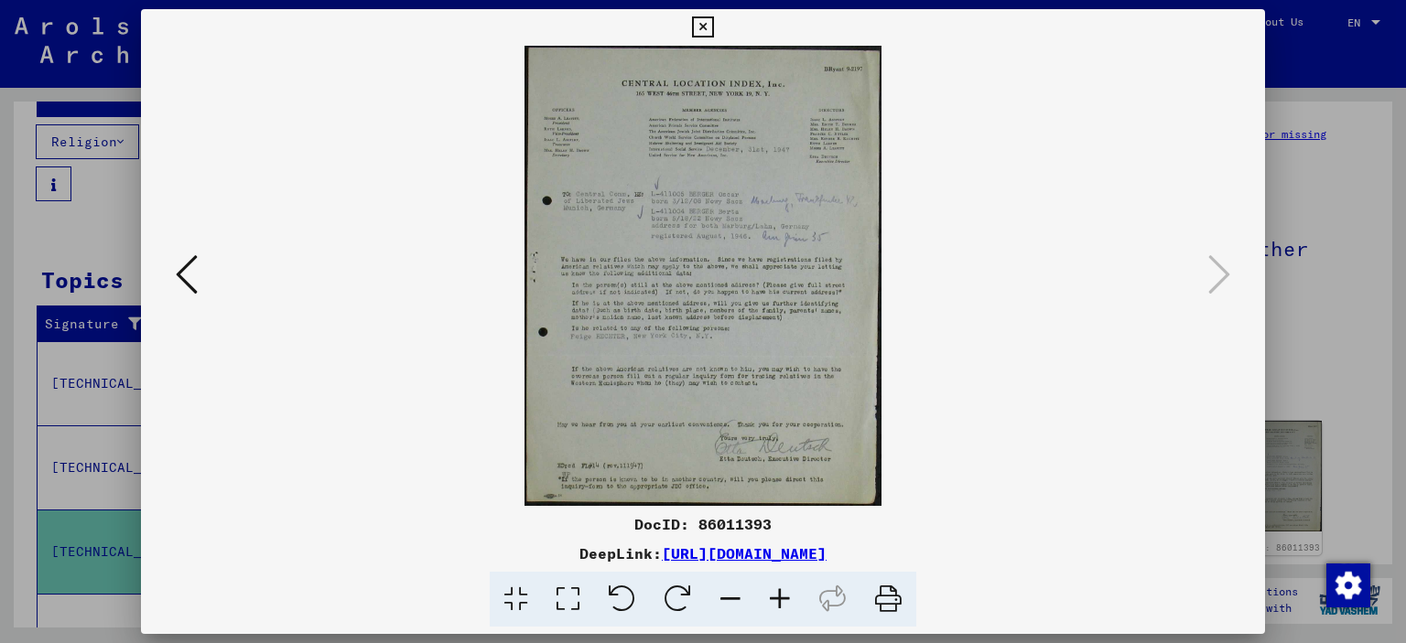
click at [713, 16] on icon at bounding box center [702, 27] width 21 height 22
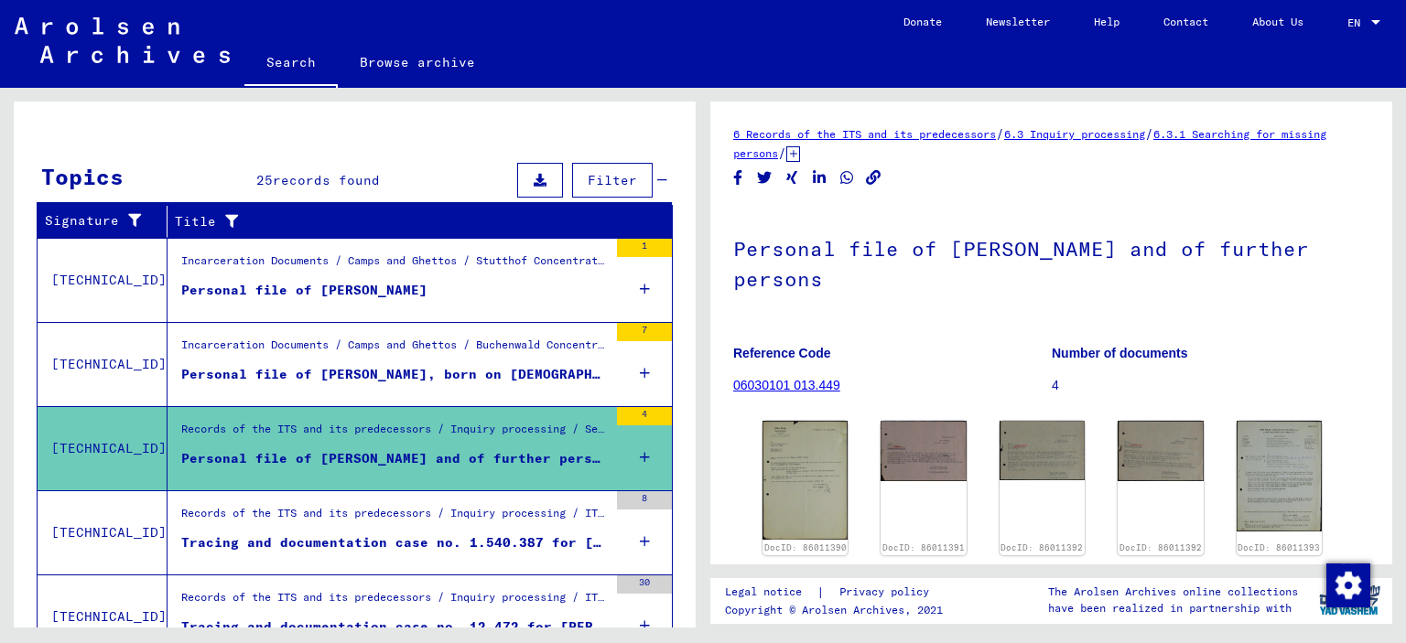
scroll to position [404, 0]
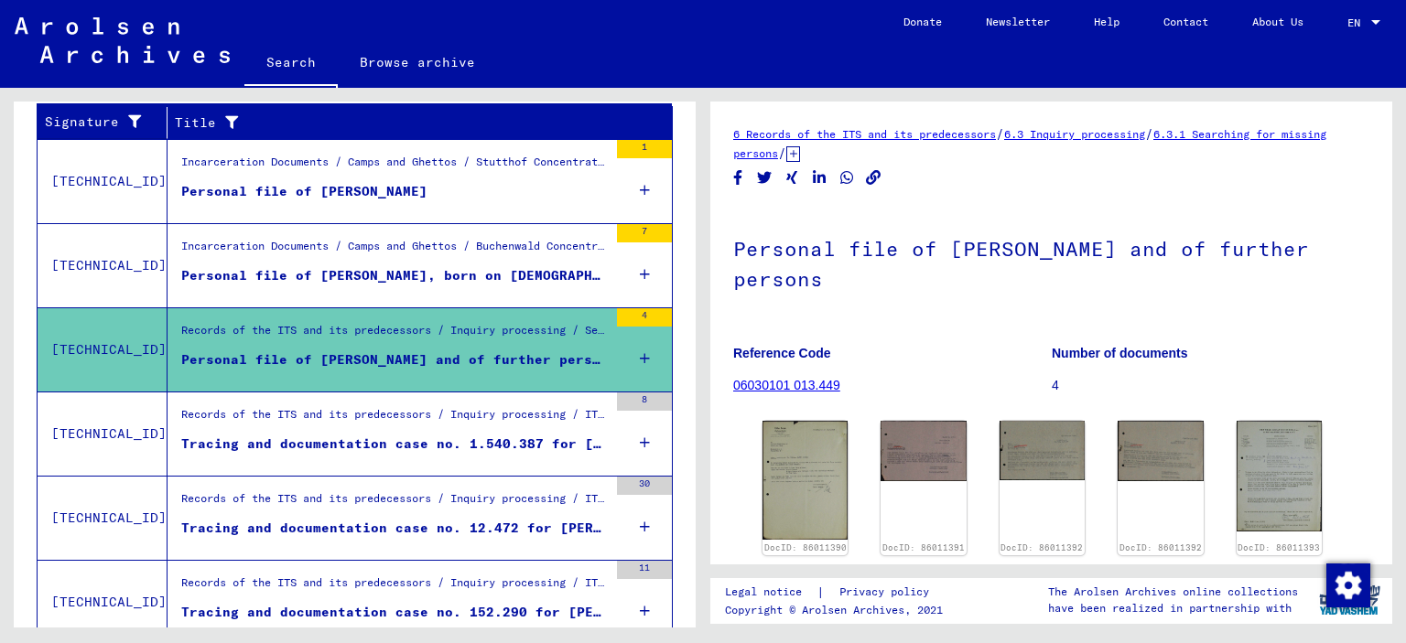
click at [403, 445] on div "Tracing and documentation case no. 1.540.387 for [PERSON_NAME] born [DEMOGRAPHI…" at bounding box center [394, 444] width 426 height 19
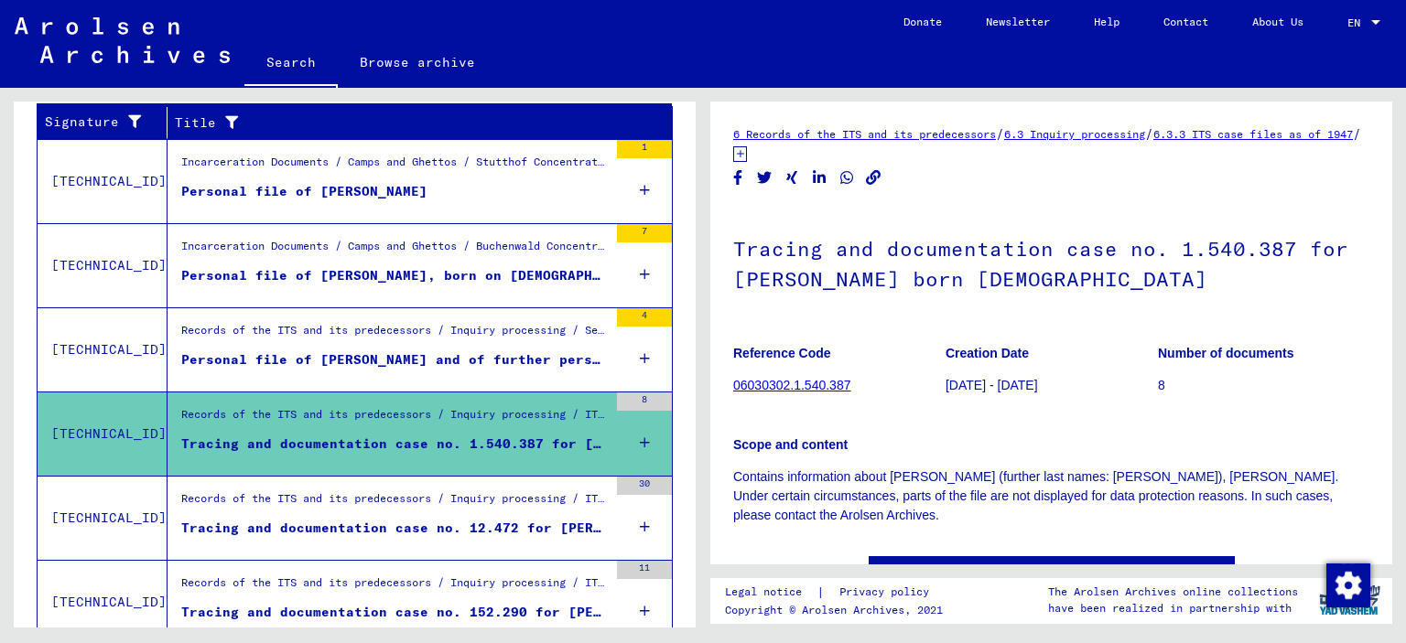
click at [808, 384] on link "06030302.1.540.387" at bounding box center [791, 385] width 117 height 15
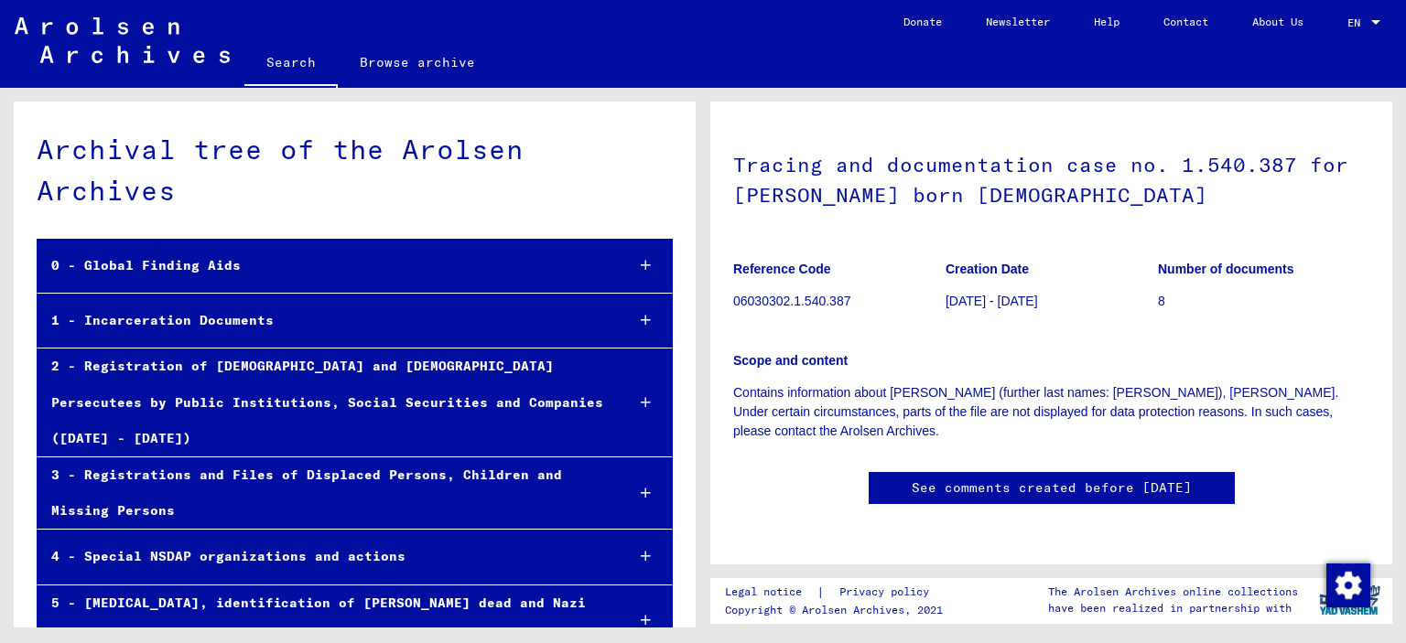
scroll to position [101, 0]
